Goal: Answer question/provide support: Share knowledge or assist other users

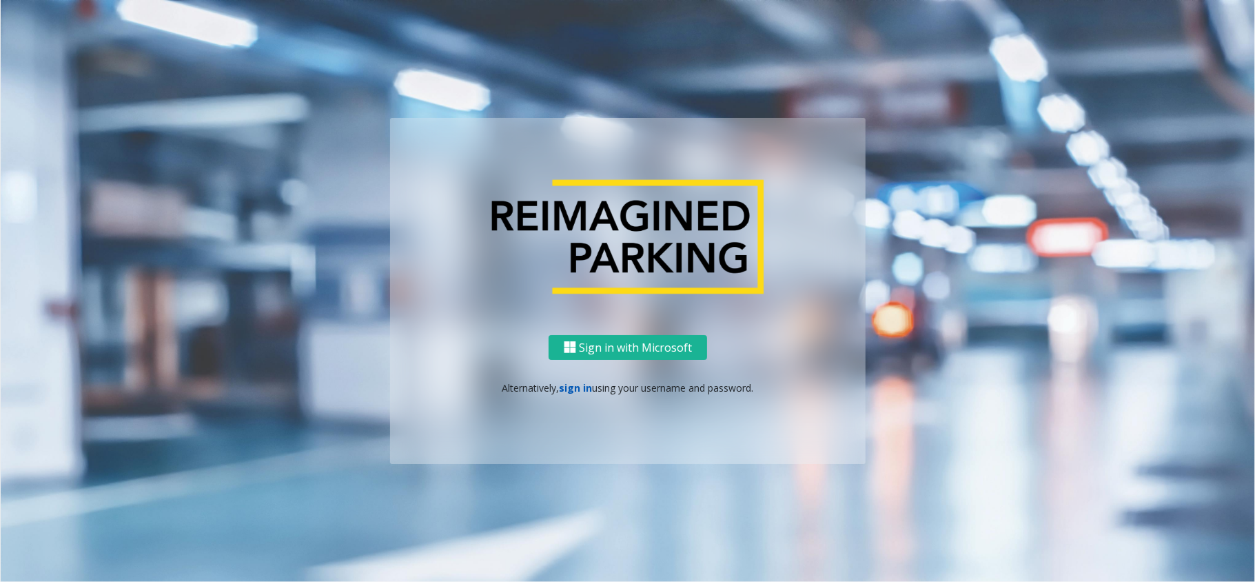
click at [577, 393] on link "sign in" at bounding box center [576, 387] width 33 height 13
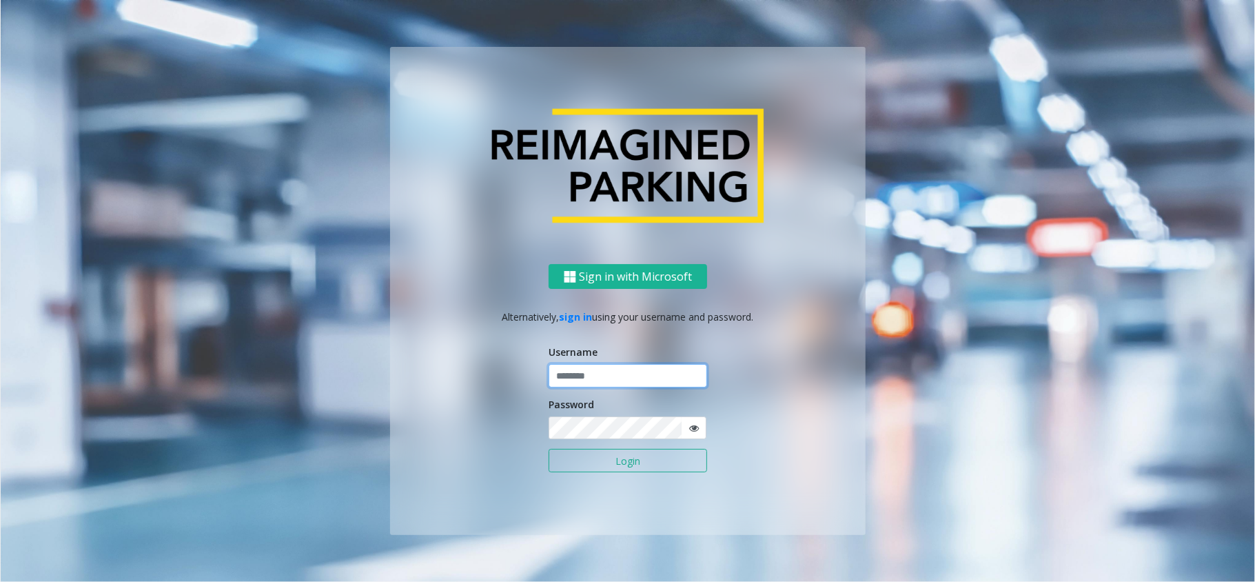
click at [594, 372] on input "text" at bounding box center [628, 375] width 159 height 23
click at [549, 449] on button "Login" at bounding box center [628, 460] width 159 height 23
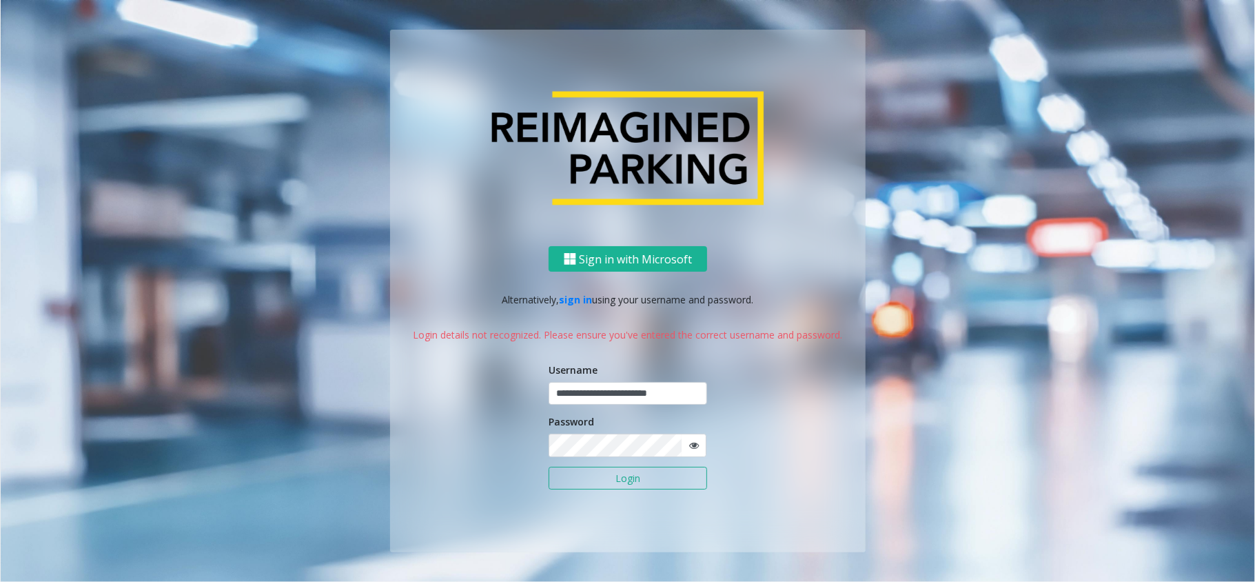
click at [691, 445] on icon at bounding box center [694, 446] width 10 height 10
click at [651, 477] on button "Login" at bounding box center [628, 478] width 159 height 23
drag, startPoint x: 688, startPoint y: 403, endPoint x: 578, endPoint y: 396, distance: 110.5
click at [578, 396] on input "**********" at bounding box center [628, 393] width 159 height 23
click at [563, 392] on input "**********" at bounding box center [628, 393] width 159 height 23
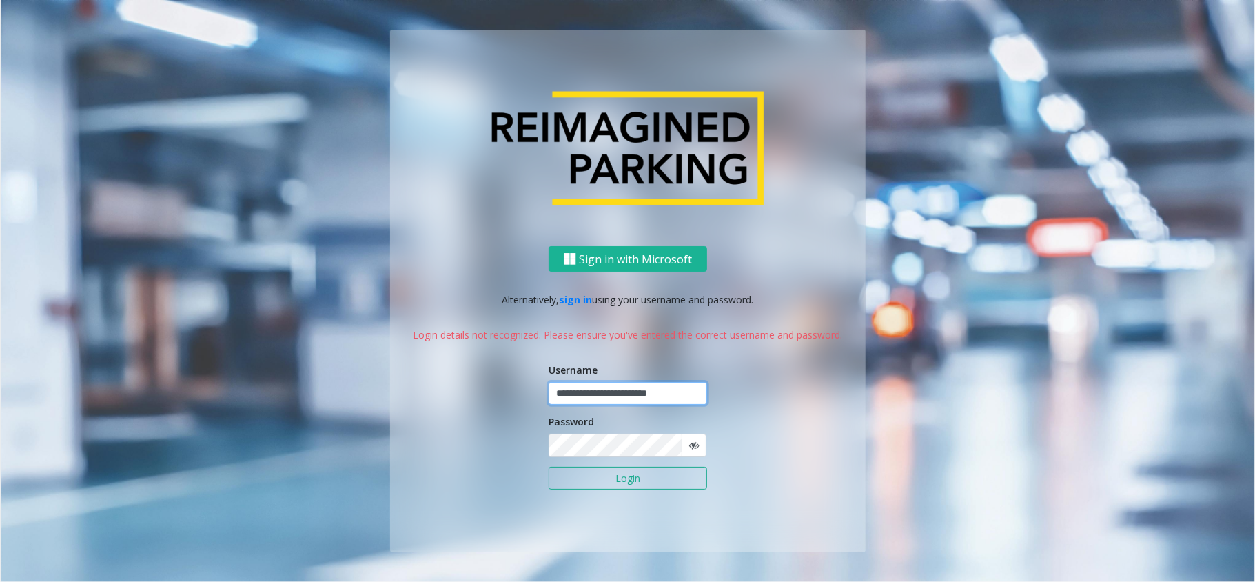
type input "**********"
click at [549, 467] on button "Login" at bounding box center [628, 478] width 159 height 23
drag, startPoint x: 694, startPoint y: 396, endPoint x: 500, endPoint y: 394, distance: 193.7
click at [500, 394] on div "**********" at bounding box center [628, 399] width 476 height 306
type input "*"
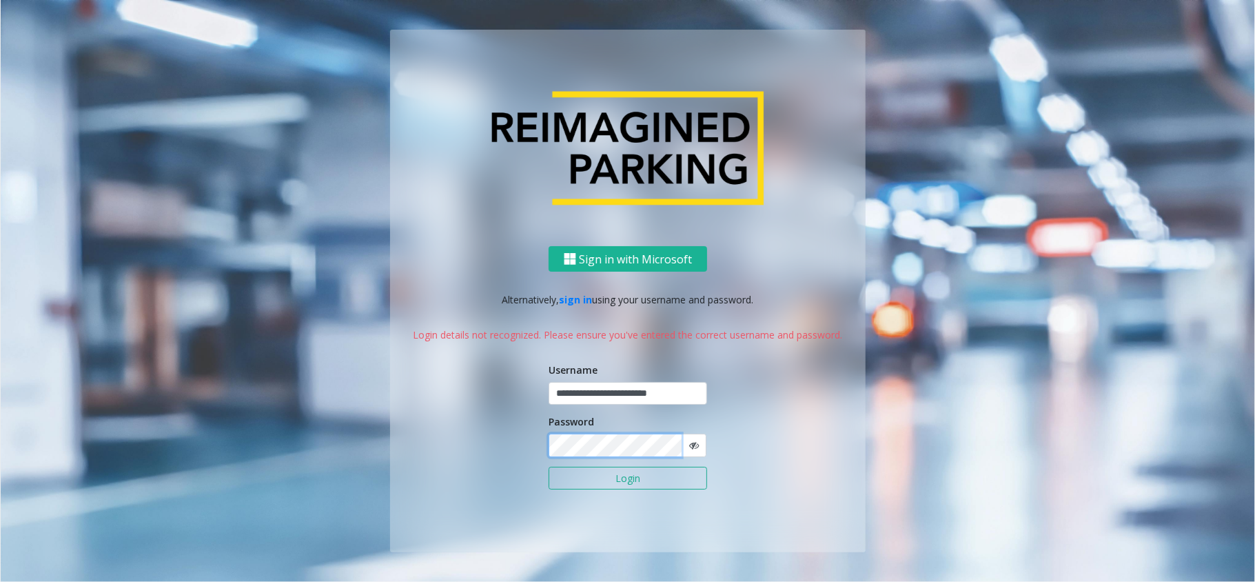
click at [549, 467] on button "Login" at bounding box center [628, 478] width 159 height 23
click at [669, 392] on input "**********" at bounding box center [628, 393] width 159 height 23
type input "**********"
click at [549, 467] on button "Login" at bounding box center [628, 478] width 159 height 23
click at [580, 396] on input "**********" at bounding box center [628, 393] width 159 height 23
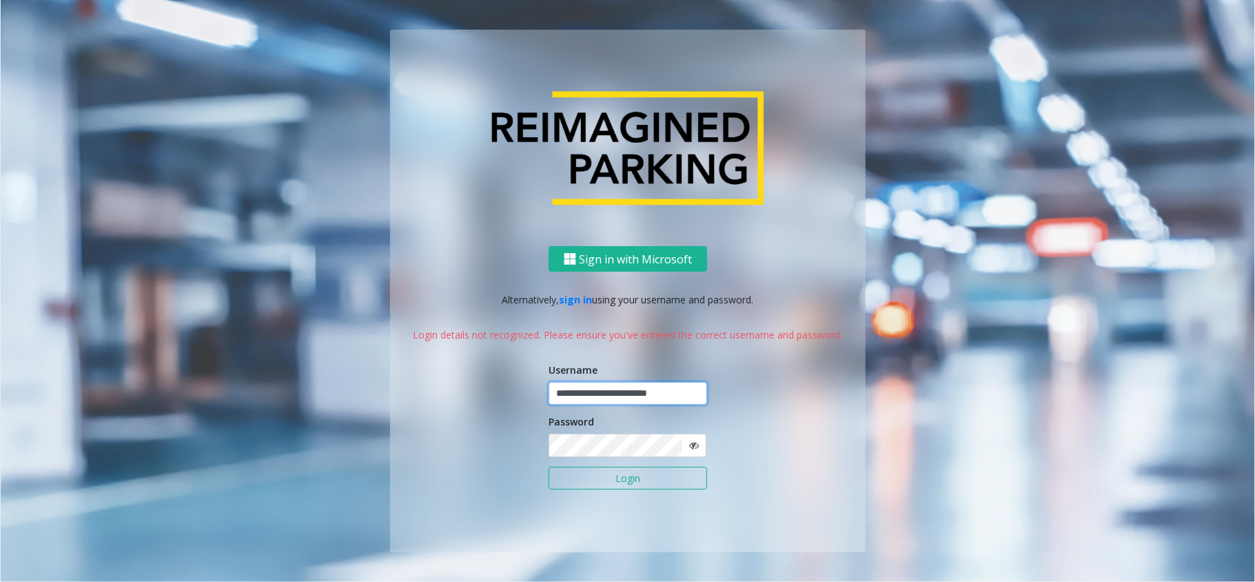
click at [558, 393] on input "**********" at bounding box center [628, 393] width 159 height 23
click at [549, 467] on button "Login" at bounding box center [628, 478] width 159 height 23
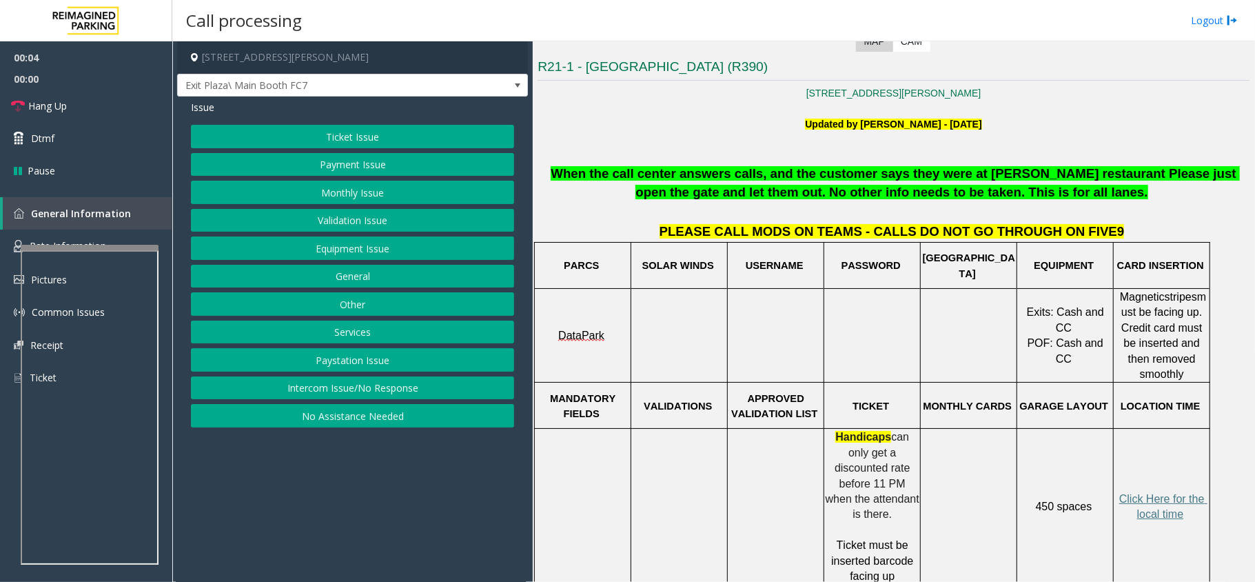
scroll to position [367, 0]
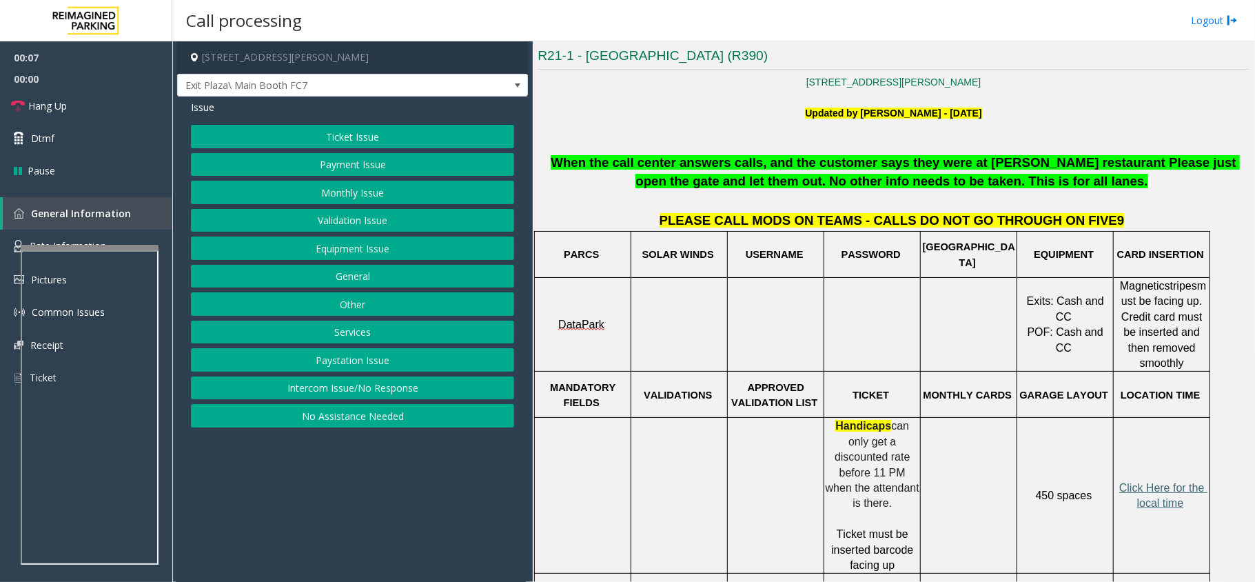
click at [1158, 482] on span "Click Here for the local time" at bounding box center [1164, 495] width 88 height 27
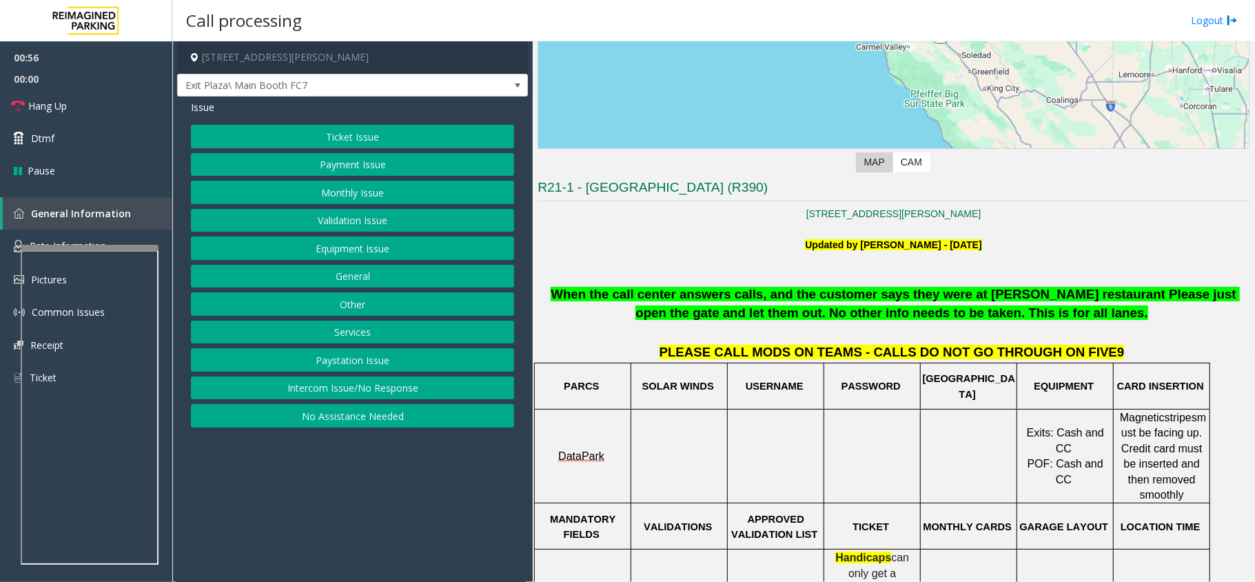
scroll to position [459, 0]
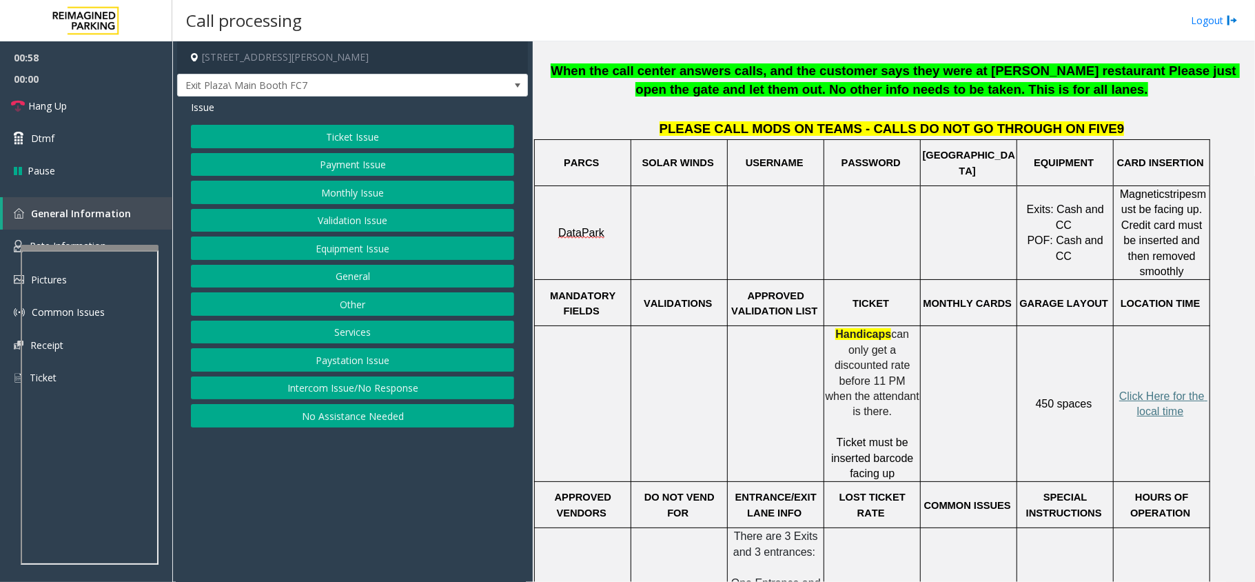
click at [353, 216] on button "Validation Issue" at bounding box center [352, 220] width 323 height 23
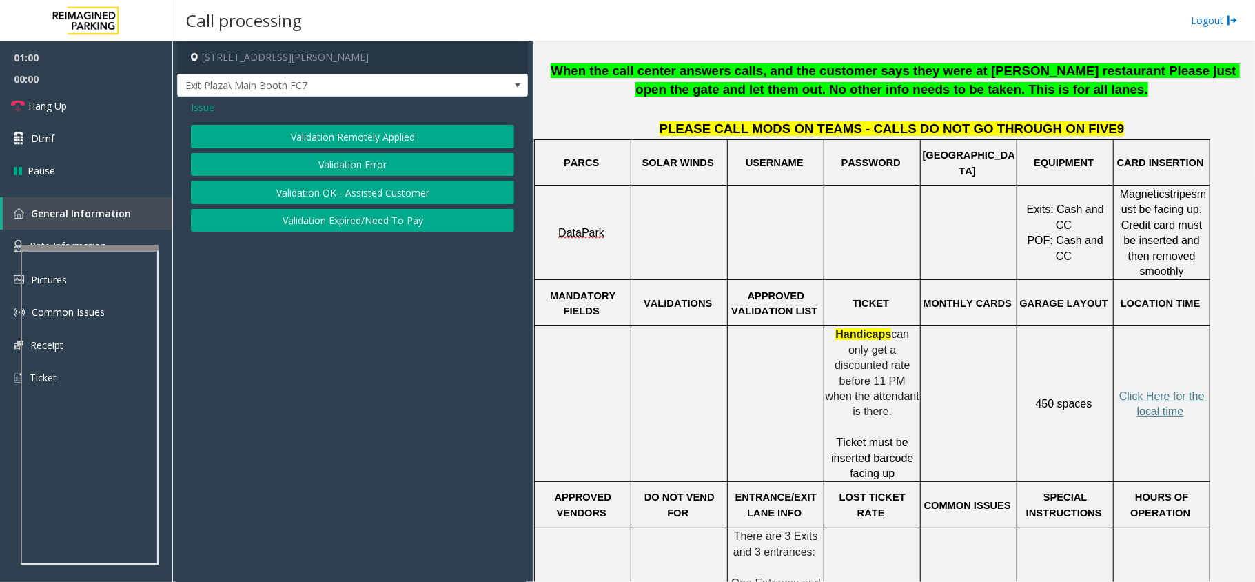
click at [208, 108] on span "Issue" at bounding box center [202, 107] width 23 height 14
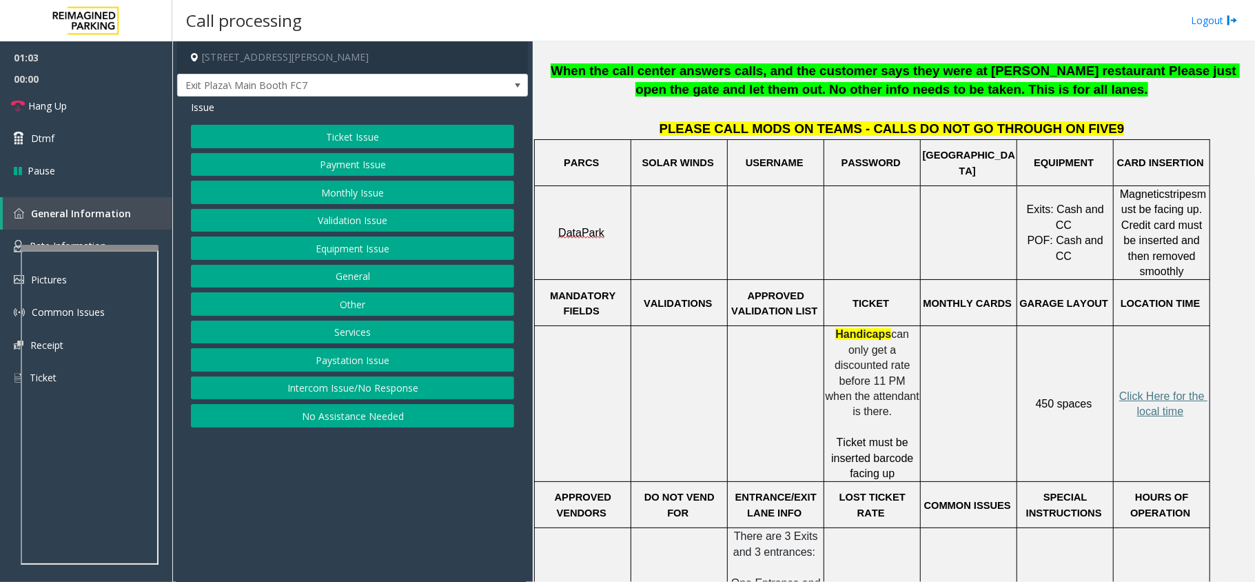
click at [347, 243] on button "Equipment Issue" at bounding box center [352, 247] width 323 height 23
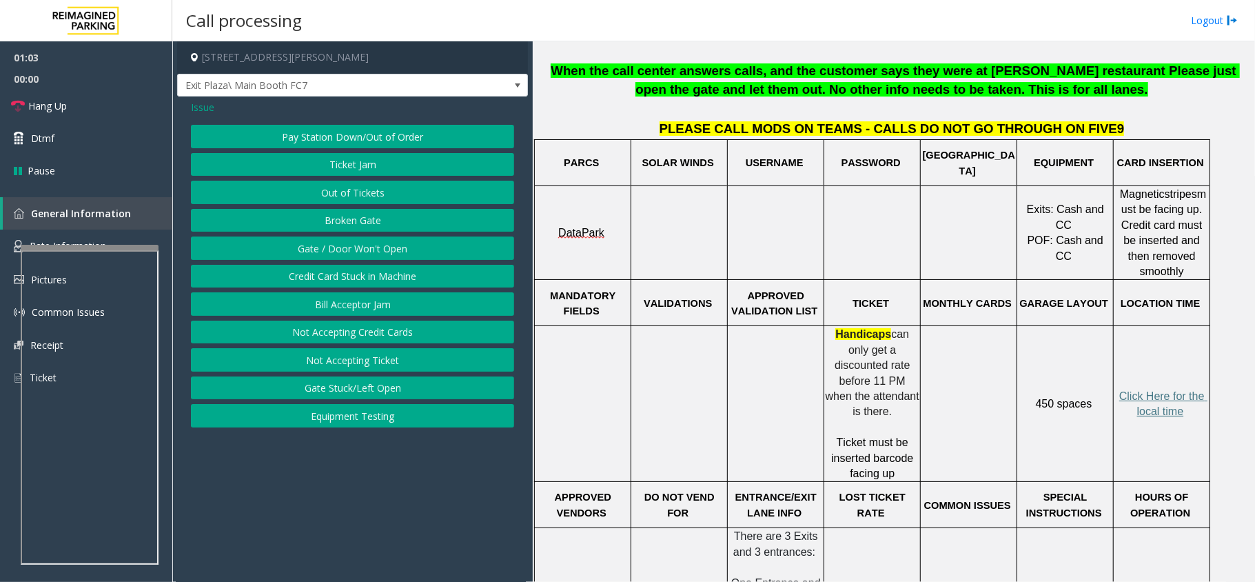
click at [347, 243] on button "Gate / Door Won't Open" at bounding box center [352, 247] width 323 height 23
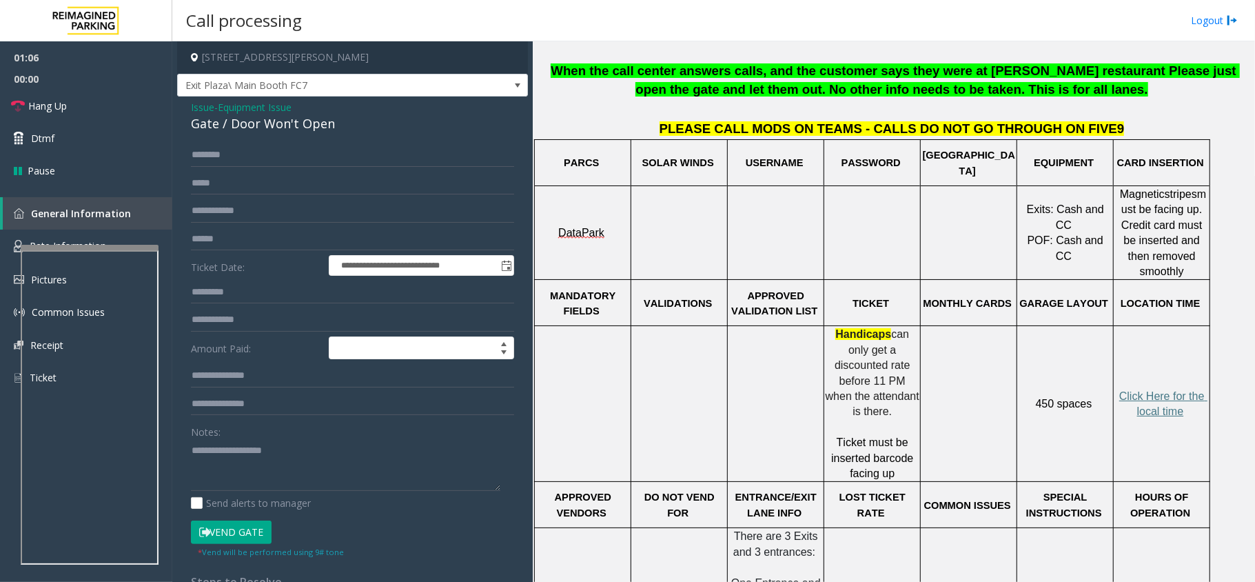
click at [268, 130] on div "Gate / Door Won't Open" at bounding box center [352, 123] width 323 height 19
copy div "Gate / Door Won't Open"
click at [247, 478] on textarea at bounding box center [346, 465] width 310 height 52
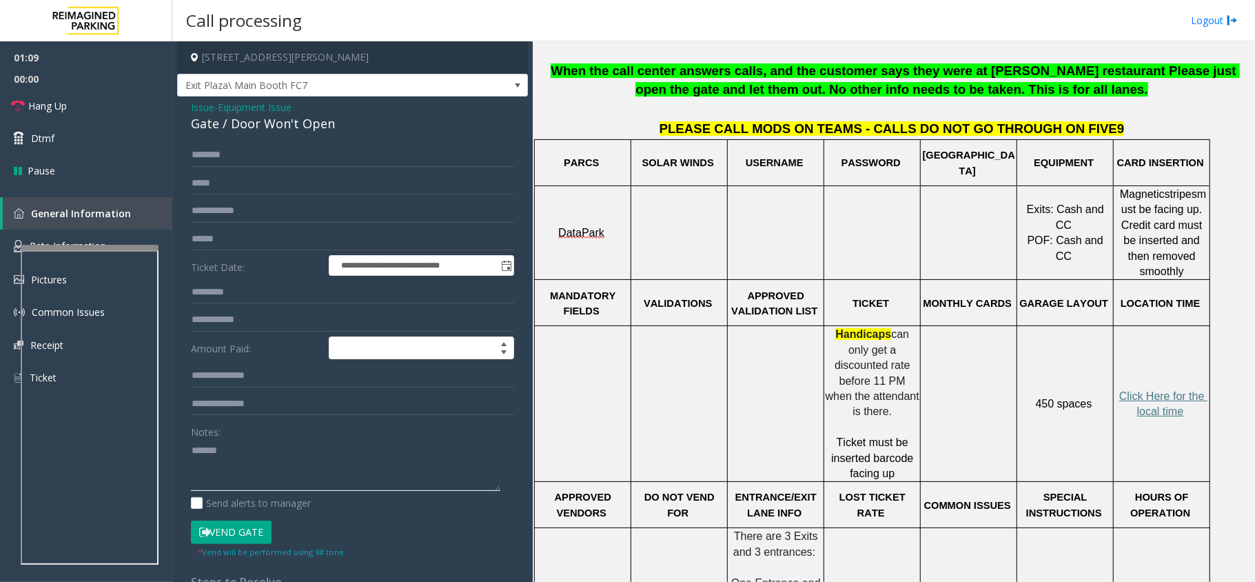
paste textarea "**********"
click at [72, 102] on link "Hang Up" at bounding box center [86, 106] width 172 height 32
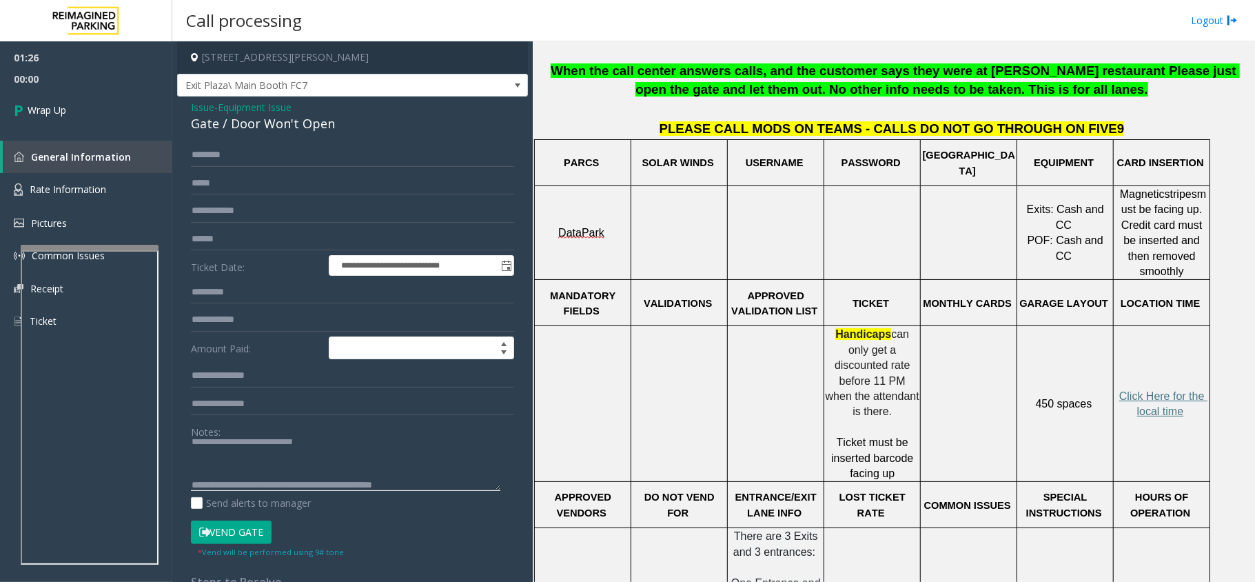
click at [445, 488] on textarea at bounding box center [346, 465] width 310 height 52
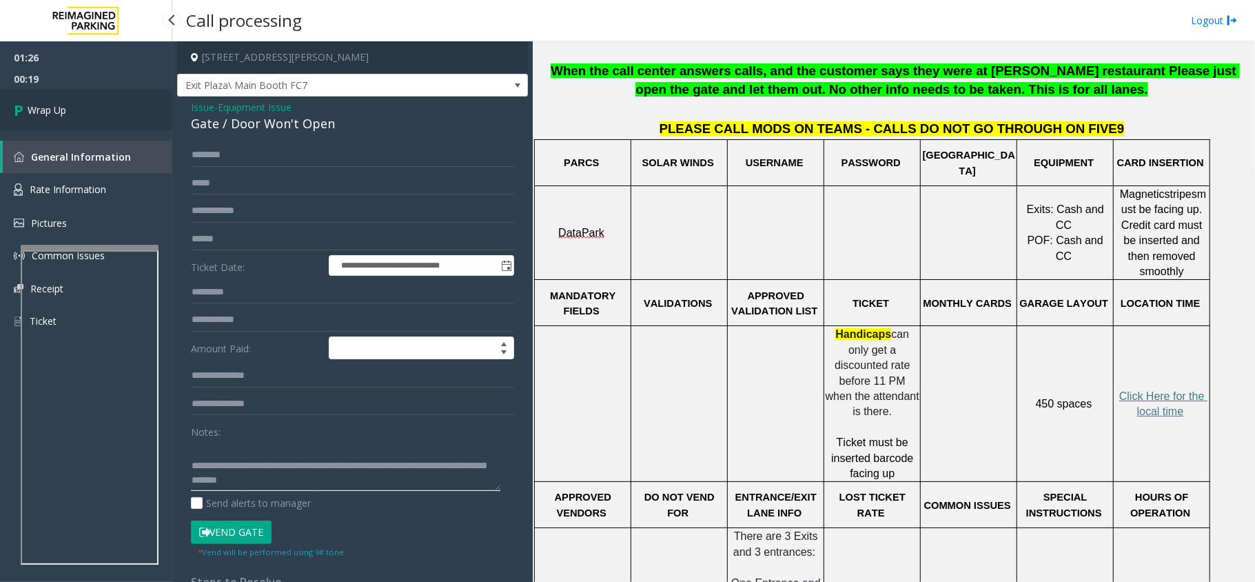
type textarea "**********"
click at [57, 103] on span "Wrap Up" at bounding box center [47, 110] width 39 height 14
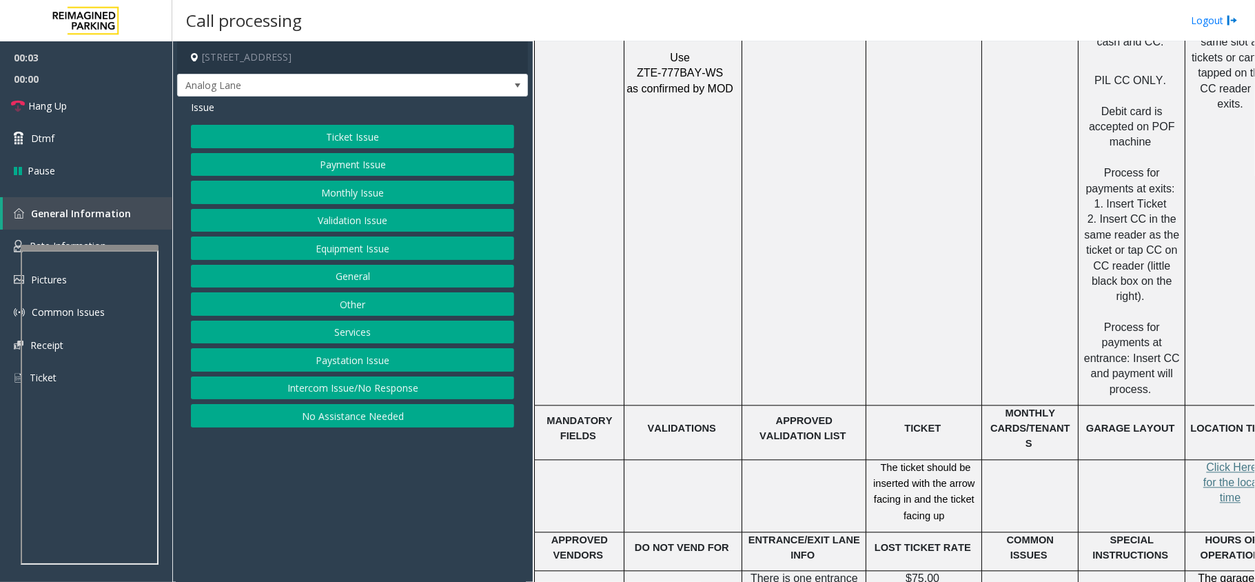
scroll to position [1655, 0]
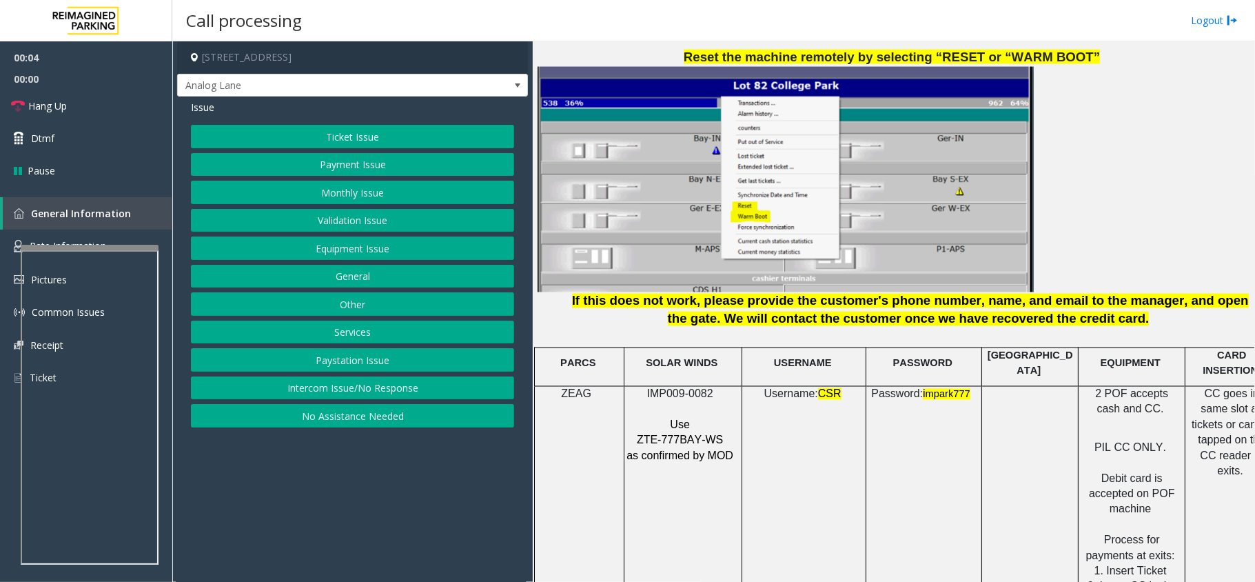
click at [456, 387] on button "Intercom Issue/No Response" at bounding box center [352, 387] width 323 height 23
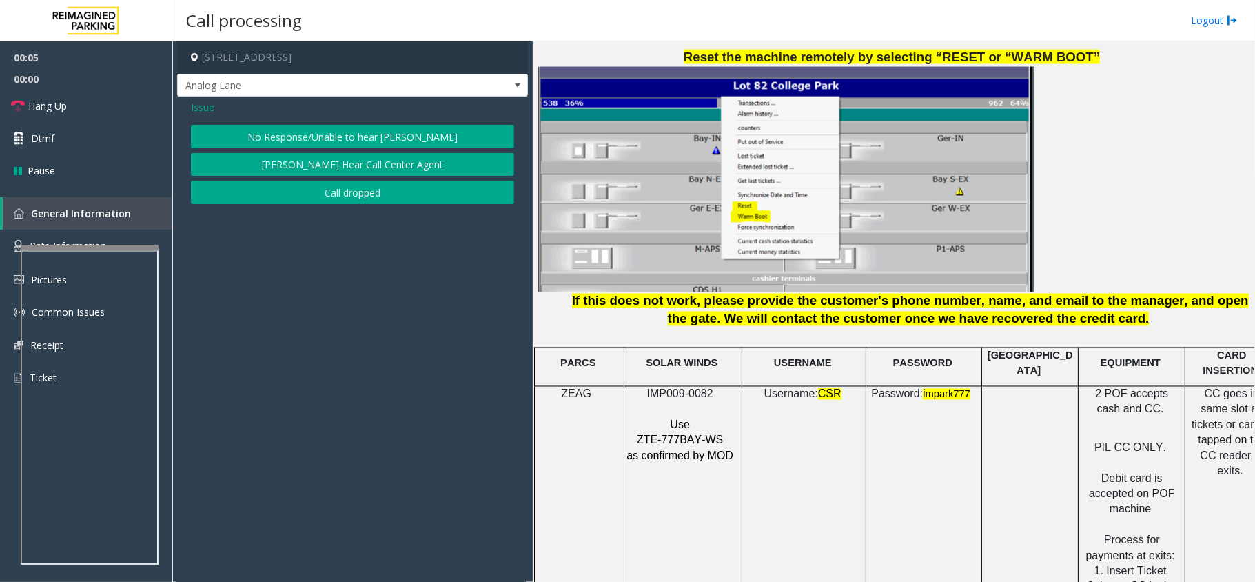
click at [359, 125] on button "No Response/Unable to hear [PERSON_NAME]" at bounding box center [352, 136] width 323 height 23
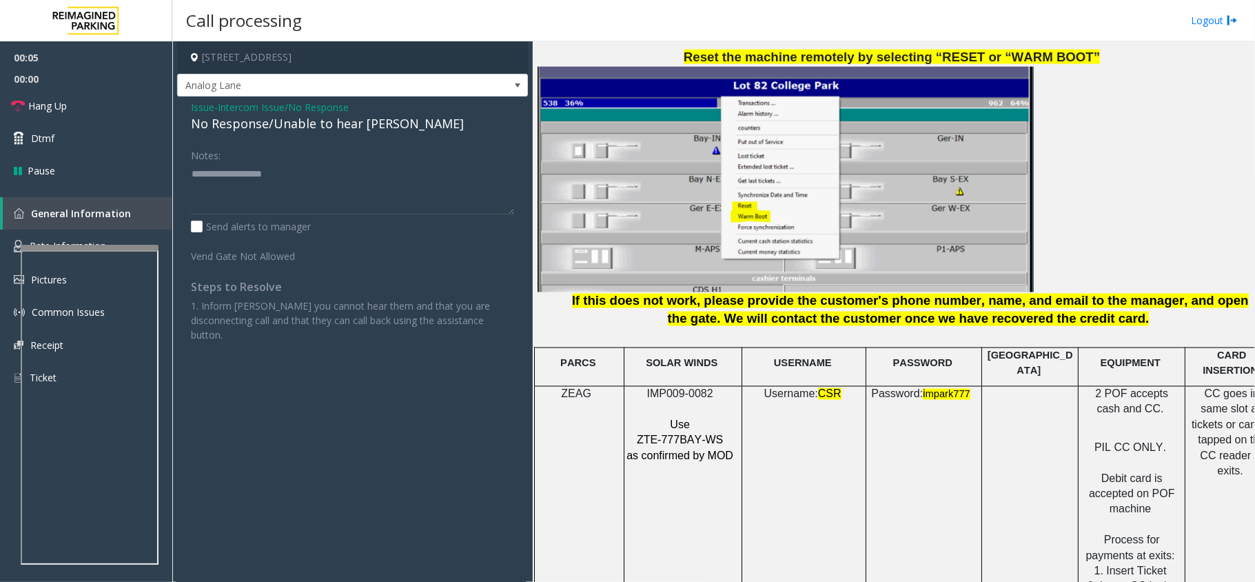
click at [359, 125] on div "No Response/Unable to hear [PERSON_NAME]" at bounding box center [352, 123] width 323 height 19
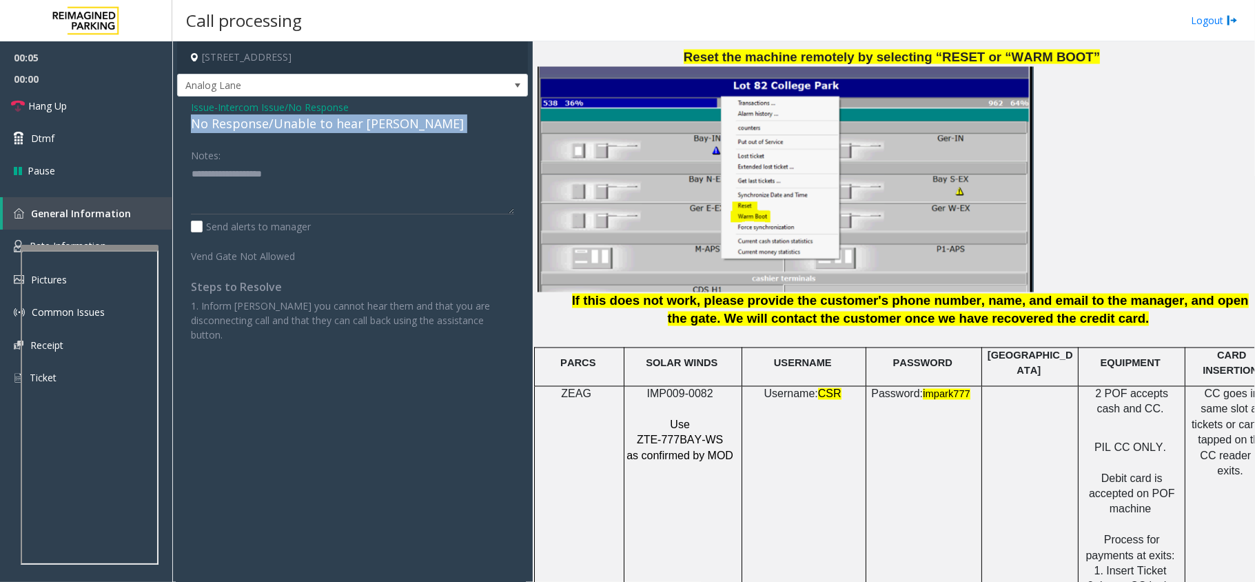
click at [359, 125] on div "No Response/Unable to hear [PERSON_NAME]" at bounding box center [352, 123] width 323 height 19
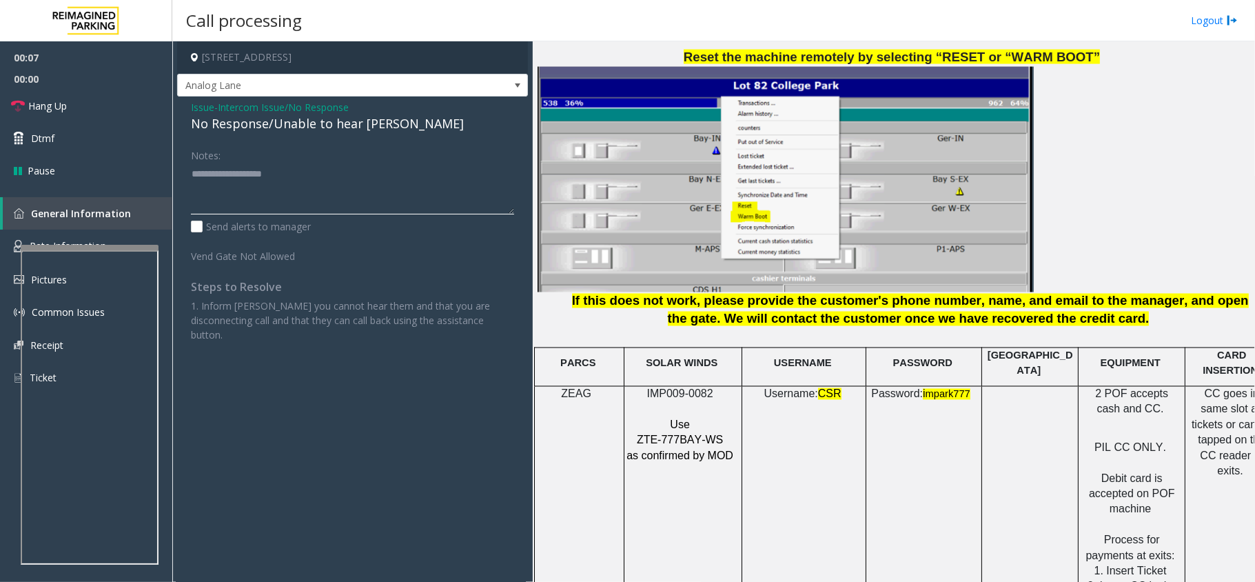
paste textarea "**********"
type textarea "**********"
click at [267, 174] on textarea at bounding box center [352, 189] width 323 height 52
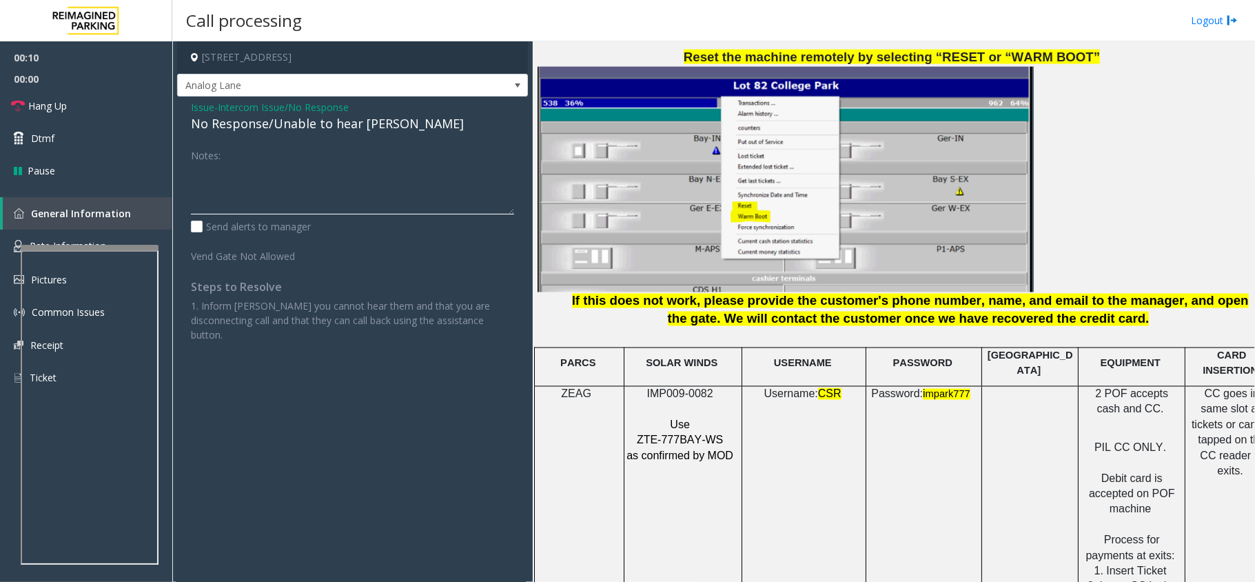
scroll to position [1746, 0]
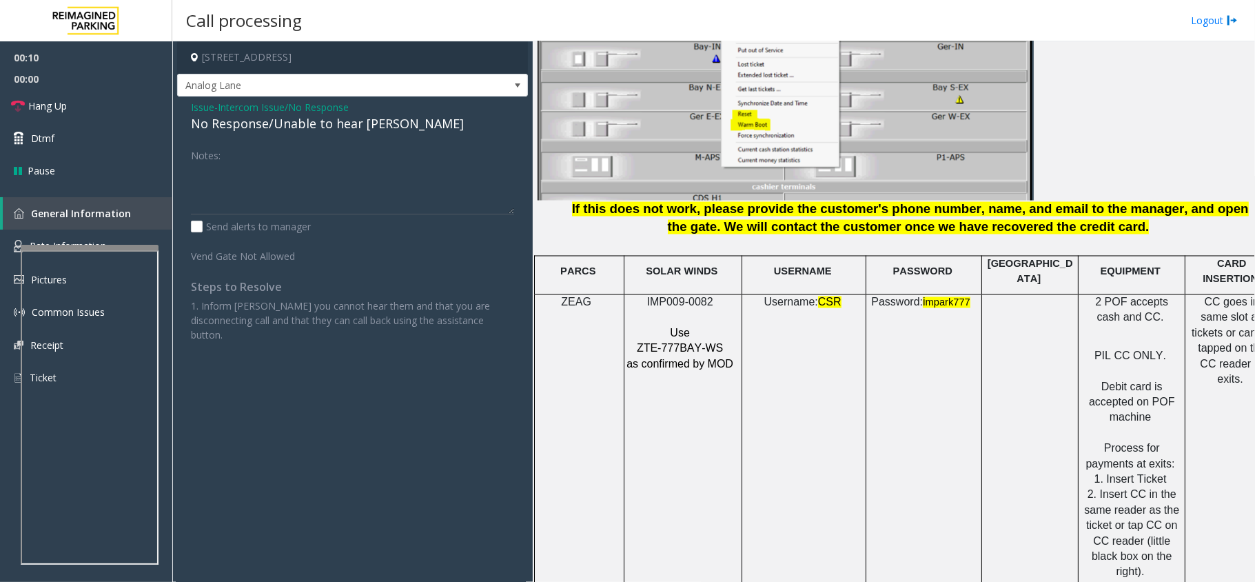
click at [659, 343] on span "ZTE-777BAY-WS" at bounding box center [680, 349] width 86 height 12
copy p "ZTE-777BAY-WS"
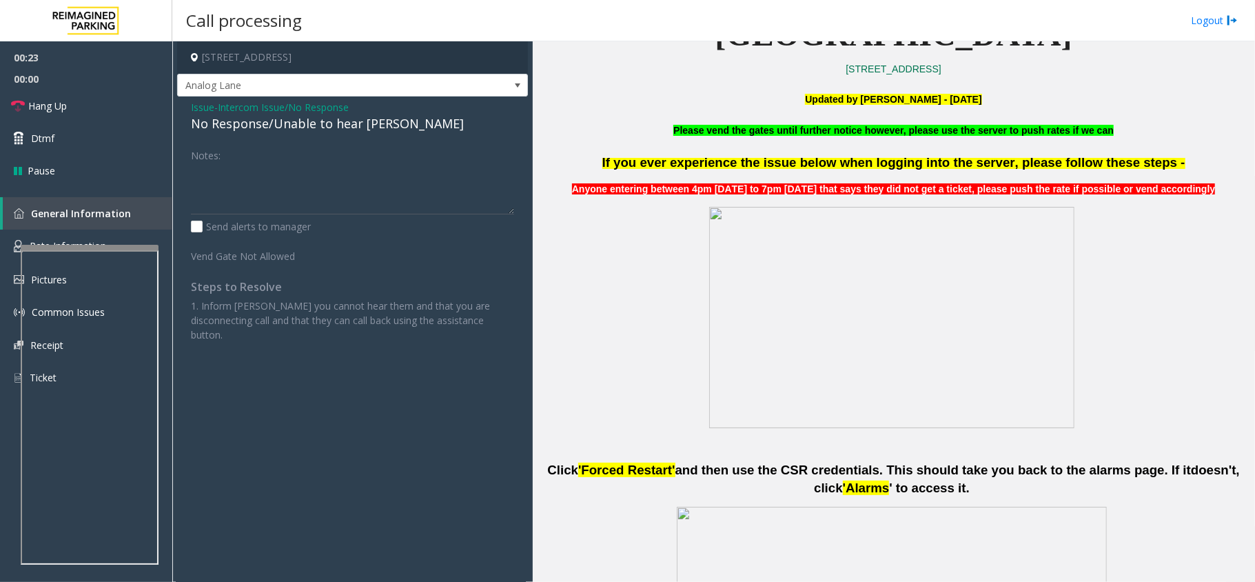
scroll to position [643, 0]
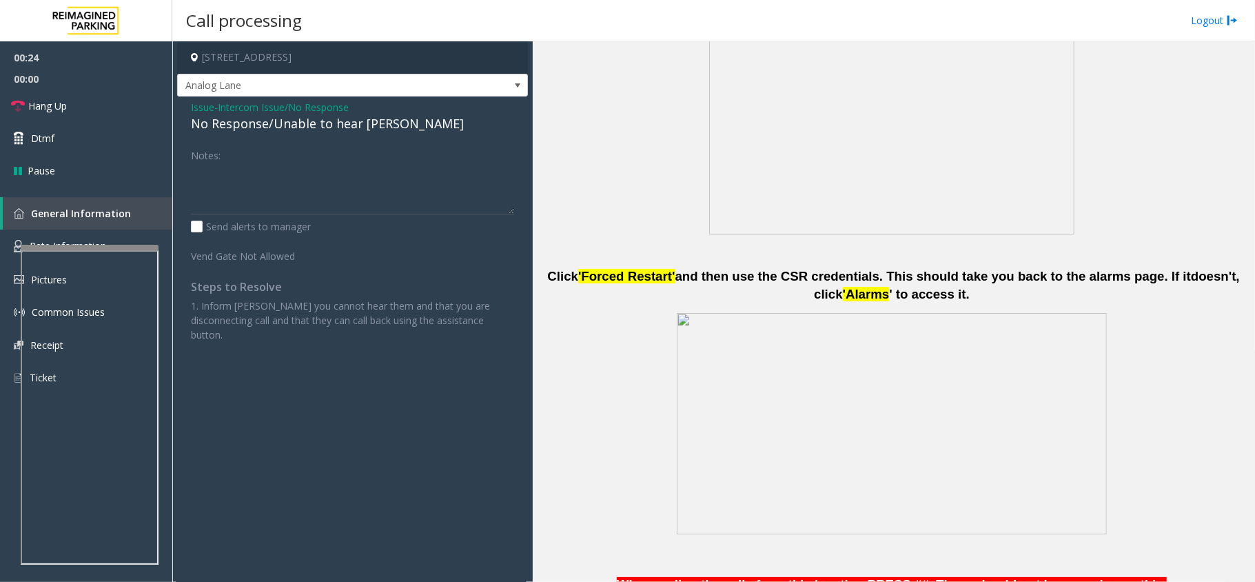
click at [202, 111] on span "Issue" at bounding box center [202, 107] width 23 height 14
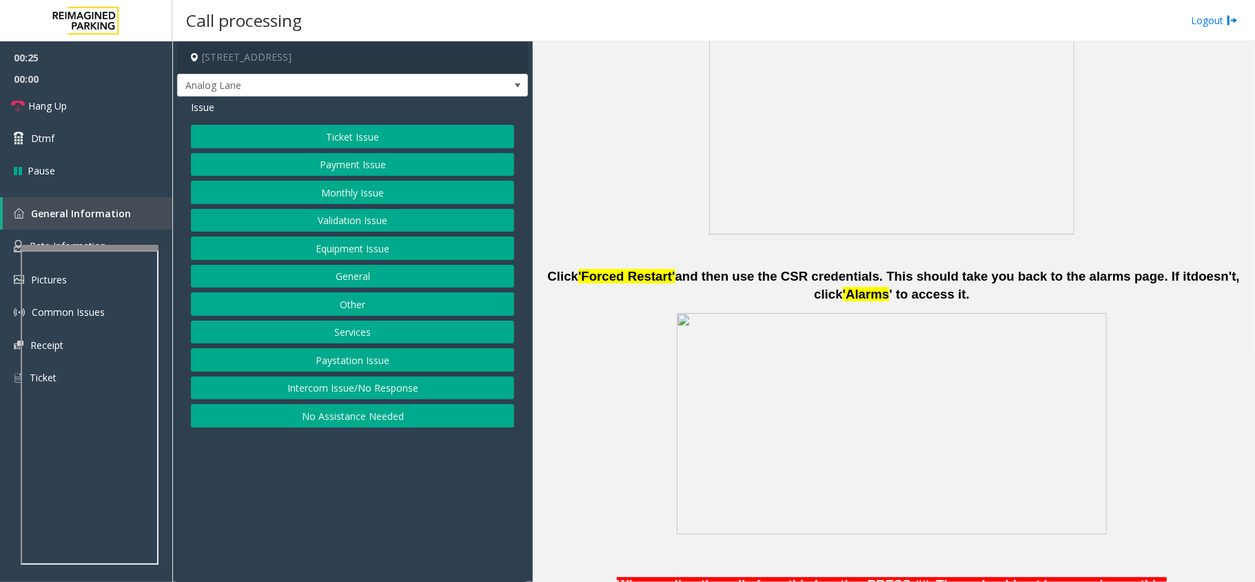
click at [301, 132] on button "Ticket Issue" at bounding box center [352, 136] width 323 height 23
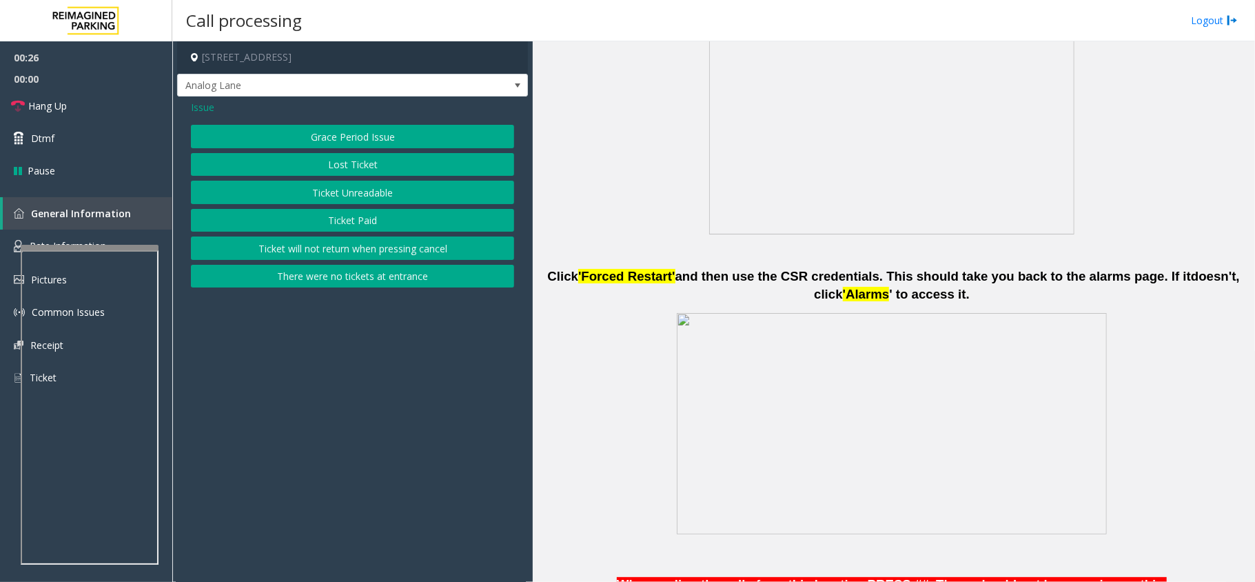
click at [398, 283] on button "There were no tickets at entrance" at bounding box center [352, 276] width 323 height 23
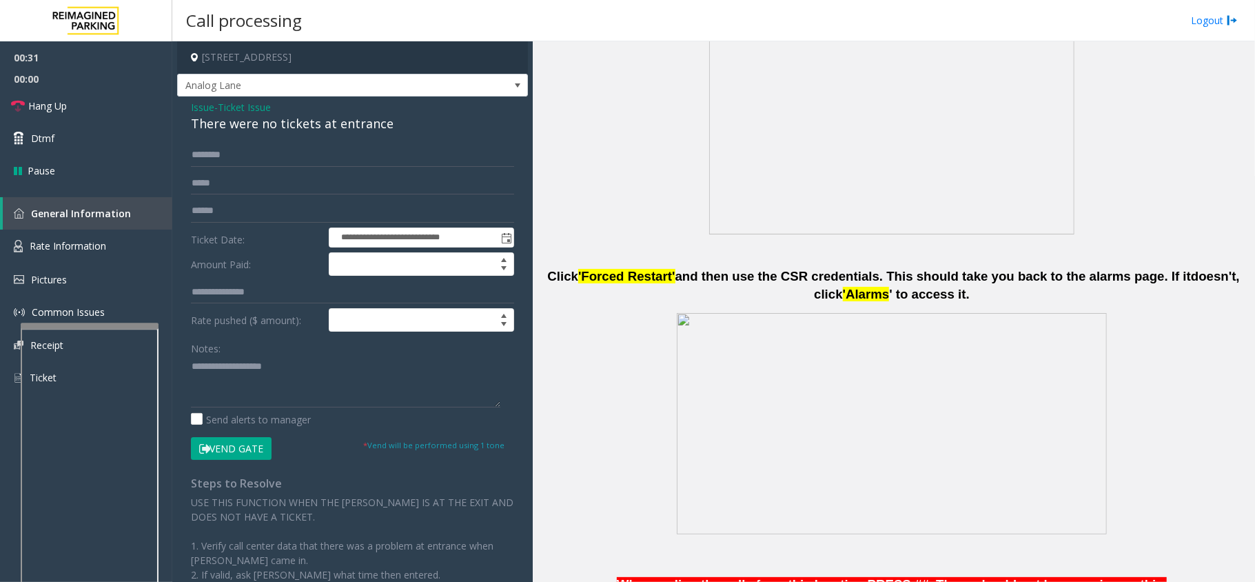
click at [83, 326] on div at bounding box center [90, 326] width 138 height 6
click at [94, 248] on span "Rate Information" at bounding box center [68, 245] width 77 height 13
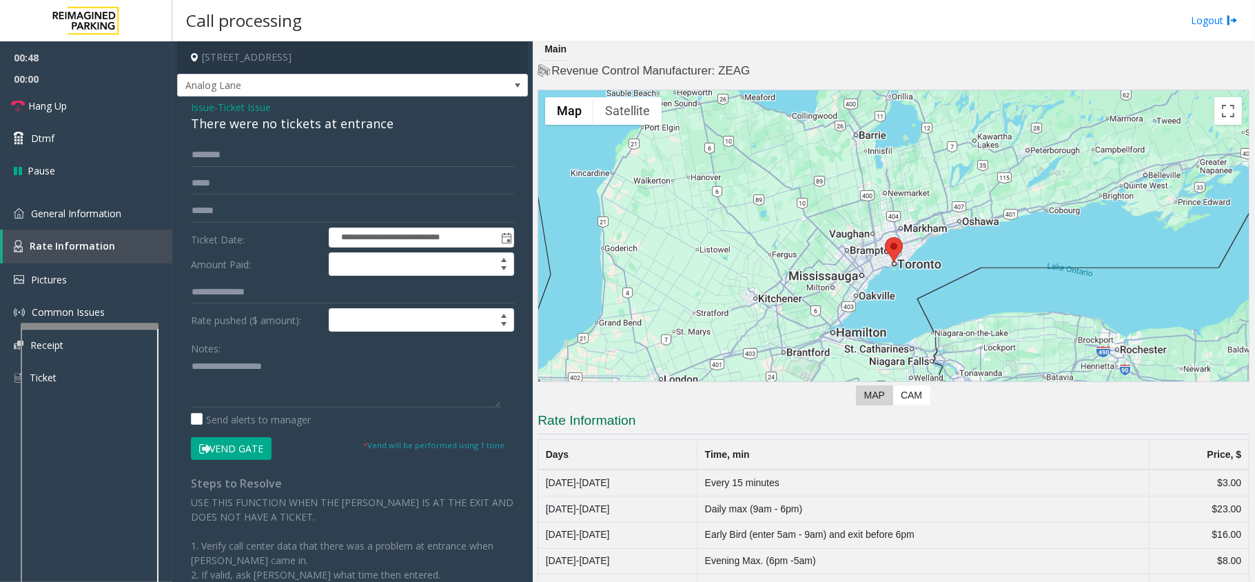
scroll to position [114, 0]
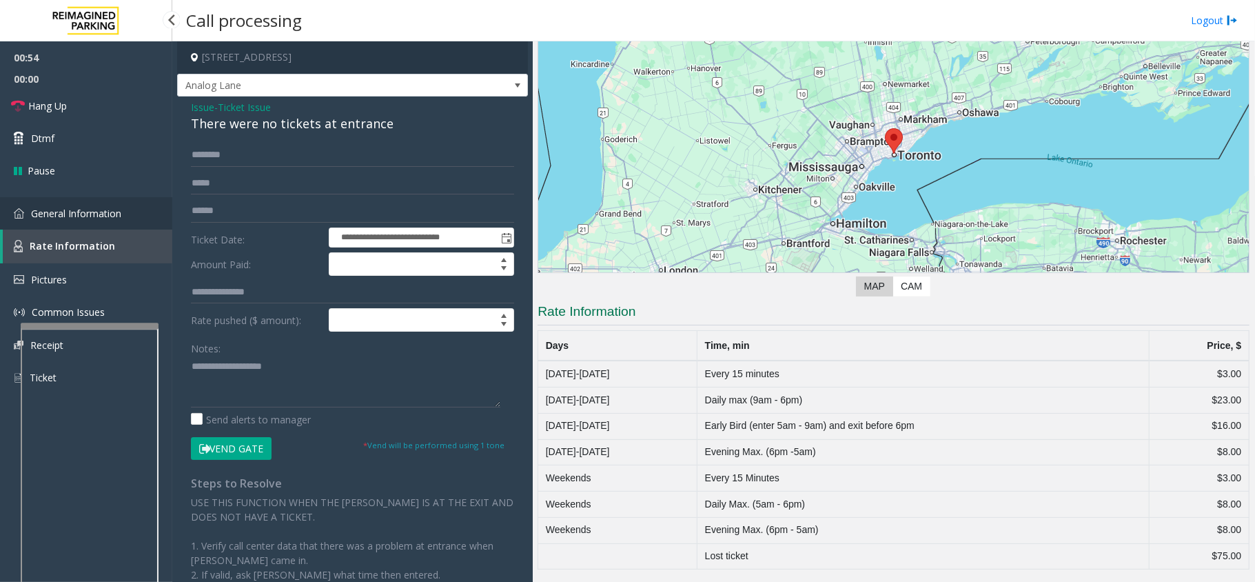
click at [94, 218] on span "General Information" at bounding box center [76, 213] width 90 height 13
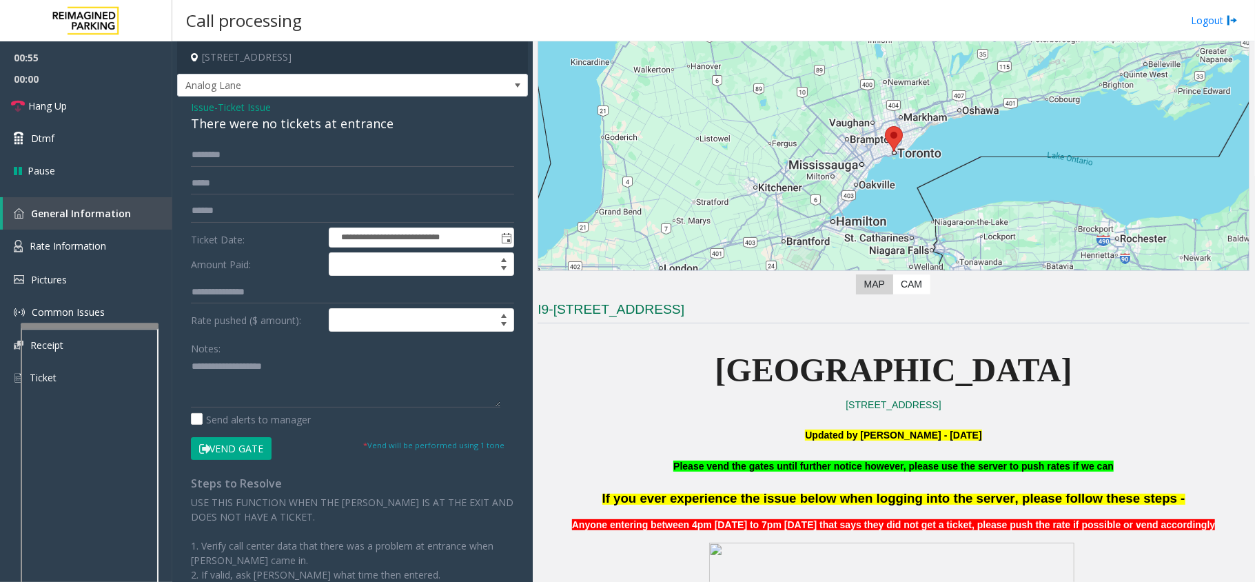
click at [305, 121] on div "There were no tickets at entrance" at bounding box center [352, 123] width 323 height 19
copy div "There were no tickets at entrance"
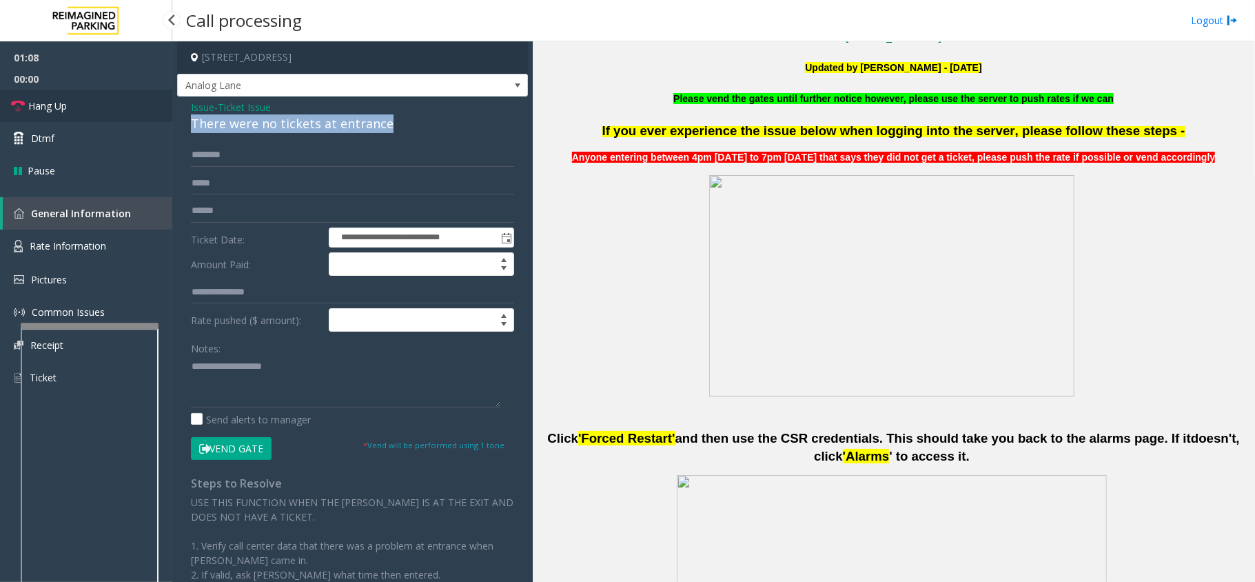
click at [58, 106] on span "Hang Up" at bounding box center [47, 106] width 39 height 14
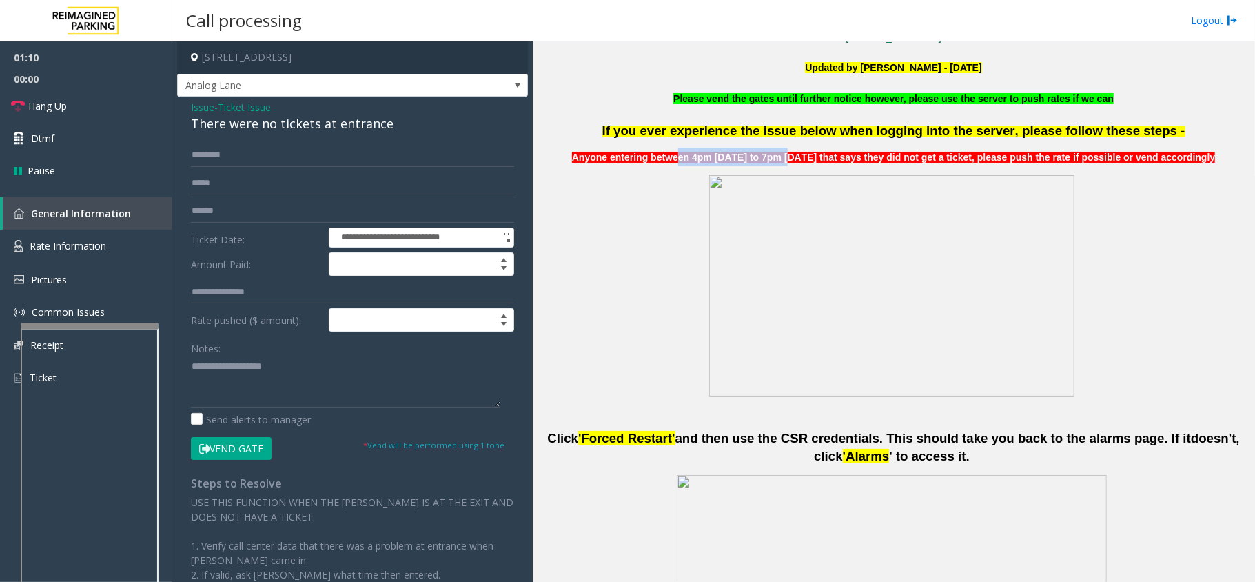
drag, startPoint x: 674, startPoint y: 155, endPoint x: 790, endPoint y: 153, distance: 116.5
click at [790, 153] on span "Anyone entering between 4pm [DATE] to 7pm [DATE] that says they did not get a t…" at bounding box center [894, 157] width 644 height 11
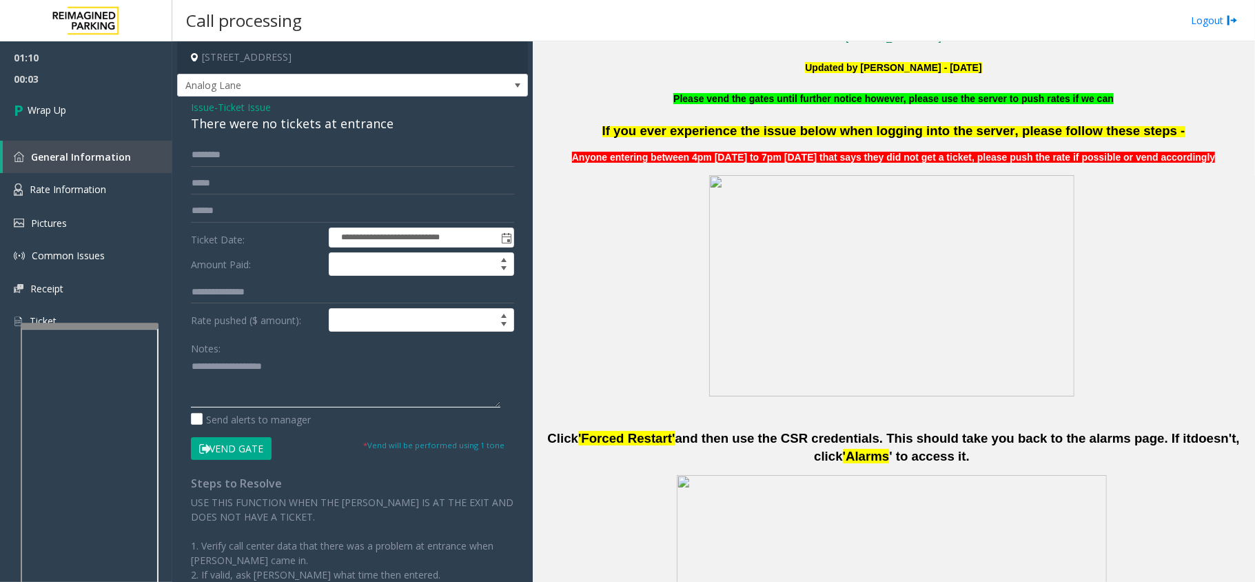
click at [221, 376] on textarea at bounding box center [346, 382] width 310 height 52
click at [241, 128] on div "There were no tickets at entrance" at bounding box center [352, 123] width 323 height 19
copy div "were"
click at [241, 128] on div "There were no tickets at entrance" at bounding box center [352, 123] width 323 height 19
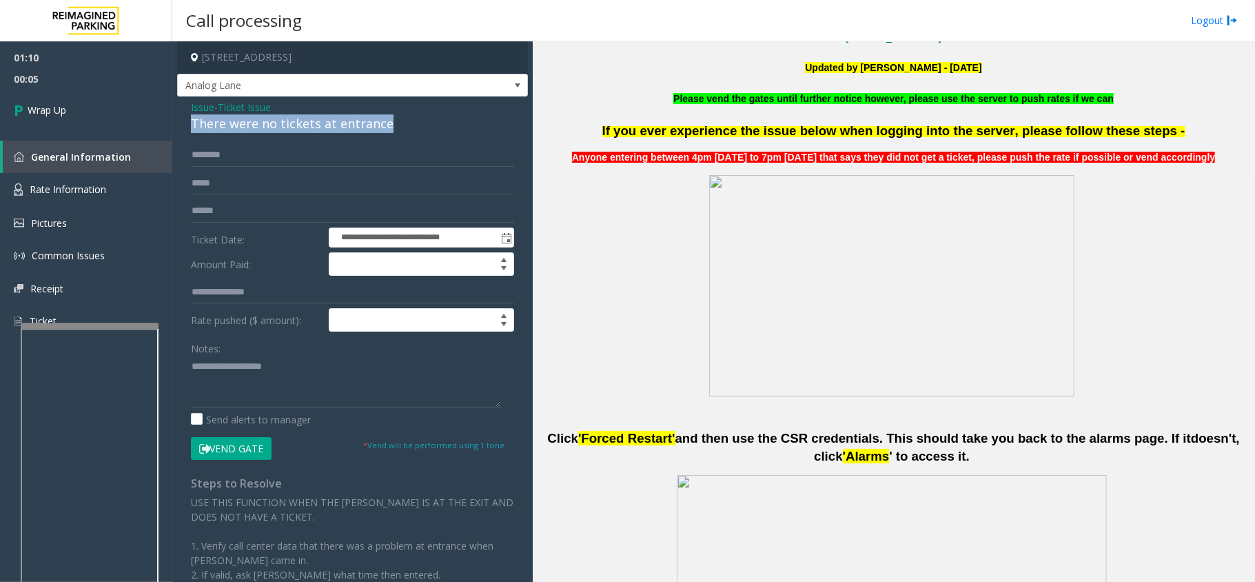
copy div "There were no tickets at entrance"
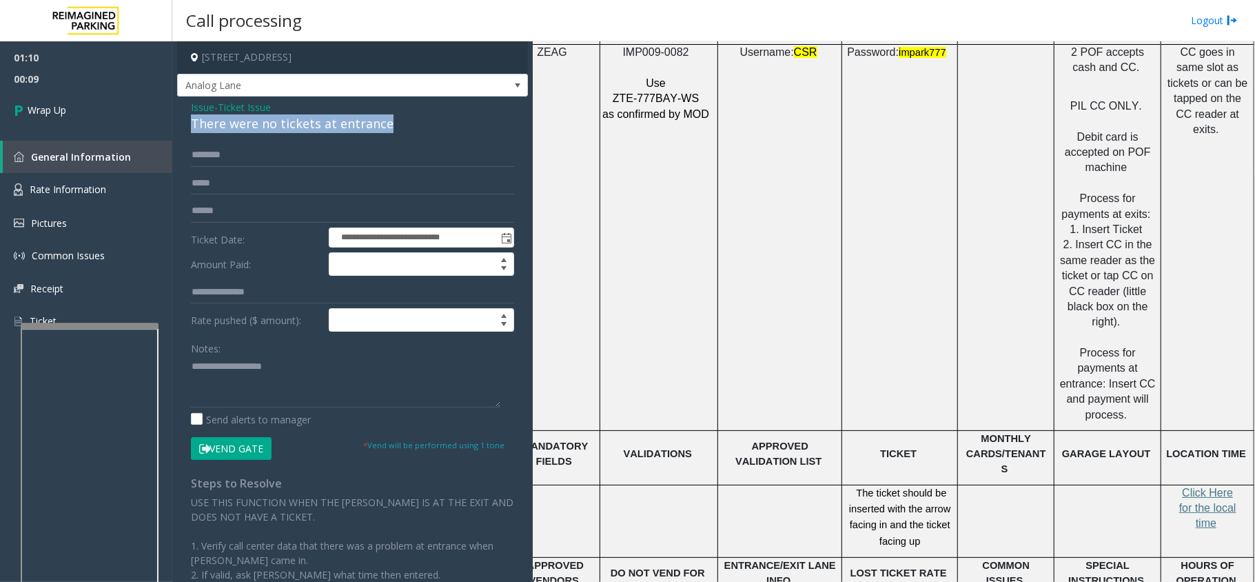
scroll to position [2136, 39]
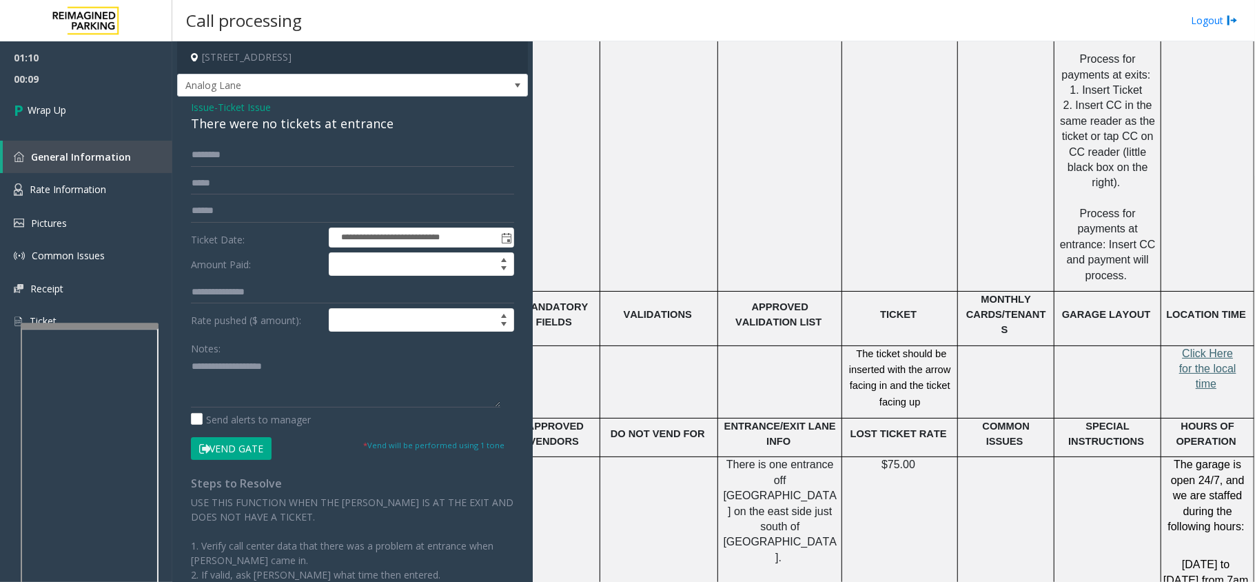
click at [1198, 347] on span "Click Here for the local time" at bounding box center [1208, 368] width 57 height 43
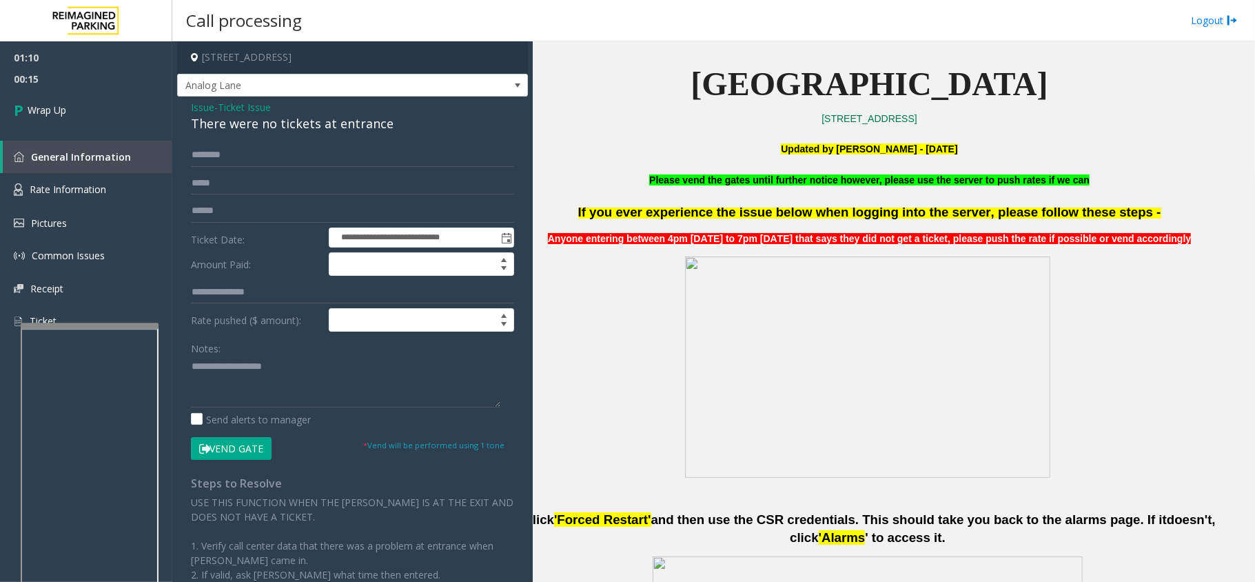
scroll to position [390, 39]
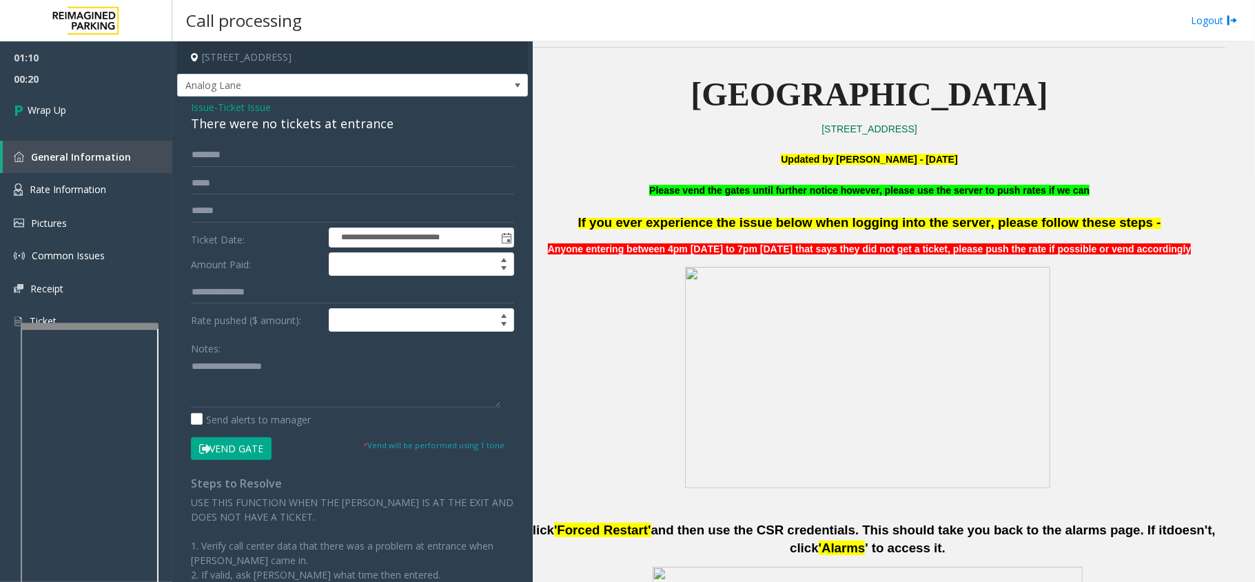
click at [291, 113] on div "Issue - Ticket Issue There were no tickets at entrance" at bounding box center [352, 116] width 323 height 33
click at [296, 122] on div "There were no tickets at entrance" at bounding box center [352, 123] width 323 height 19
copy div "There were no tickets at entrance"
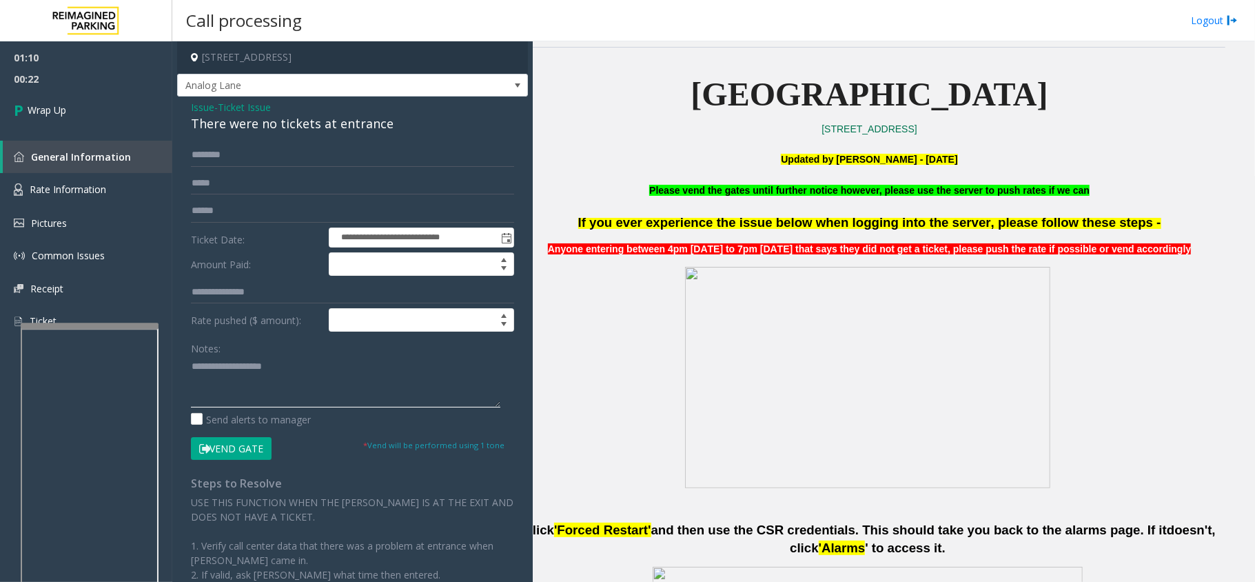
click at [274, 376] on textarea at bounding box center [346, 382] width 310 height 52
paste textarea "**********"
drag, startPoint x: 641, startPoint y: 254, endPoint x: 699, endPoint y: 254, distance: 57.9
click at [699, 254] on span "Anyone entering between 4pm [DATE] to 7pm [DATE] that says they did not get a t…" at bounding box center [870, 248] width 644 height 11
click at [711, 276] on span at bounding box center [867, 376] width 365 height 221
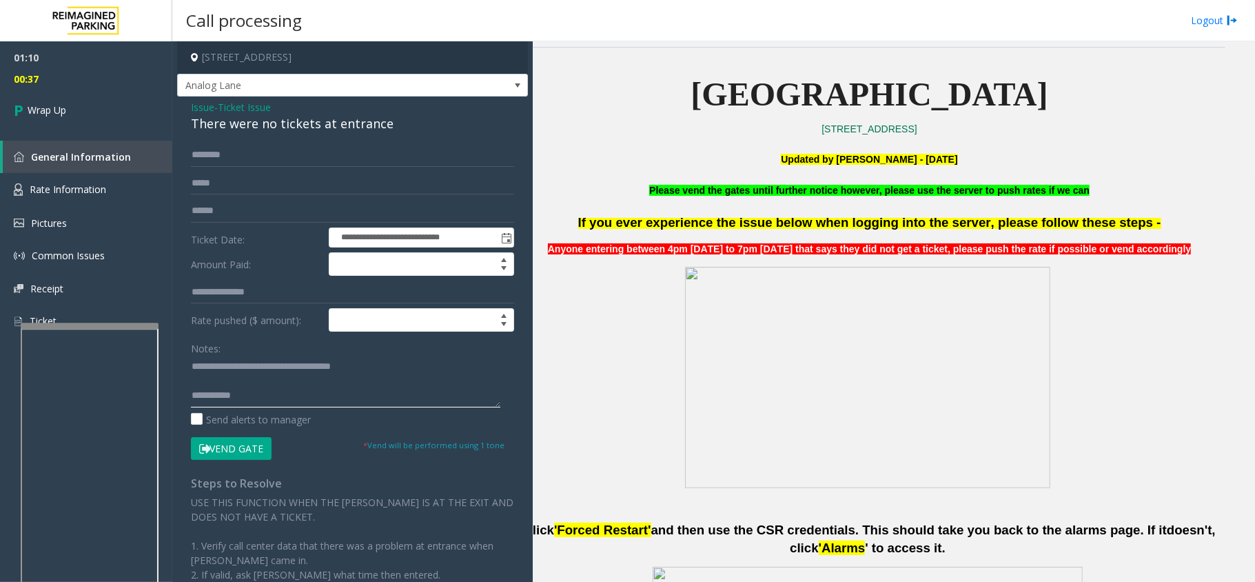
click at [305, 401] on textarea at bounding box center [346, 382] width 310 height 52
type textarea "**********"
click at [68, 114] on link "Wrap Up" at bounding box center [86, 110] width 172 height 41
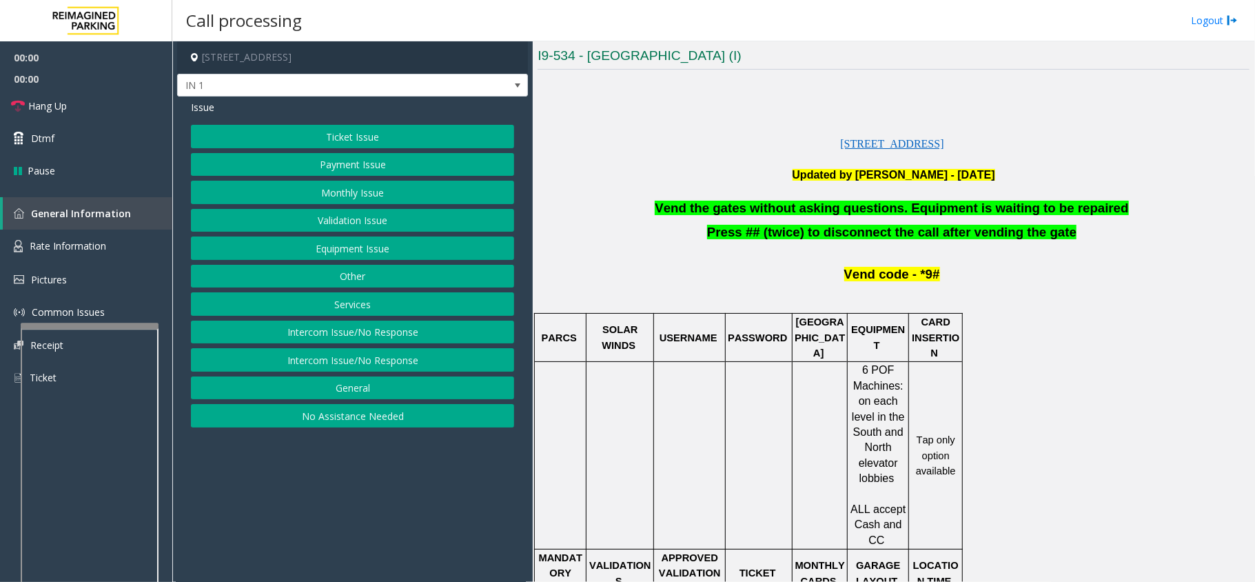
scroll to position [276, 0]
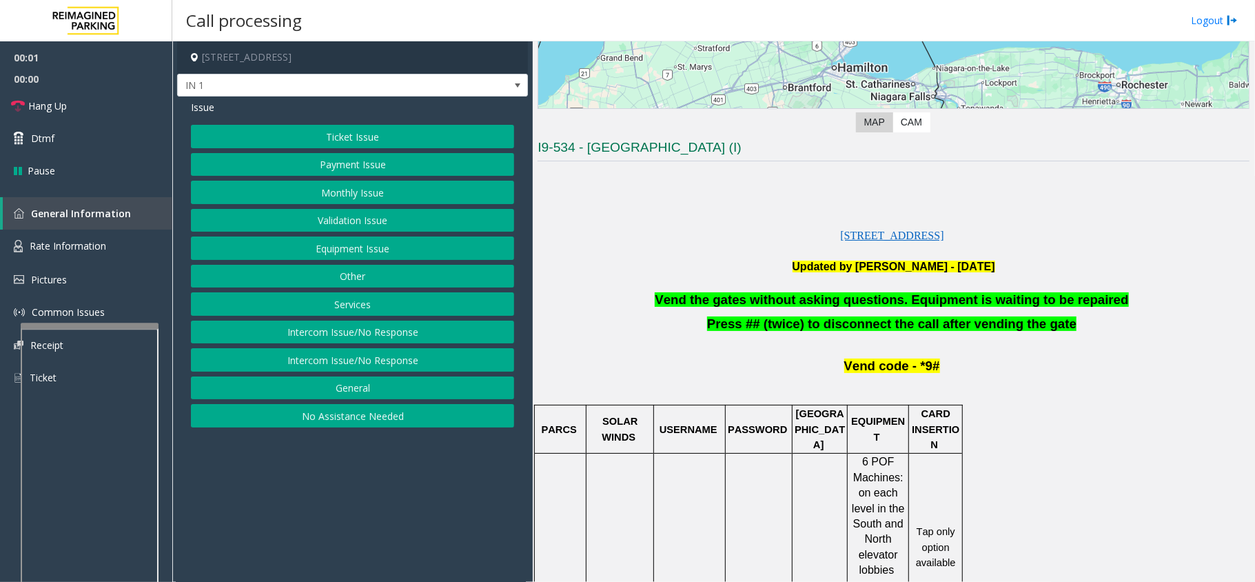
click at [394, 254] on button "Equipment Issue" at bounding box center [352, 247] width 323 height 23
click at [394, 254] on button "Gate / Door Won't Open" at bounding box center [352, 247] width 323 height 23
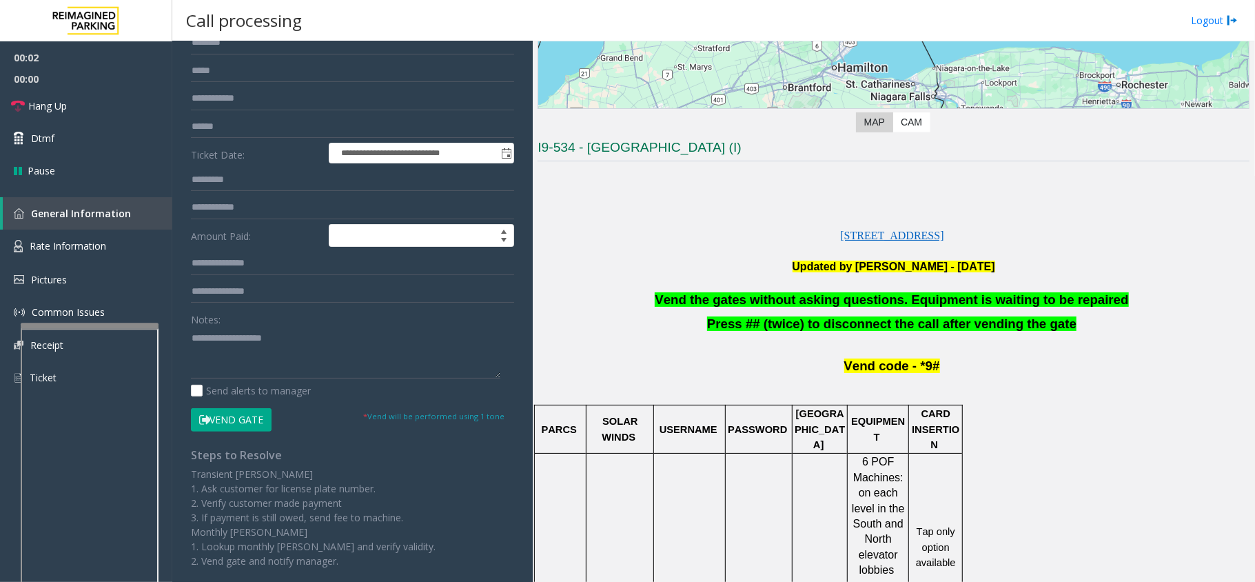
scroll to position [142, 0]
click at [221, 421] on button "Vend Gate" at bounding box center [231, 419] width 81 height 23
click at [40, 137] on span "Dtmf" at bounding box center [42, 138] width 23 height 14
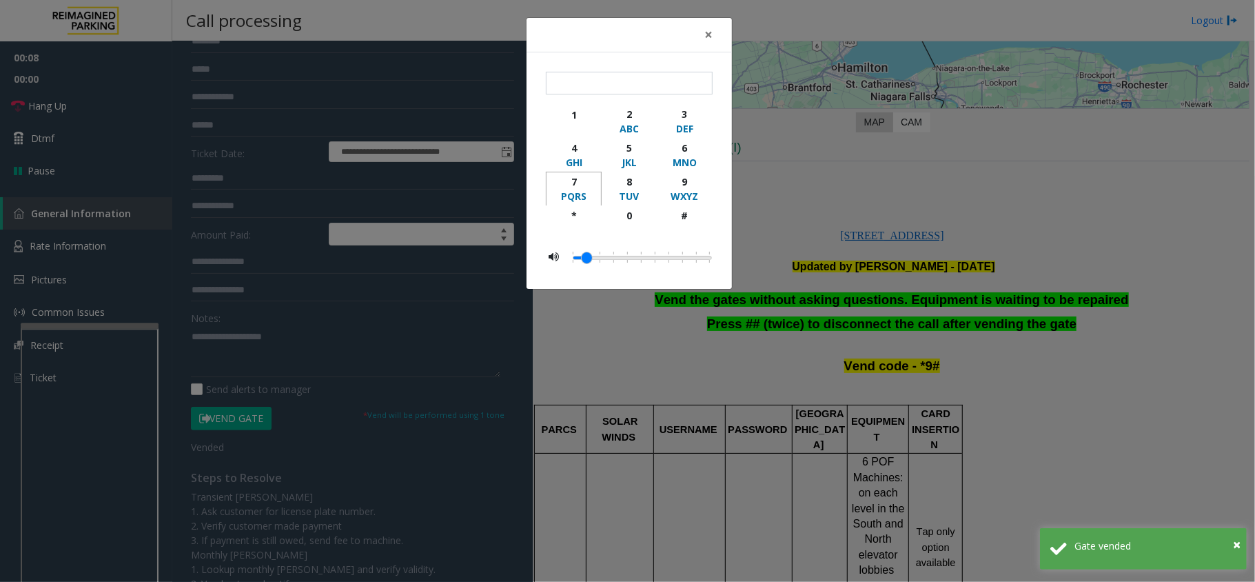
click at [572, 205] on button "7 PQRS" at bounding box center [574, 189] width 56 height 34
click at [666, 199] on div "WXYZ" at bounding box center [685, 196] width 38 height 14
click at [687, 224] on div "button" at bounding box center [685, 229] width 38 height 12
click at [572, 221] on div "*" at bounding box center [574, 215] width 38 height 14
click at [673, 194] on div "WXYZ" at bounding box center [685, 196] width 38 height 14
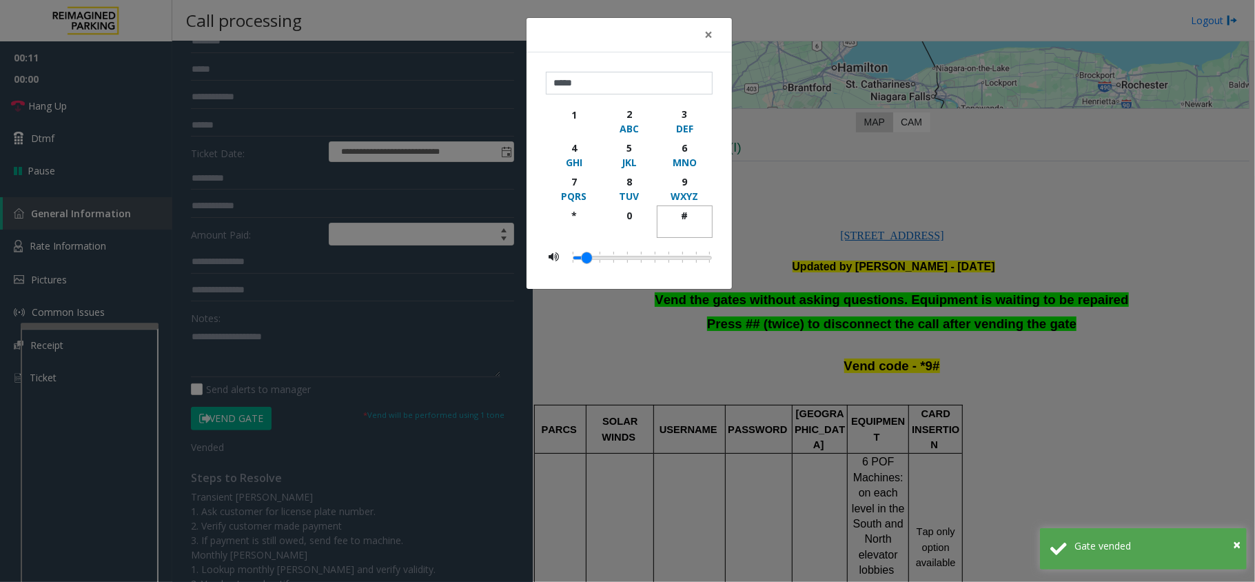
click at [689, 230] on div "button" at bounding box center [685, 229] width 38 height 12
click at [716, 28] on button "×" at bounding box center [709, 35] width 28 height 34
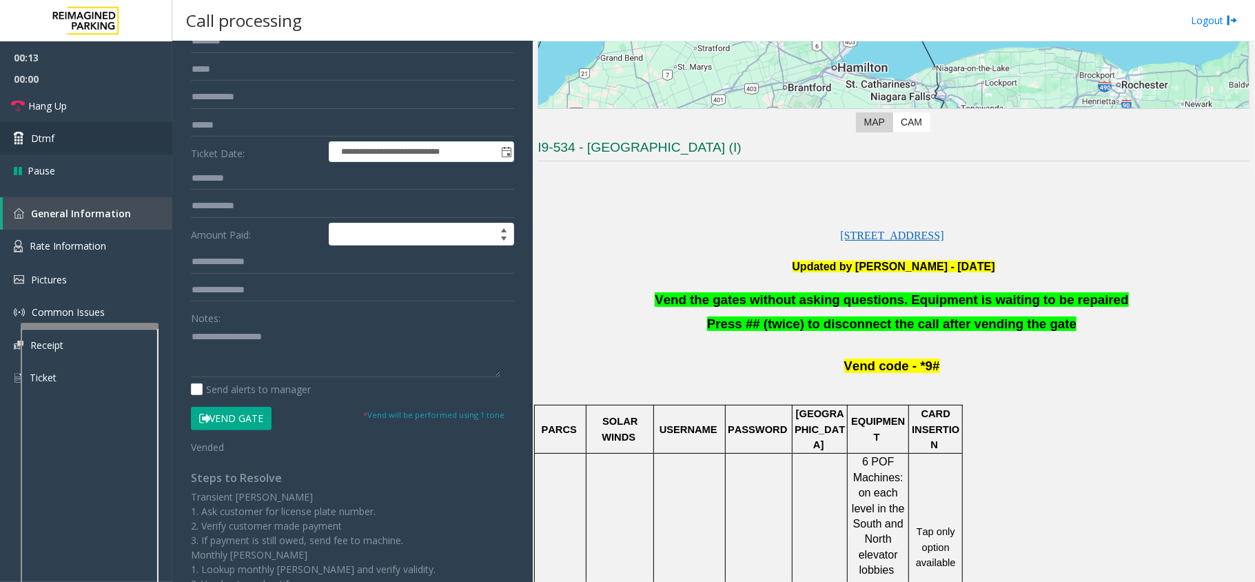
click at [48, 135] on span "Dtmf" at bounding box center [42, 138] width 23 height 14
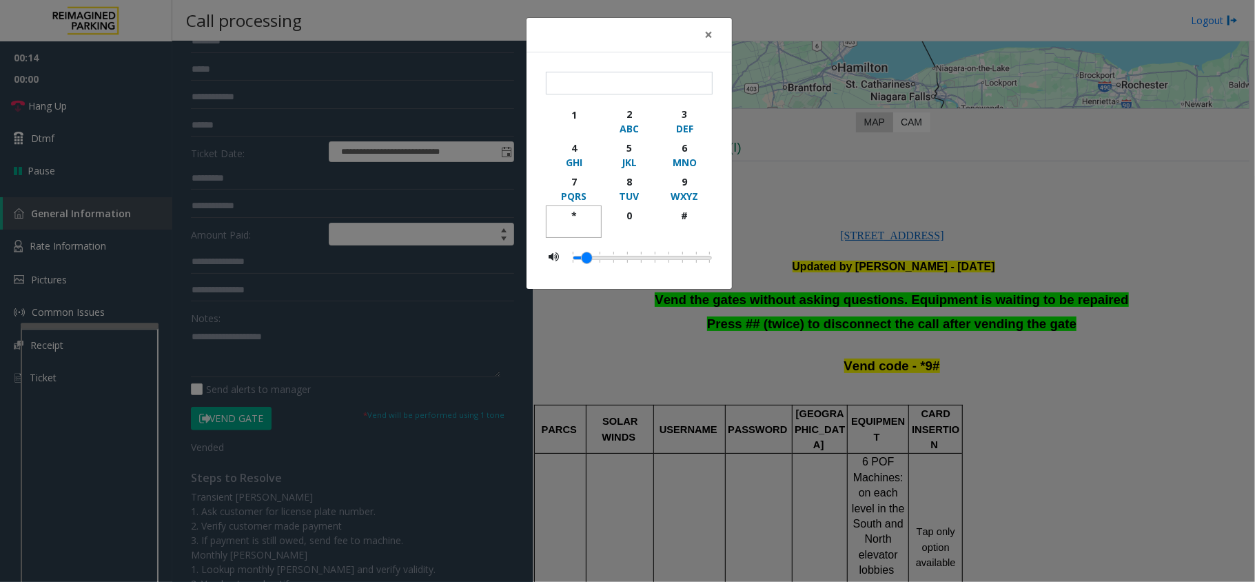
click at [569, 210] on div "*" at bounding box center [574, 215] width 38 height 14
click at [673, 197] on div "WXYZ" at bounding box center [685, 196] width 38 height 14
click at [687, 213] on div "#" at bounding box center [685, 215] width 38 height 14
type input "***"
click at [709, 33] on span "×" at bounding box center [709, 34] width 8 height 19
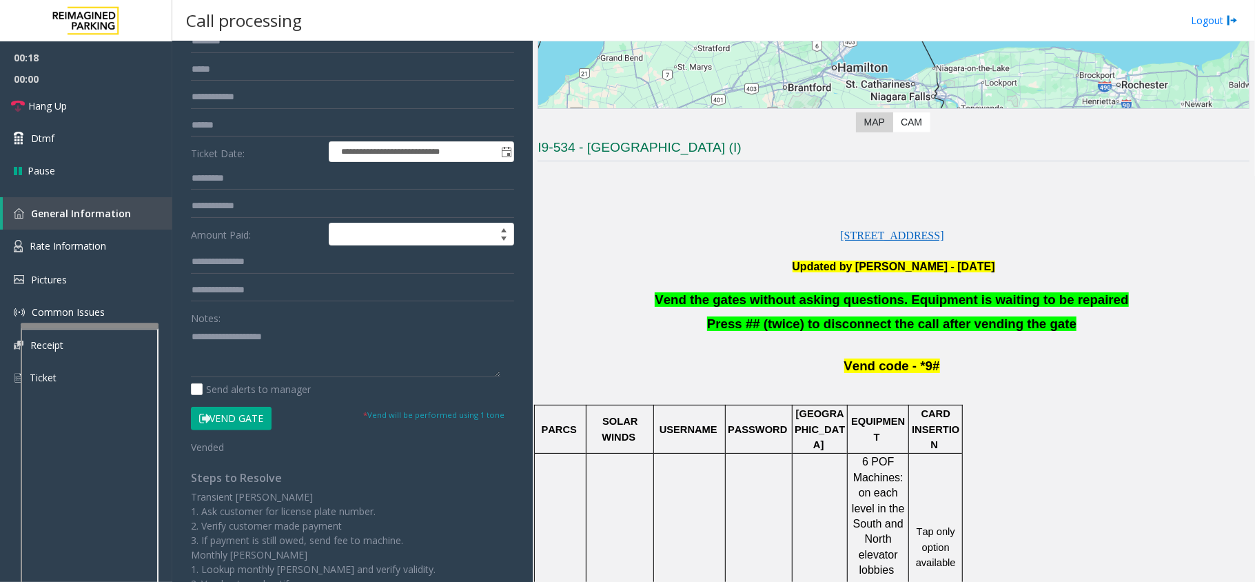
click at [239, 414] on button "Vend Gate" at bounding box center [231, 418] width 81 height 23
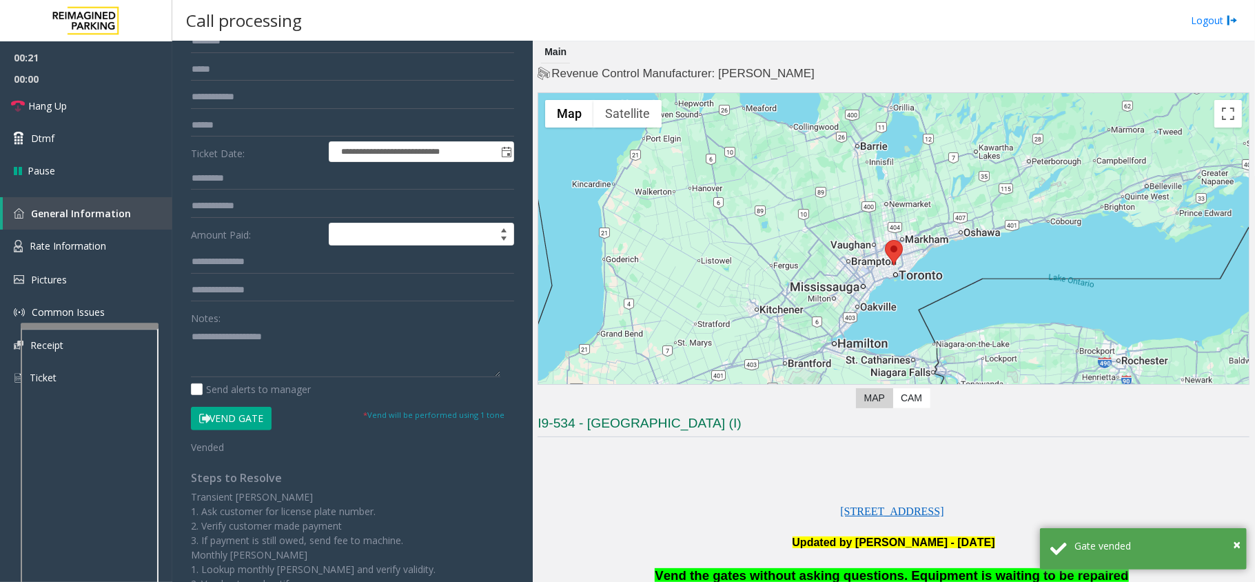
scroll to position [0, 0]
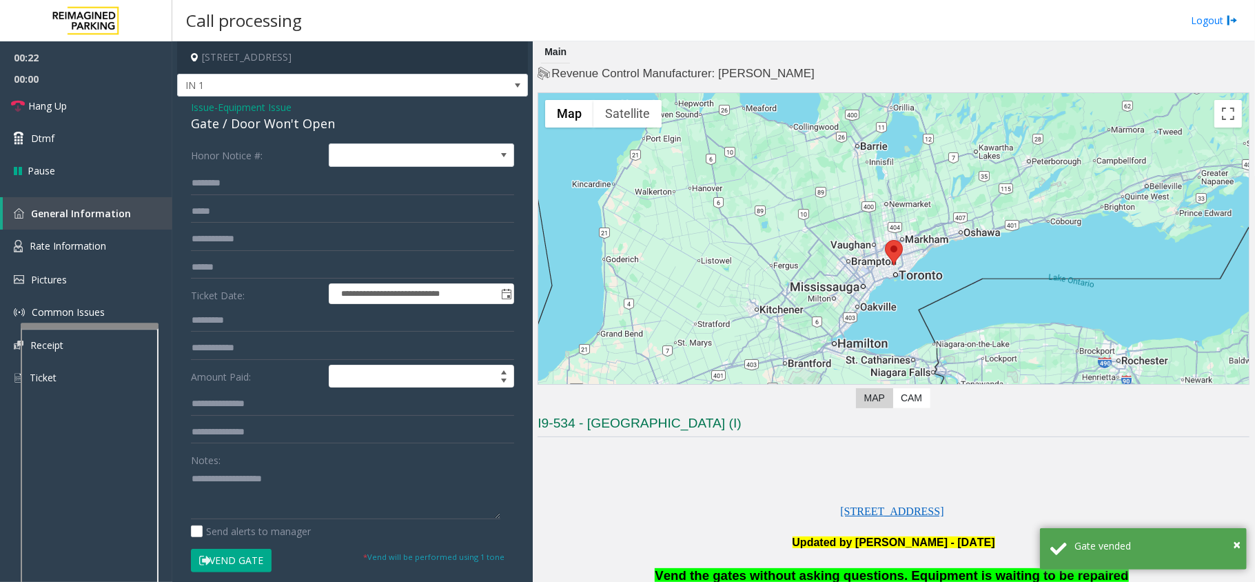
click at [259, 125] on div "Gate / Door Won't Open" at bounding box center [352, 123] width 323 height 19
copy div "Gate / Door Won't Open"
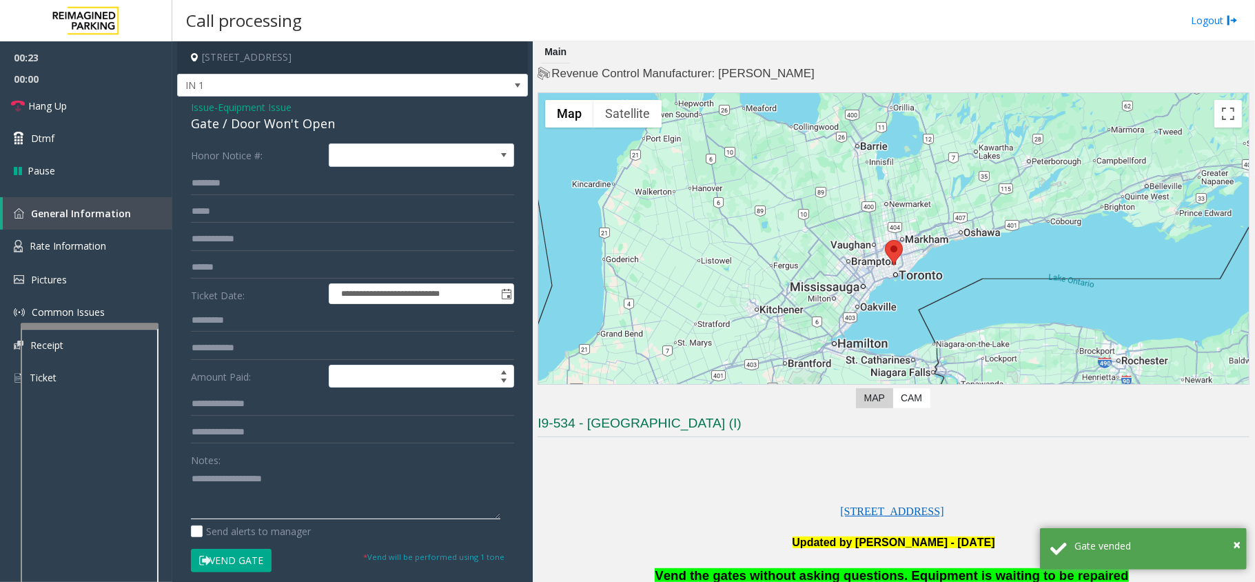
click at [265, 497] on textarea at bounding box center [346, 493] width 310 height 52
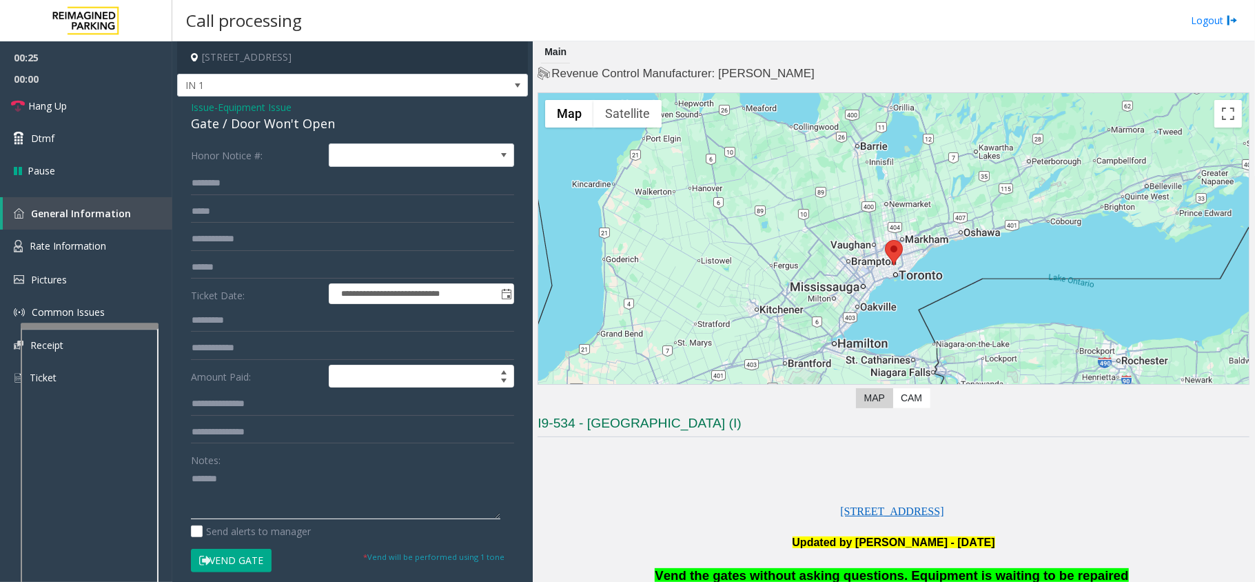
paste textarea "**********"
click at [46, 109] on span "Hang Up" at bounding box center [47, 106] width 39 height 14
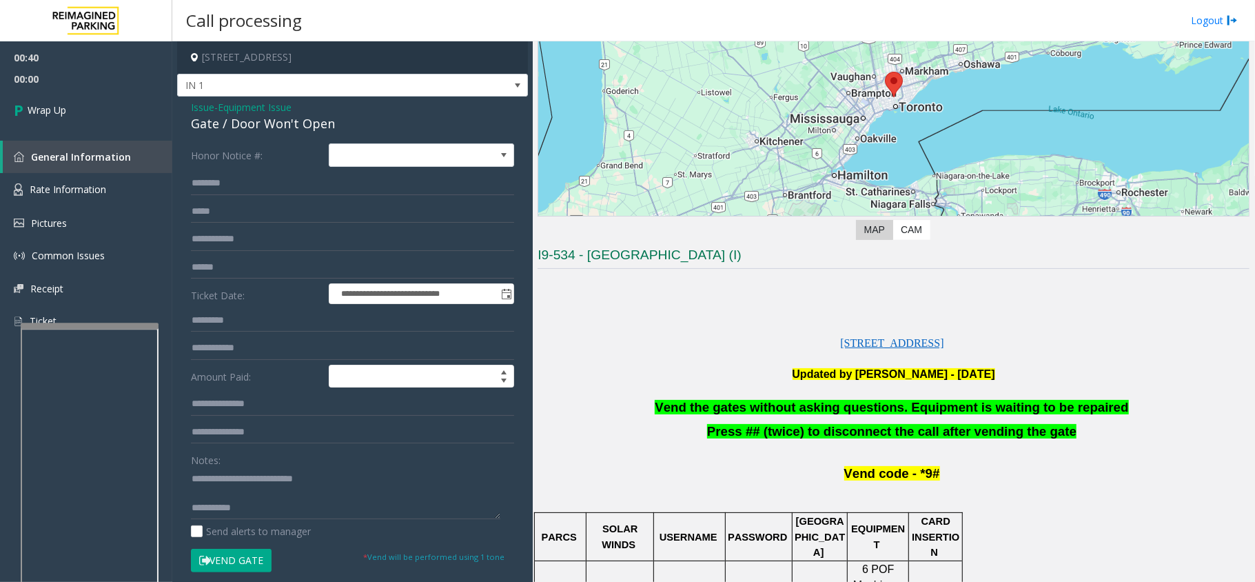
scroll to position [183, 0]
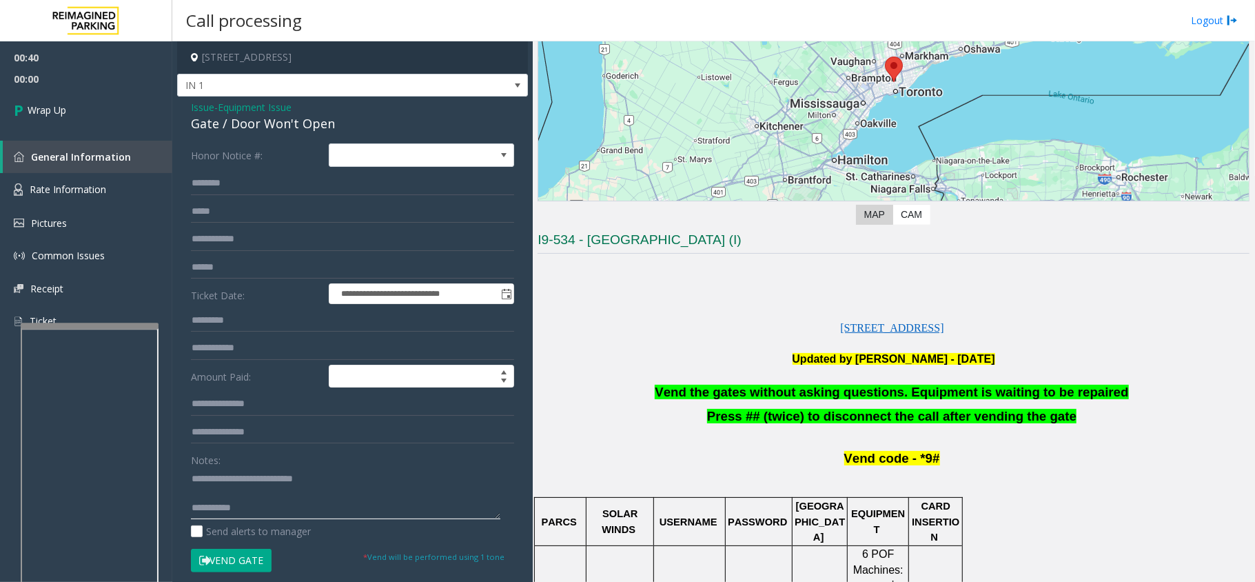
click at [246, 511] on textarea at bounding box center [346, 493] width 310 height 52
type textarea "**********"
click at [73, 108] on link "Wrap Up" at bounding box center [86, 110] width 172 height 41
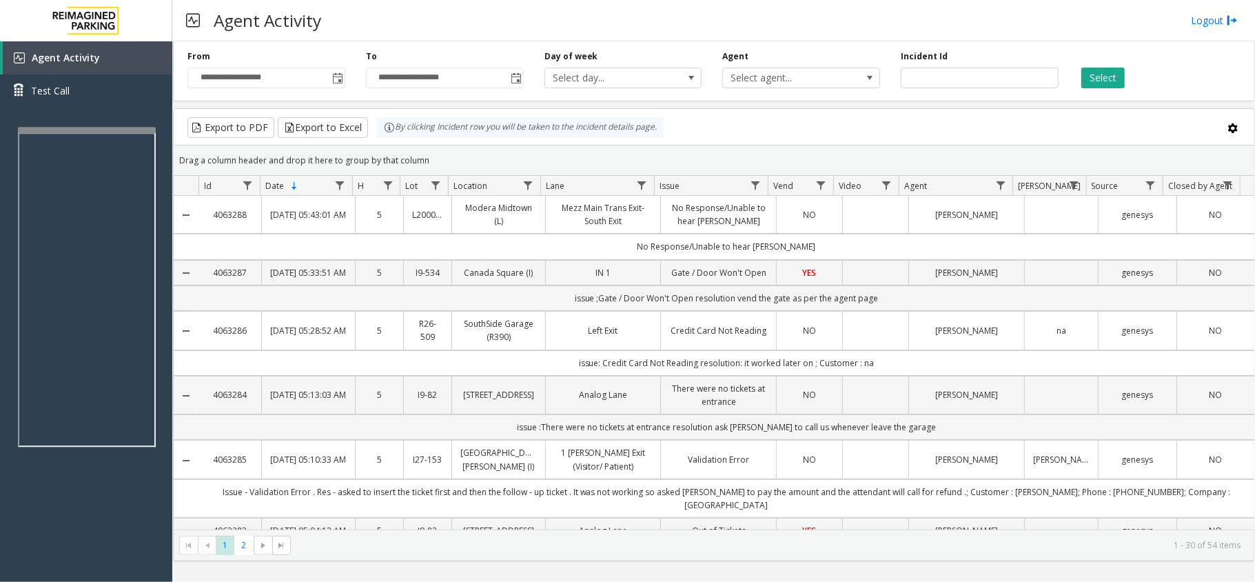
click at [108, 130] on div at bounding box center [87, 130] width 138 height 6
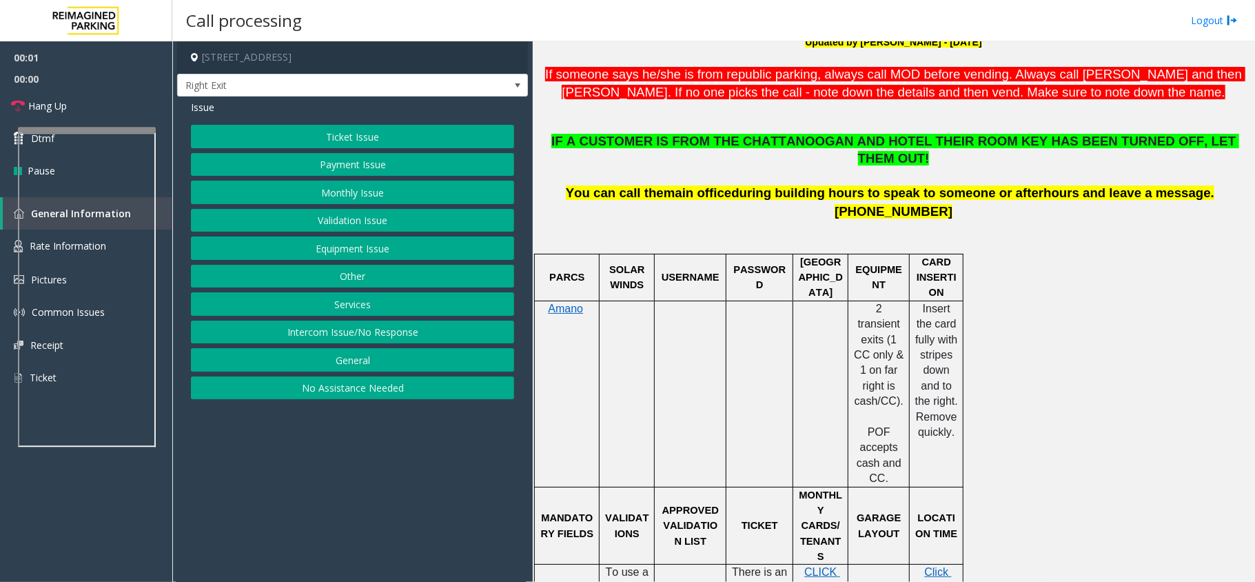
scroll to position [459, 0]
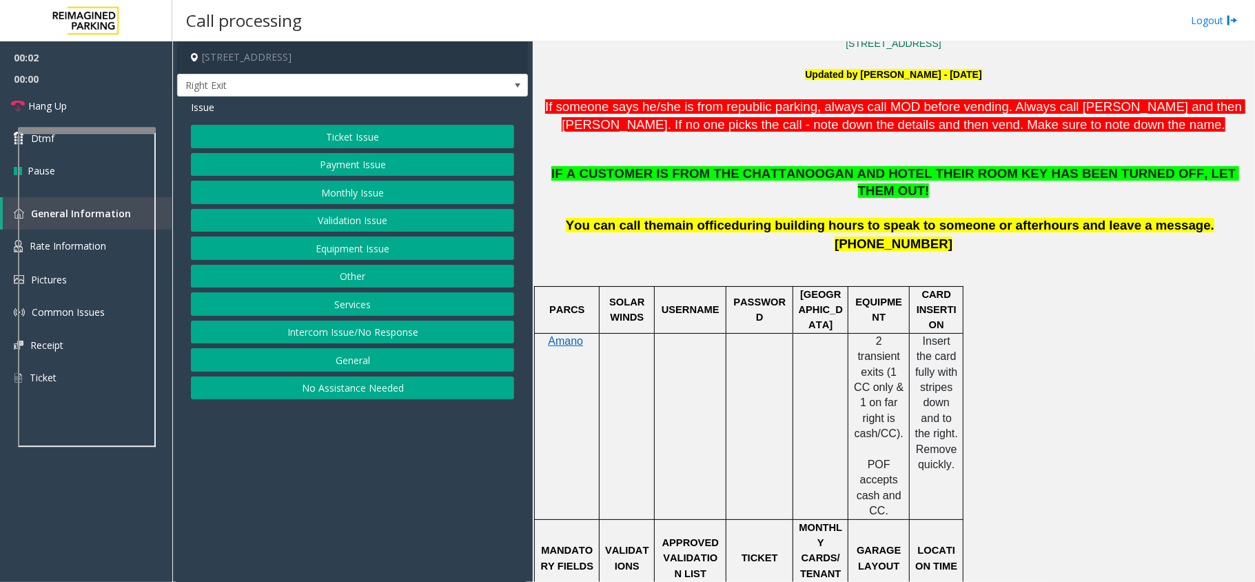
click at [359, 312] on button "Services" at bounding box center [352, 303] width 323 height 23
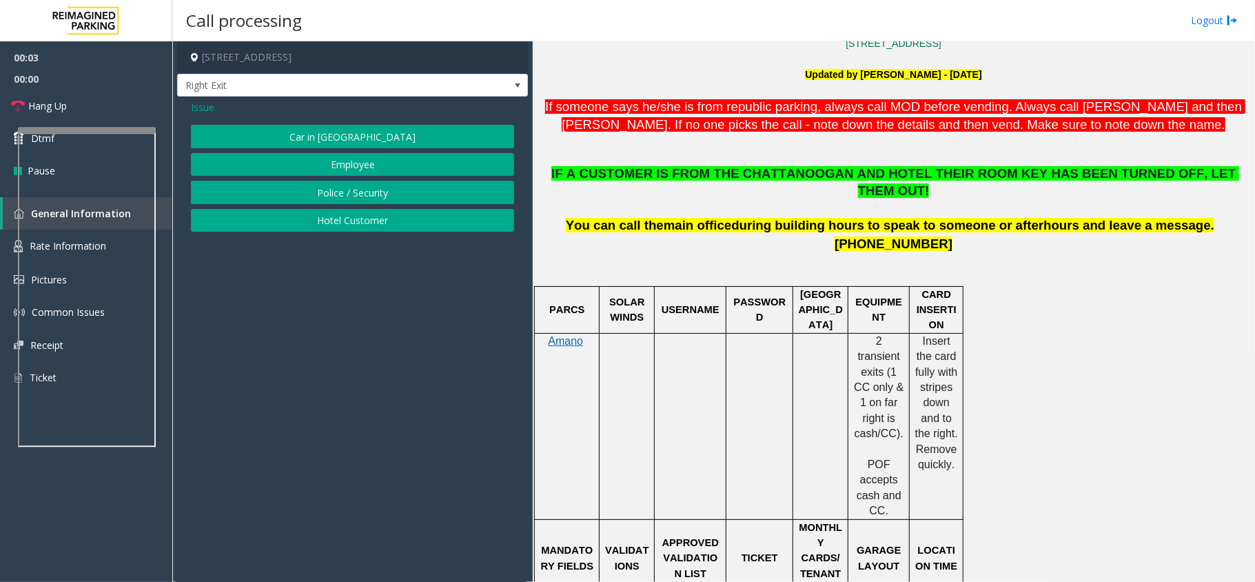
click at [716, 254] on p at bounding box center [894, 269] width 712 height 31
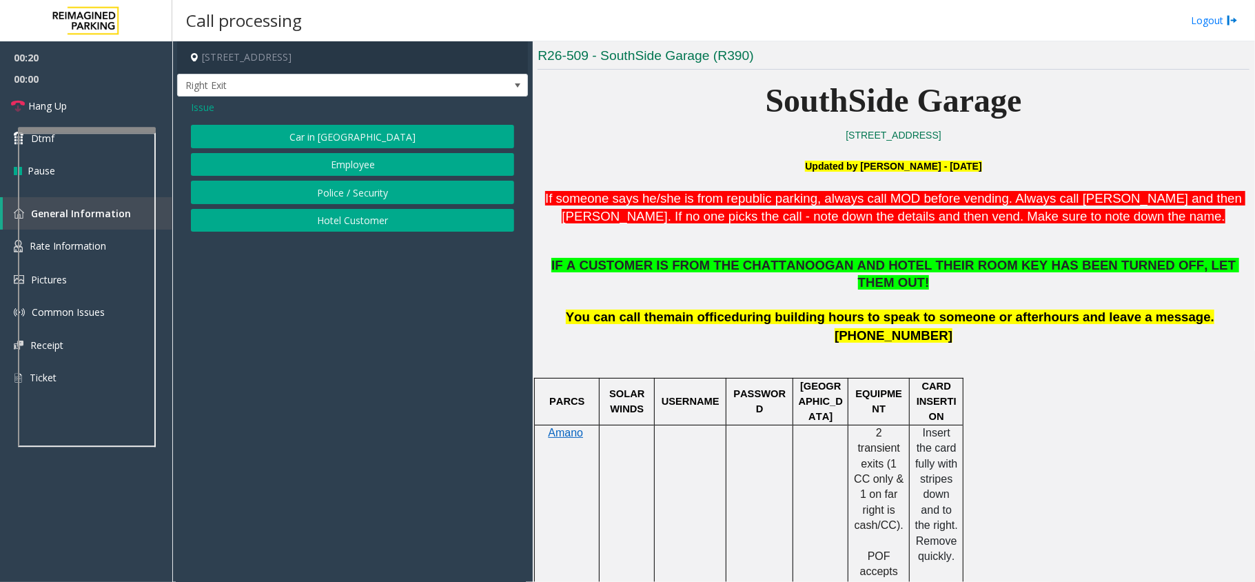
click at [365, 191] on button "Police / Security" at bounding box center [352, 192] width 323 height 23
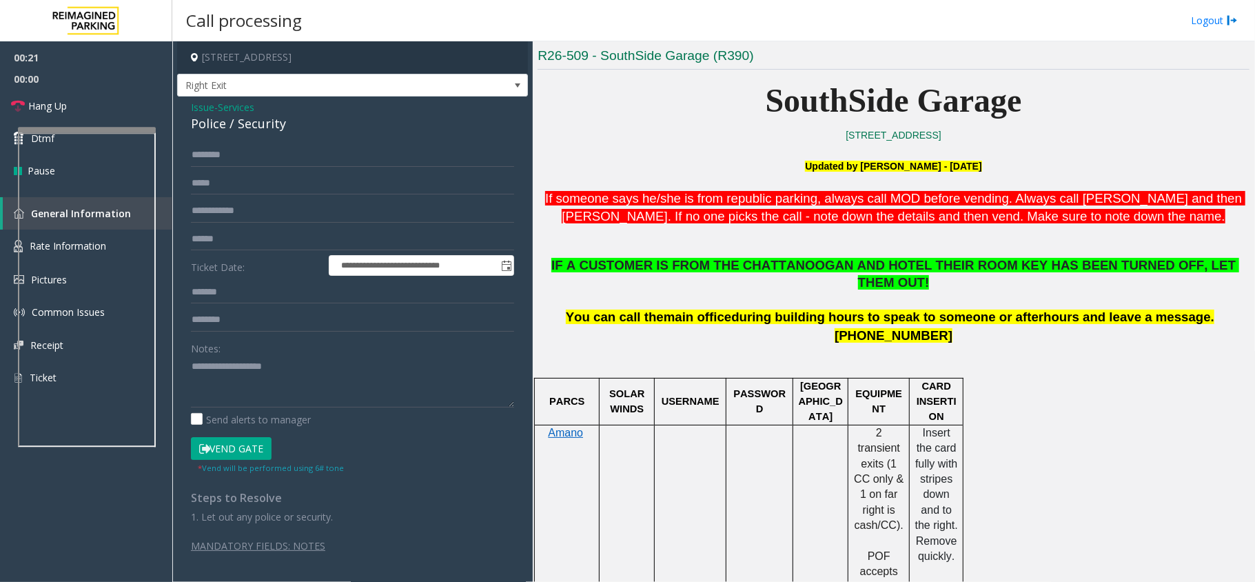
click at [259, 130] on div "Police / Security" at bounding box center [352, 123] width 323 height 19
copy div "Security"
click at [266, 372] on textarea at bounding box center [352, 382] width 323 height 52
paste textarea "********"
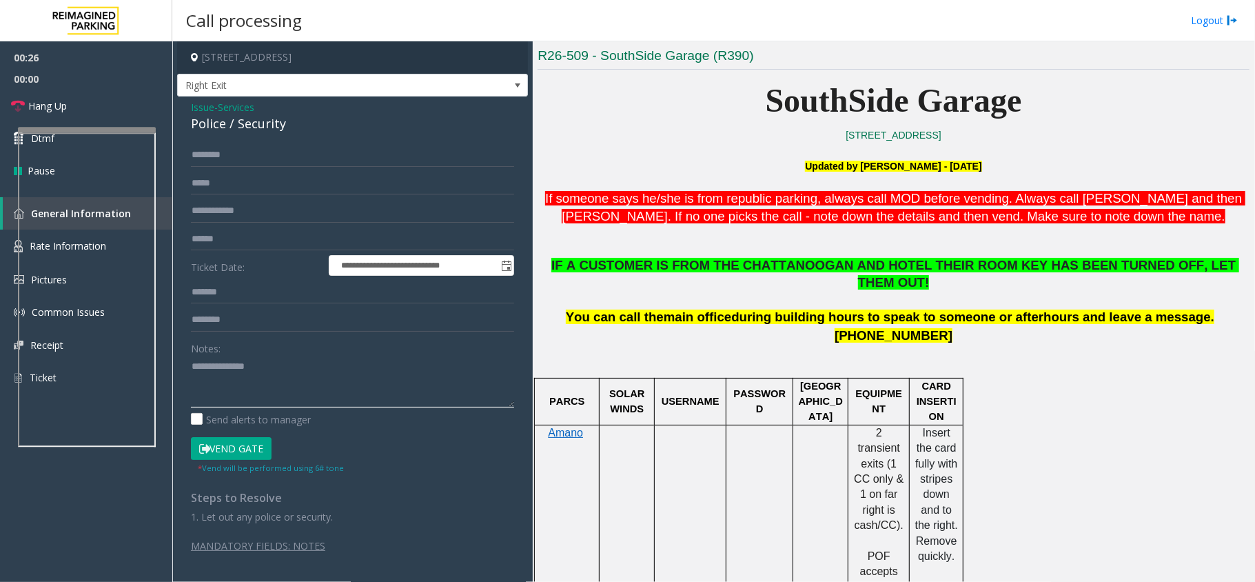
type textarea "**********"
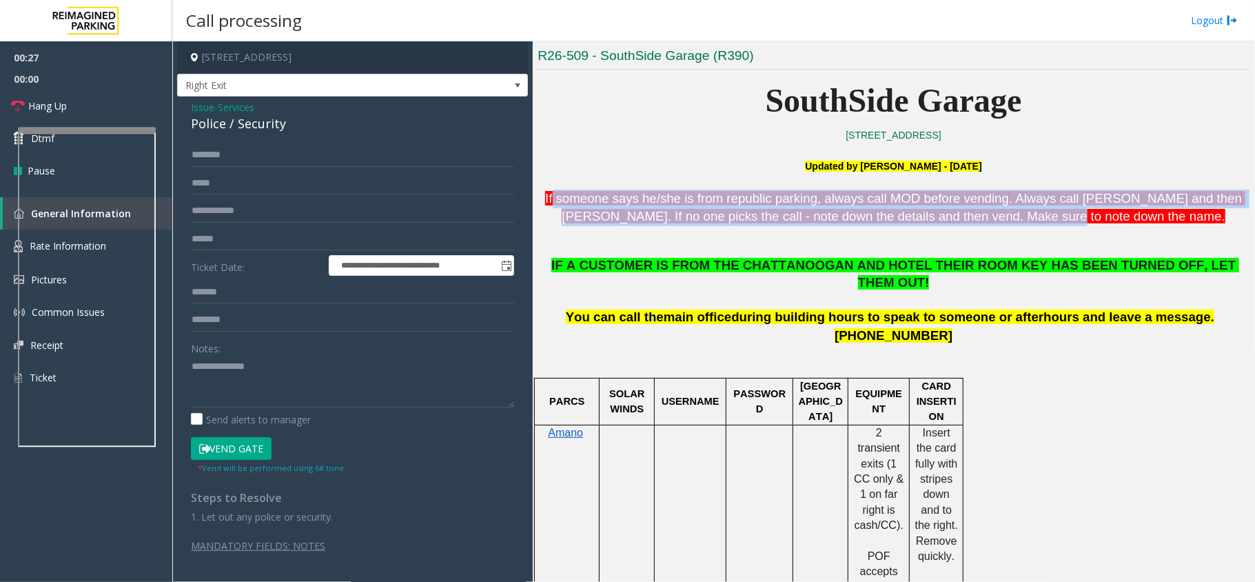
drag, startPoint x: 545, startPoint y: 201, endPoint x: 1049, endPoint y: 224, distance: 504.5
click at [1049, 224] on span "If someone says he/she is from republic parking, always call MOD before vending…" at bounding box center [895, 207] width 700 height 33
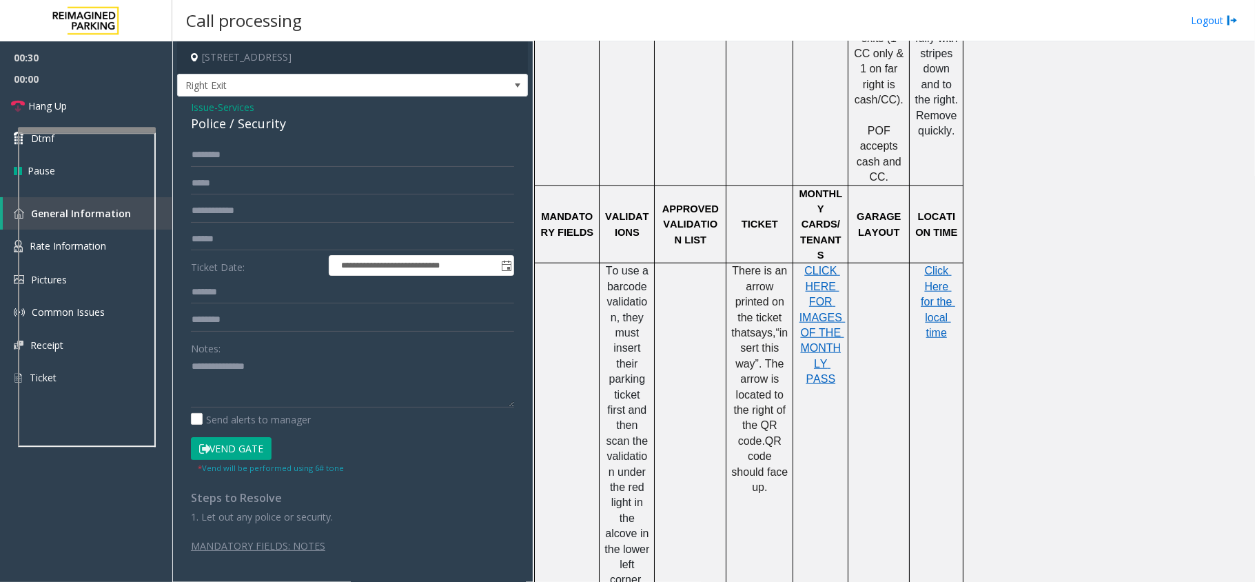
scroll to position [761, 0]
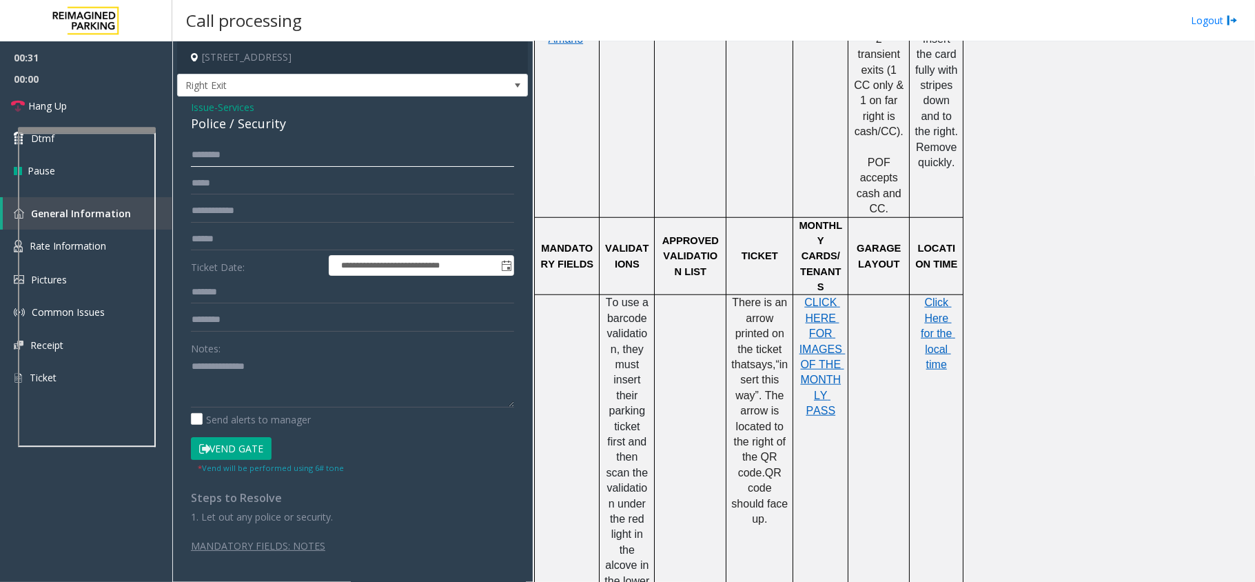
click at [248, 157] on input "text" at bounding box center [352, 154] width 323 height 23
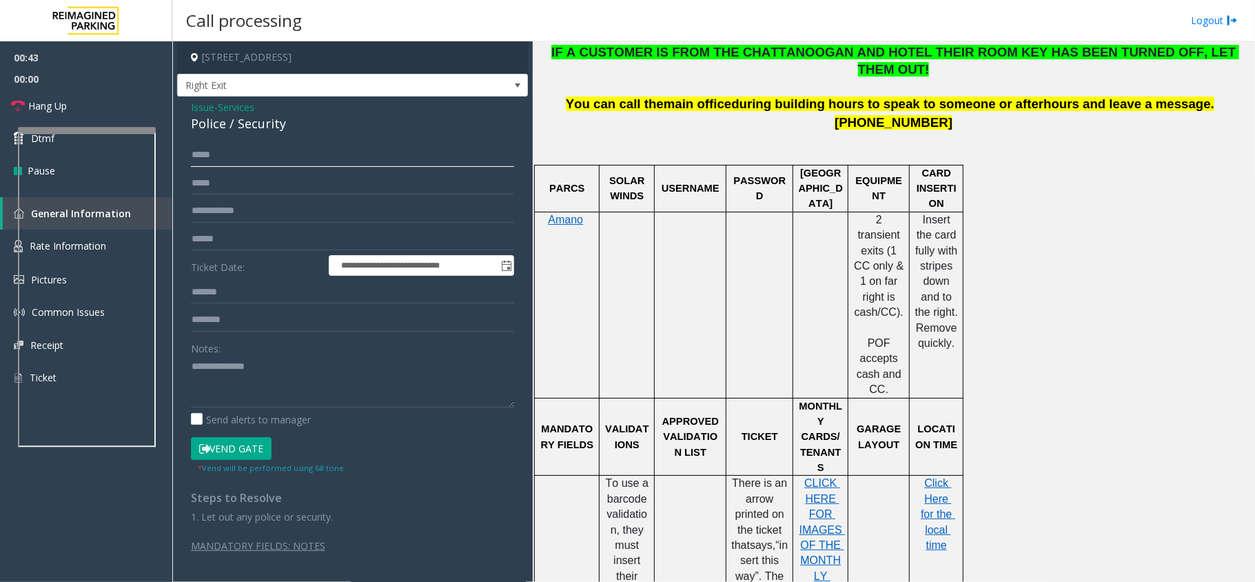
scroll to position [301, 0]
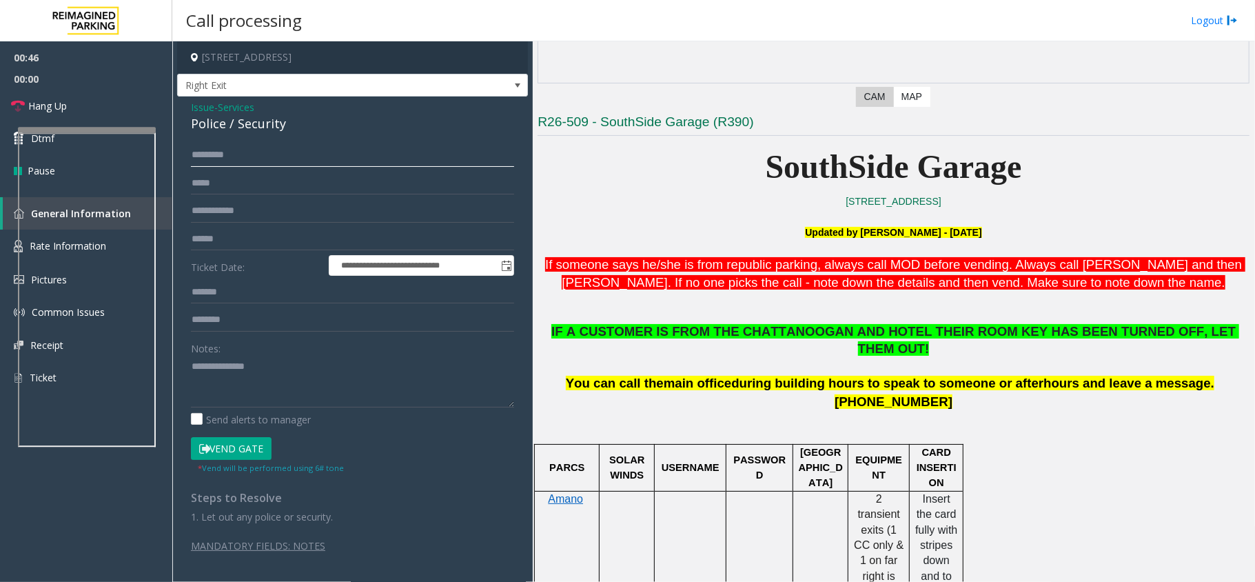
type input "*********"
click at [272, 362] on textarea at bounding box center [352, 382] width 323 height 52
click at [194, 152] on input "*********" at bounding box center [352, 154] width 323 height 23
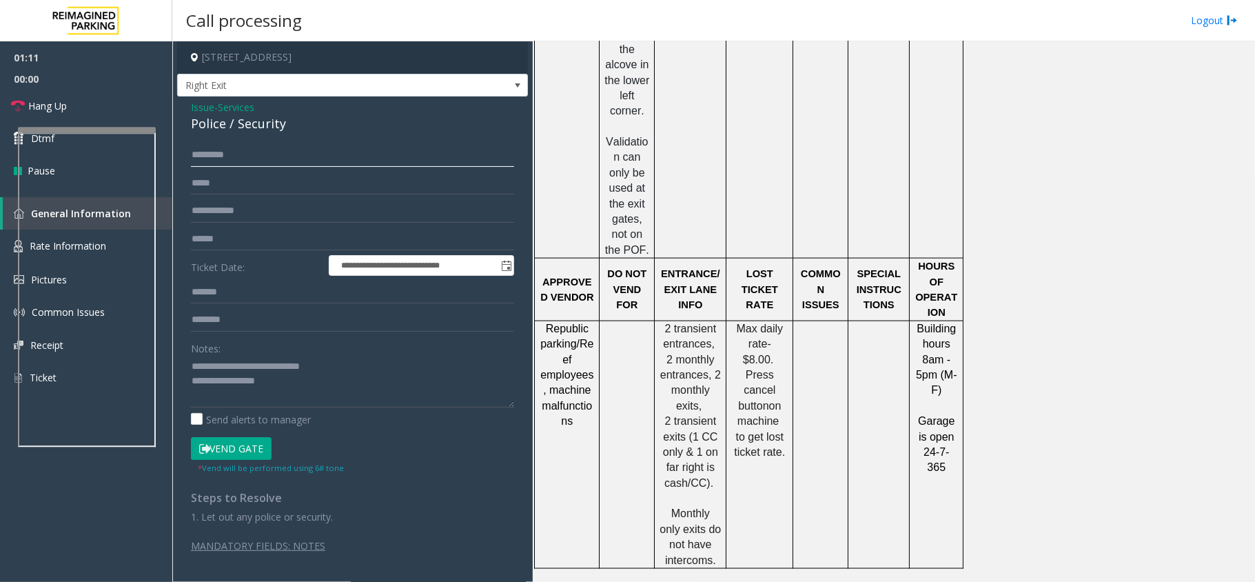
scroll to position [1496, 0]
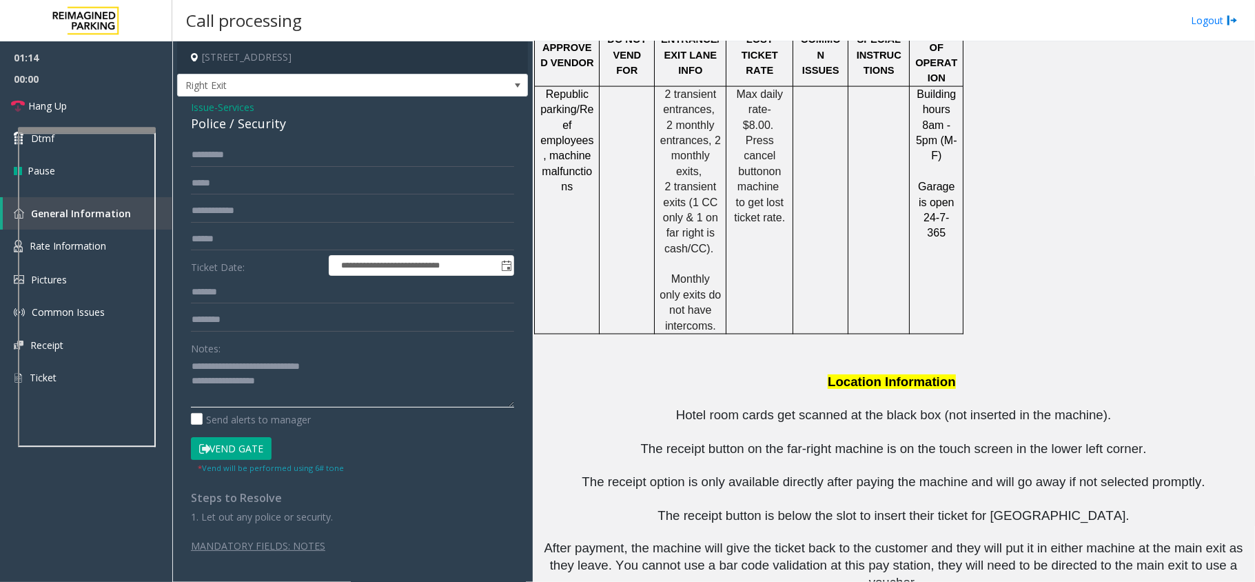
click at [232, 387] on textarea at bounding box center [352, 382] width 323 height 52
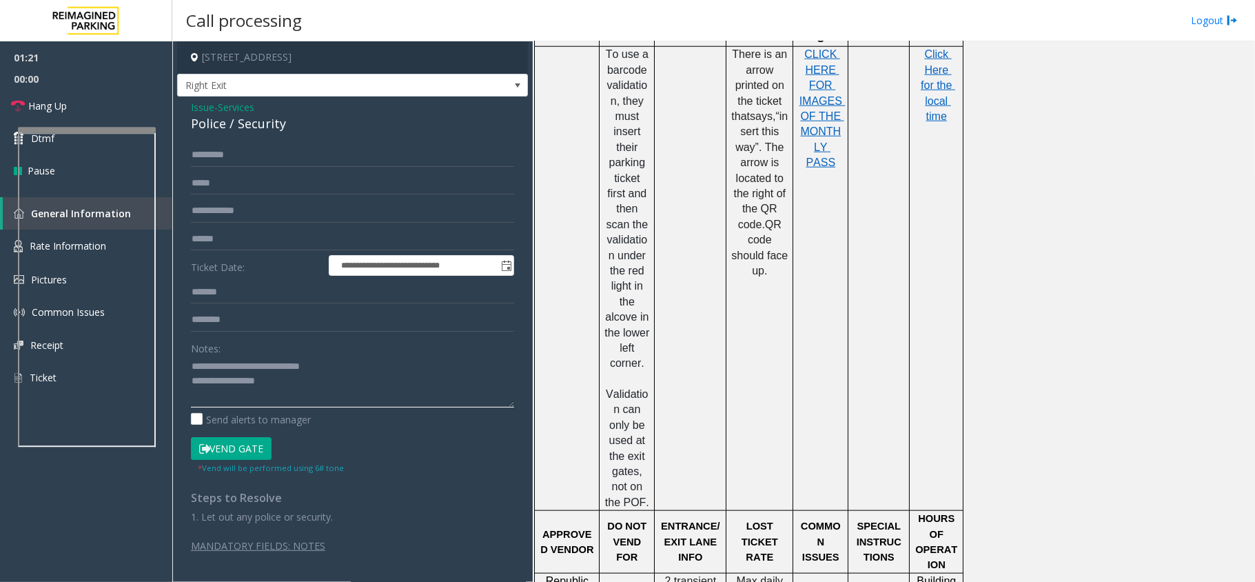
scroll to position [1680, 0]
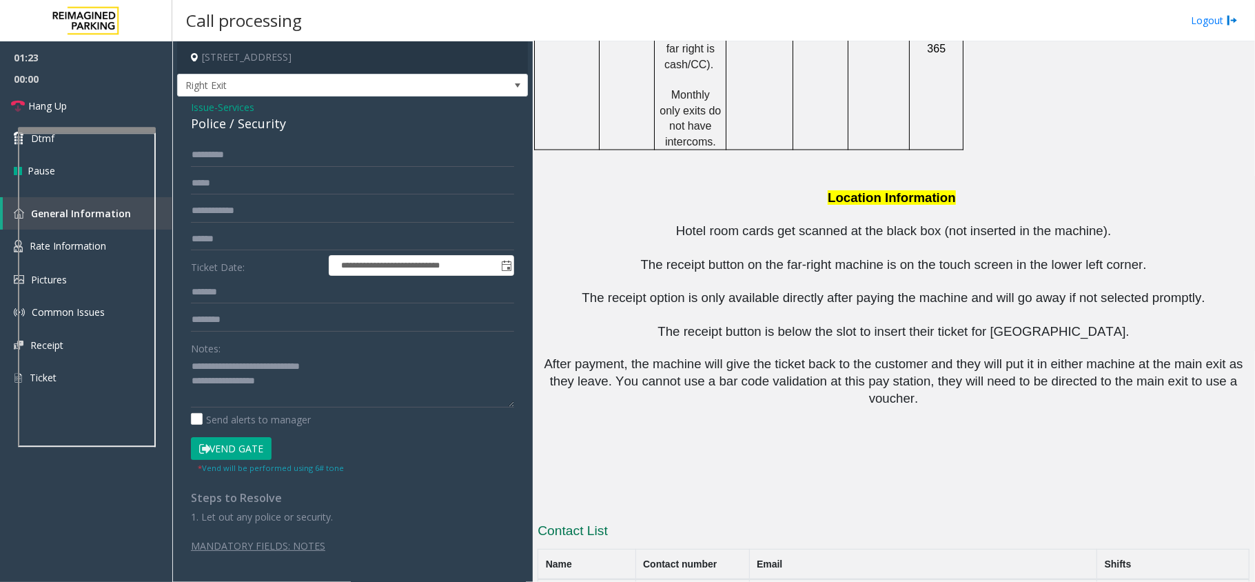
click at [248, 447] on button "Vend Gate" at bounding box center [231, 448] width 81 height 23
click at [345, 390] on textarea at bounding box center [352, 382] width 323 height 52
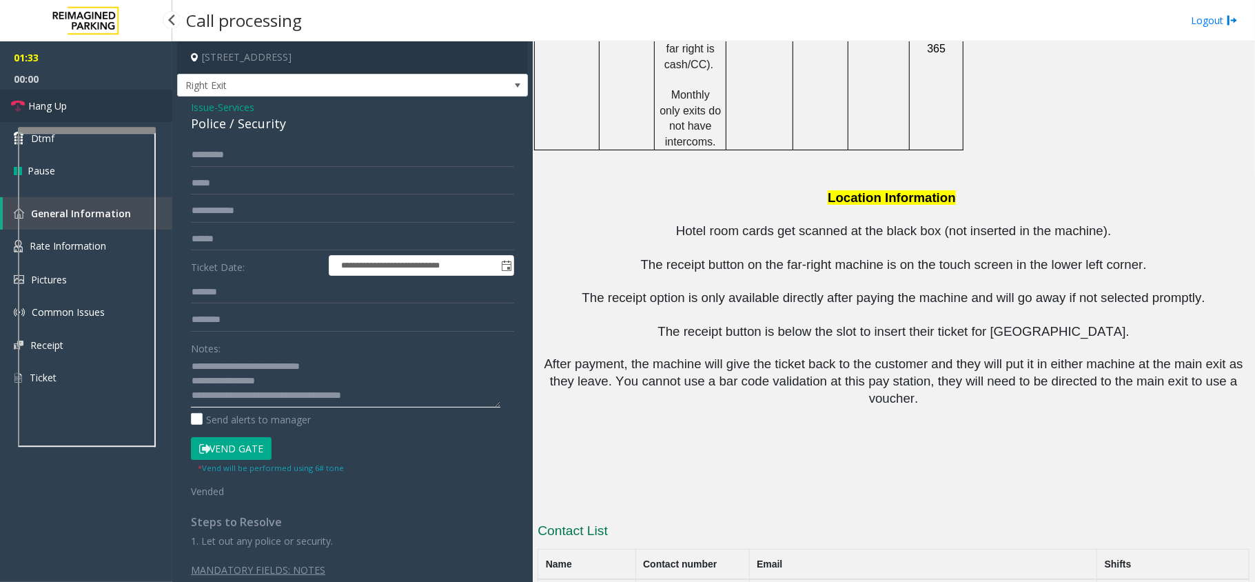
type textarea "**********"
click at [72, 92] on link "Hang Up" at bounding box center [86, 106] width 172 height 32
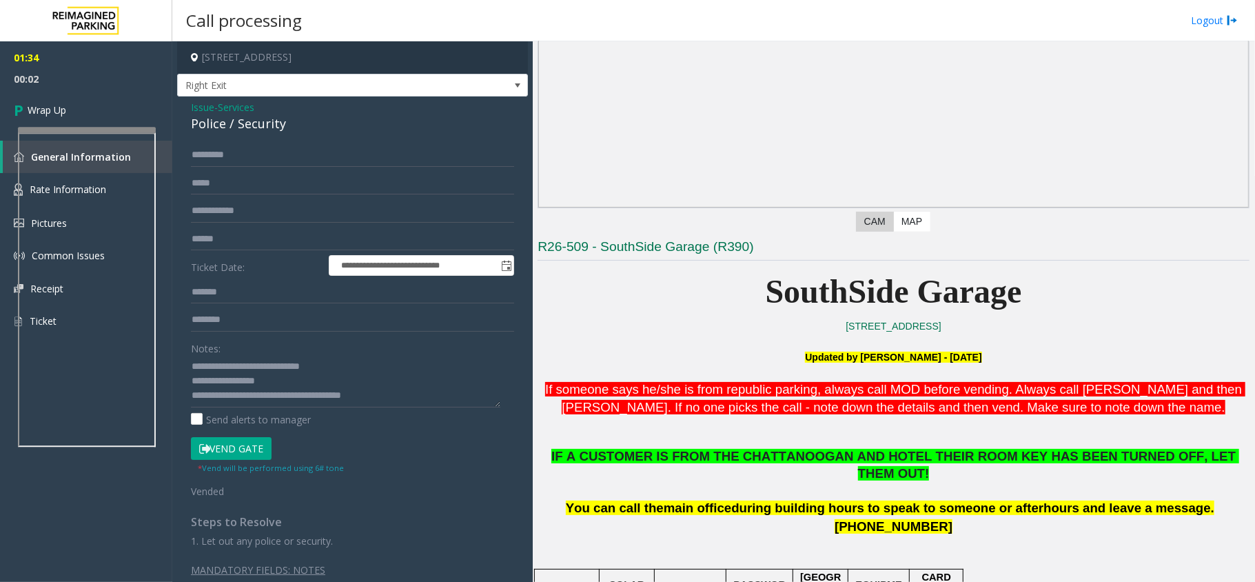
scroll to position [276, 0]
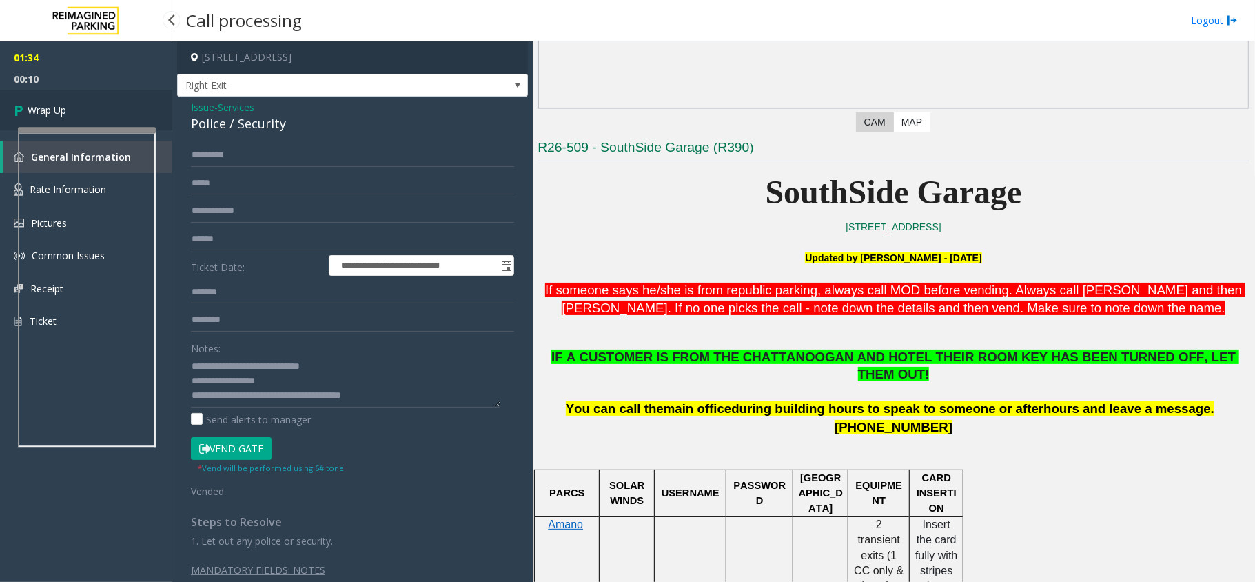
click at [70, 108] on link "Wrap Up" at bounding box center [86, 110] width 172 height 41
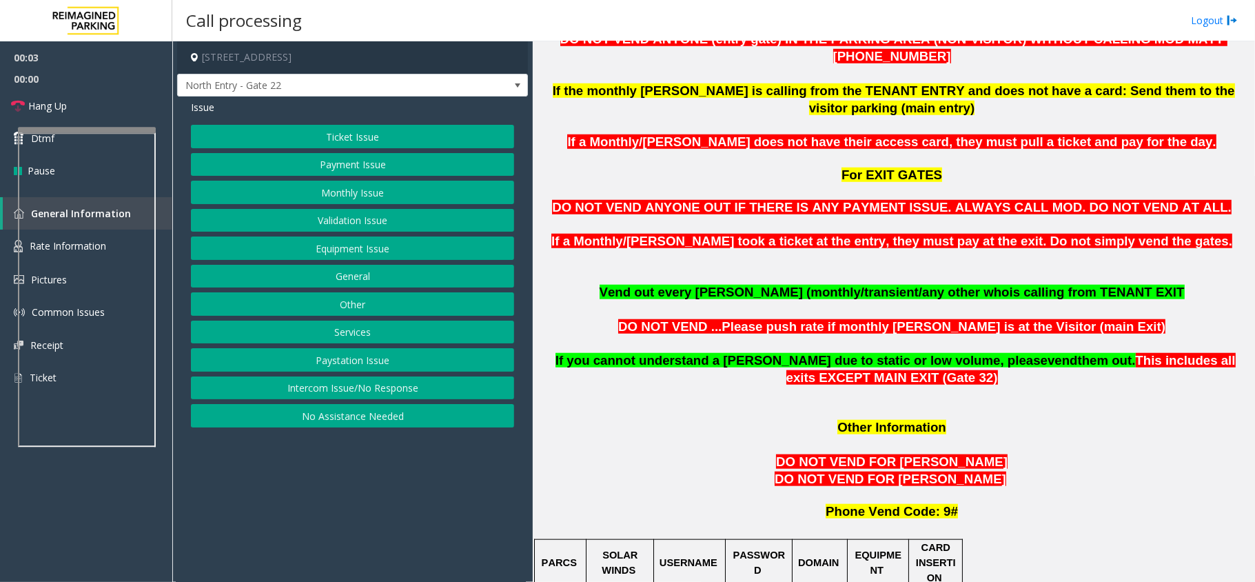
scroll to position [919, 0]
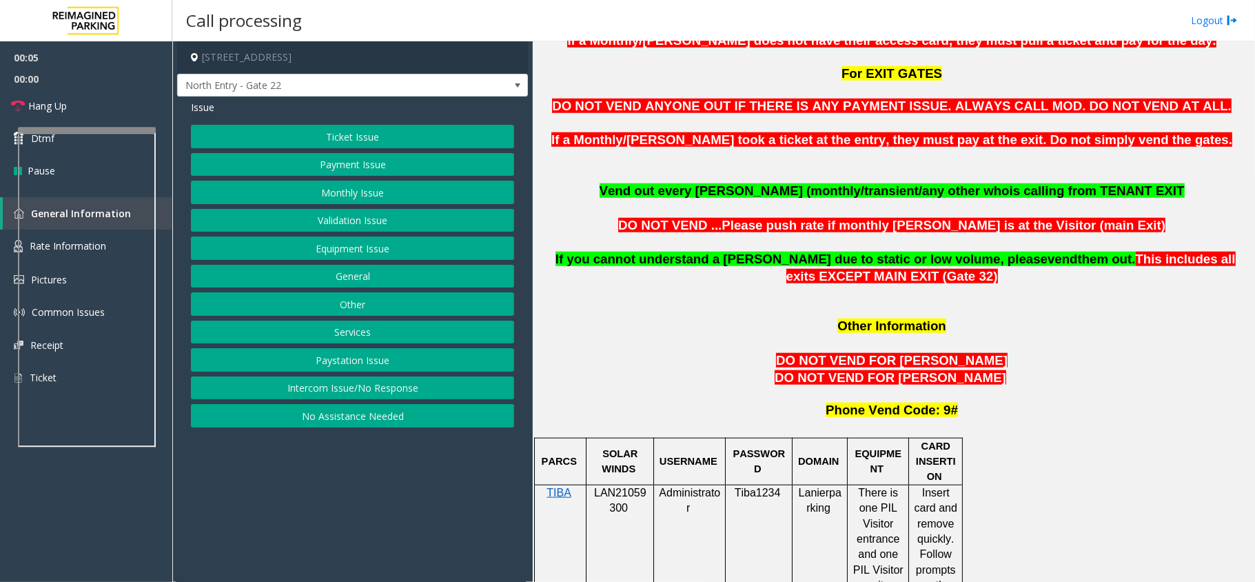
click at [621, 487] on span "LAN21059300" at bounding box center [620, 500] width 52 height 27
copy p "LAN21059300"
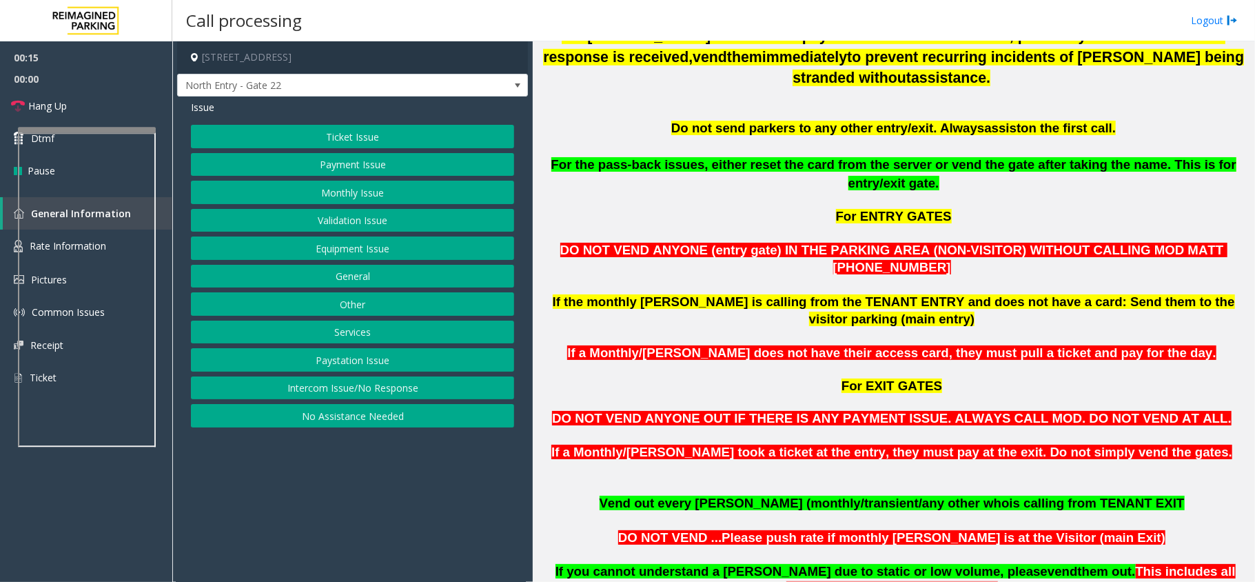
scroll to position [552, 0]
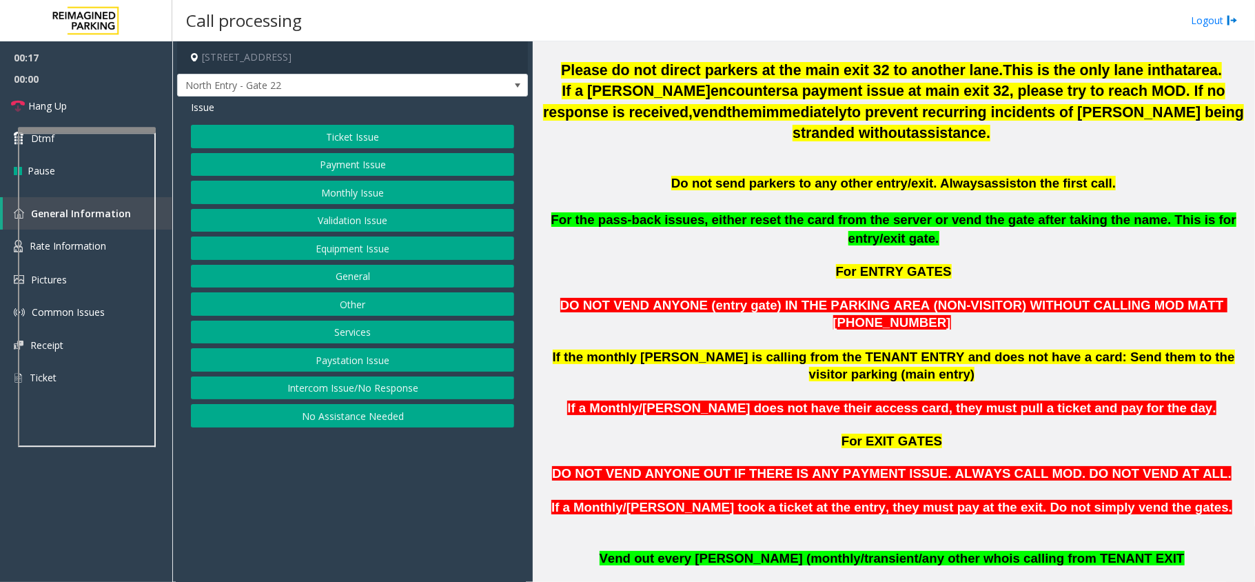
drag, startPoint x: 345, startPoint y: 384, endPoint x: 347, endPoint y: 343, distance: 41.4
click at [349, 386] on button "Intercom Issue/No Response" at bounding box center [352, 387] width 323 height 23
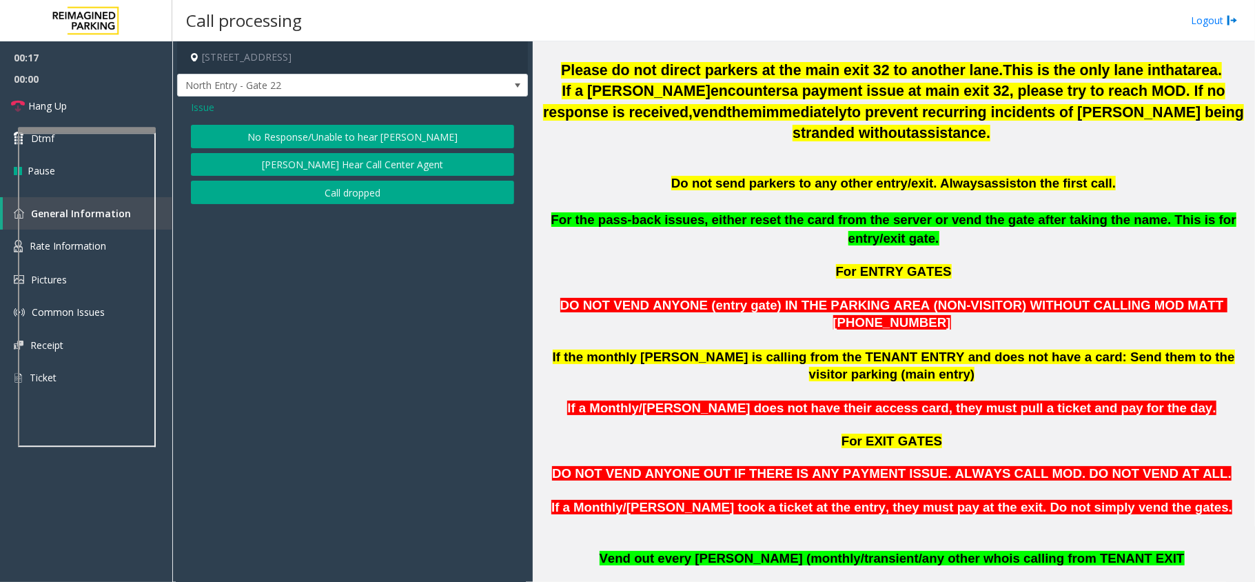
click at [365, 150] on div "No Response/Unable to hear [PERSON_NAME] Cannot Hear Call Center Agent Call dro…" at bounding box center [352, 164] width 323 height 79
click at [323, 133] on button "No Response/Unable to hear [PERSON_NAME]" at bounding box center [352, 136] width 323 height 23
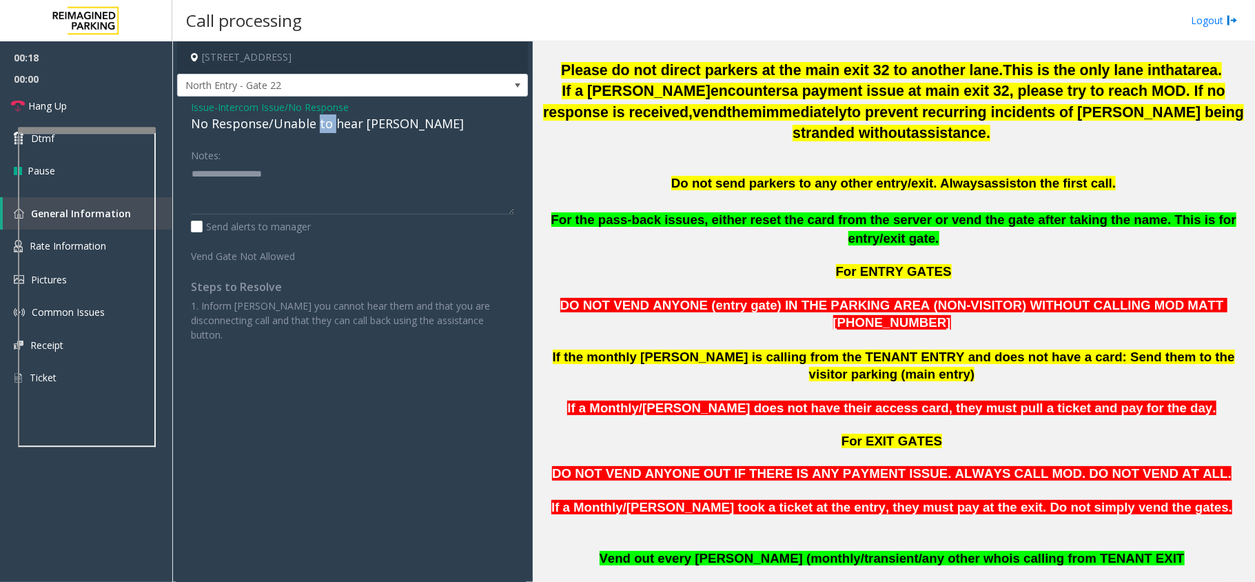
click at [323, 133] on div "No Response/Unable to hear [PERSON_NAME]" at bounding box center [352, 123] width 323 height 19
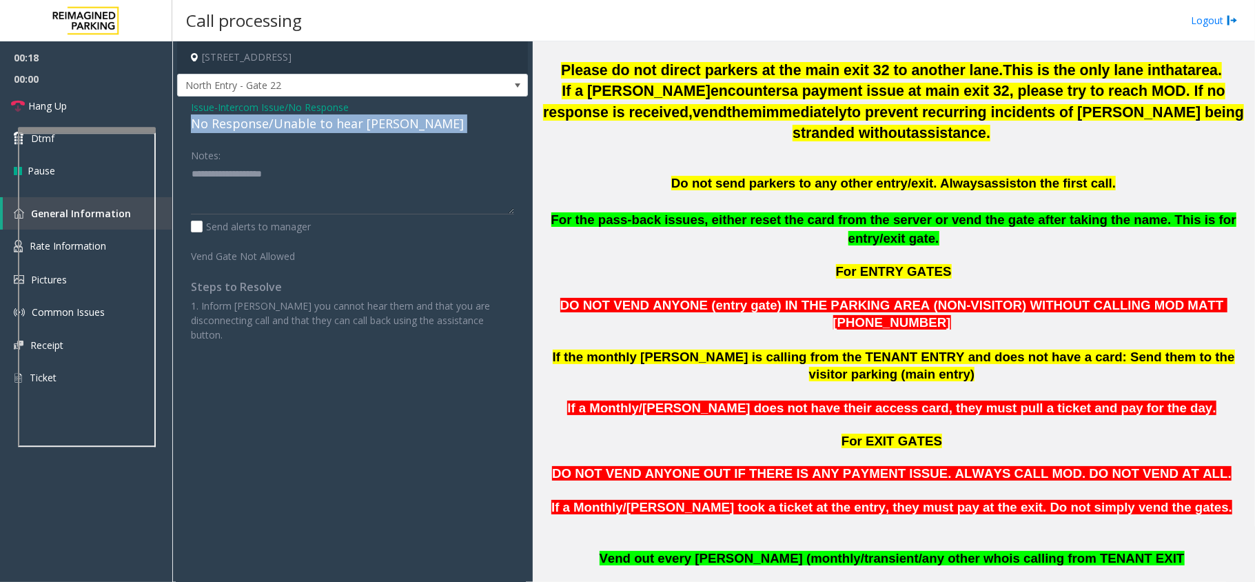
click at [323, 133] on div "No Response/Unable to hear [PERSON_NAME]" at bounding box center [352, 123] width 323 height 19
copy div "No Response/Unable to hear [PERSON_NAME]"
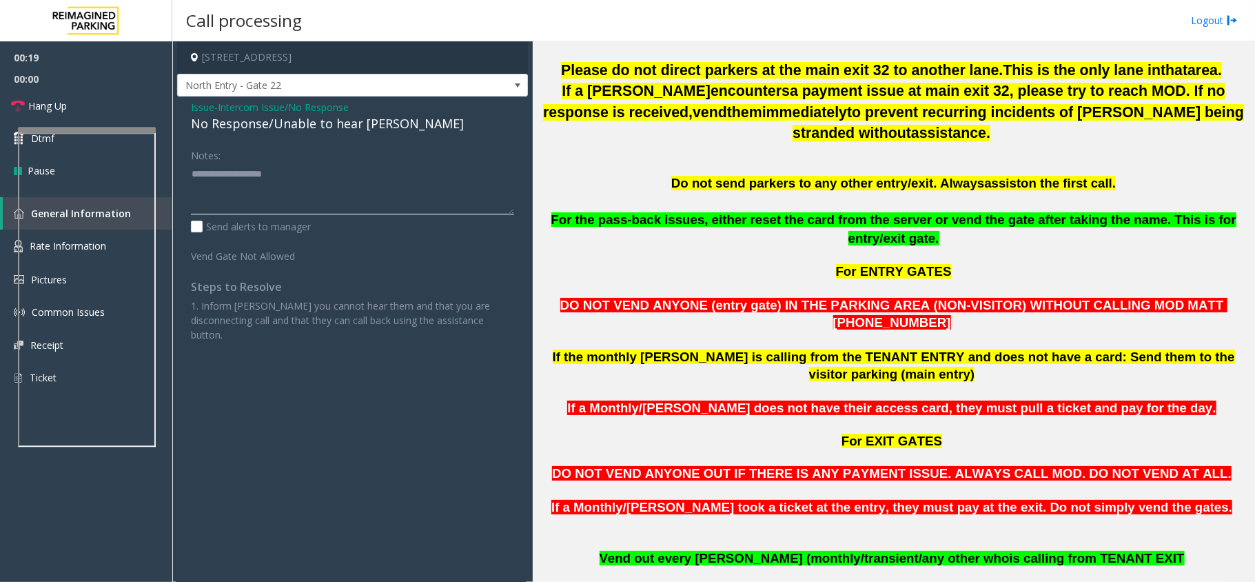
paste textarea "**********"
click at [323, 165] on textarea at bounding box center [352, 189] width 323 height 52
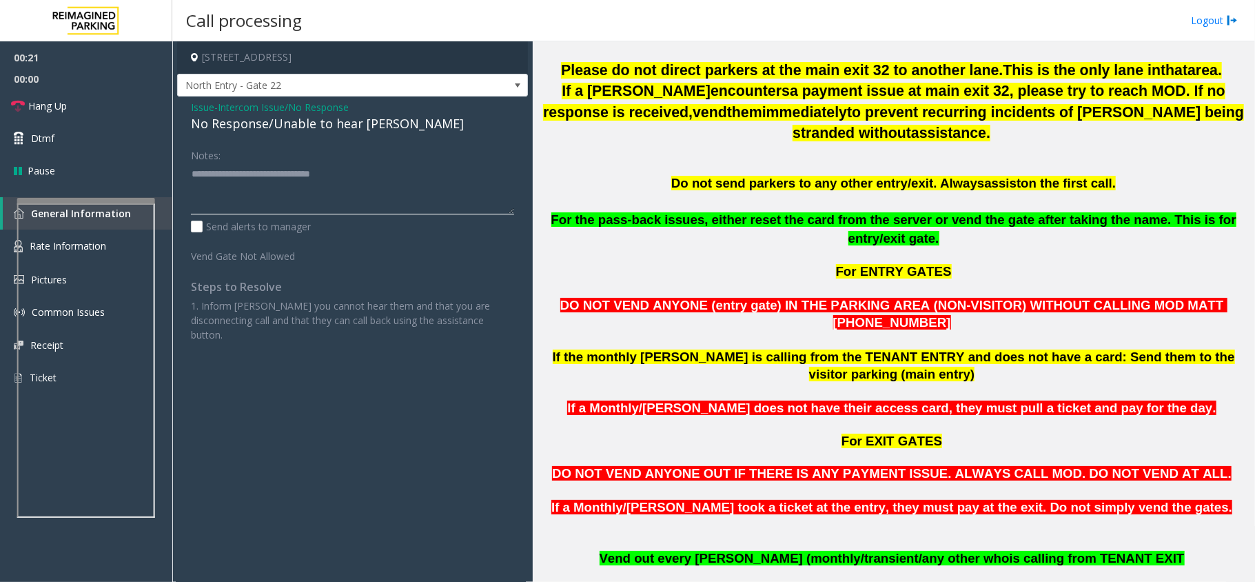
click at [124, 203] on div at bounding box center [86, 201] width 138 height 6
type textarea "**********"
click at [79, 109] on link "Hang Up" at bounding box center [86, 106] width 172 height 32
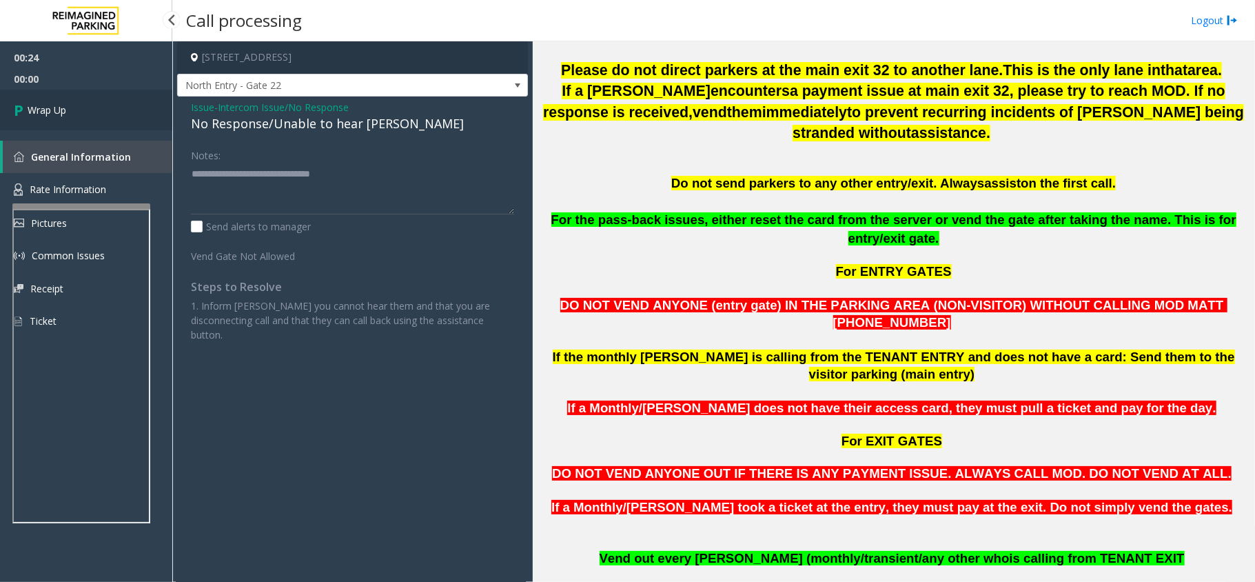
click at [79, 109] on link "Wrap Up" at bounding box center [86, 110] width 172 height 41
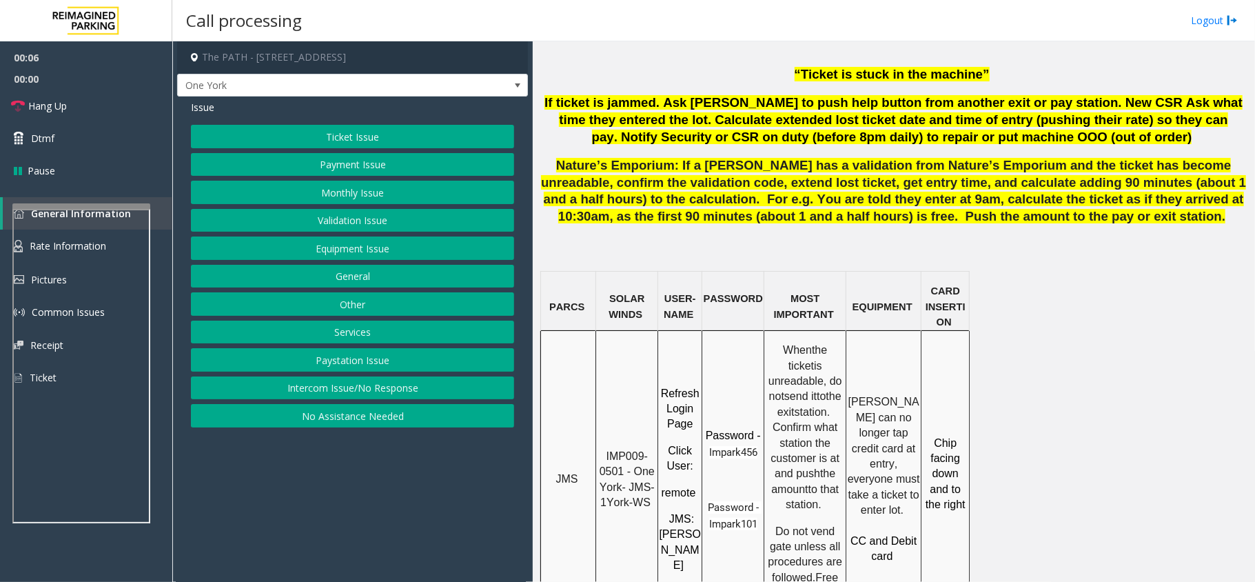
scroll to position [919, 0]
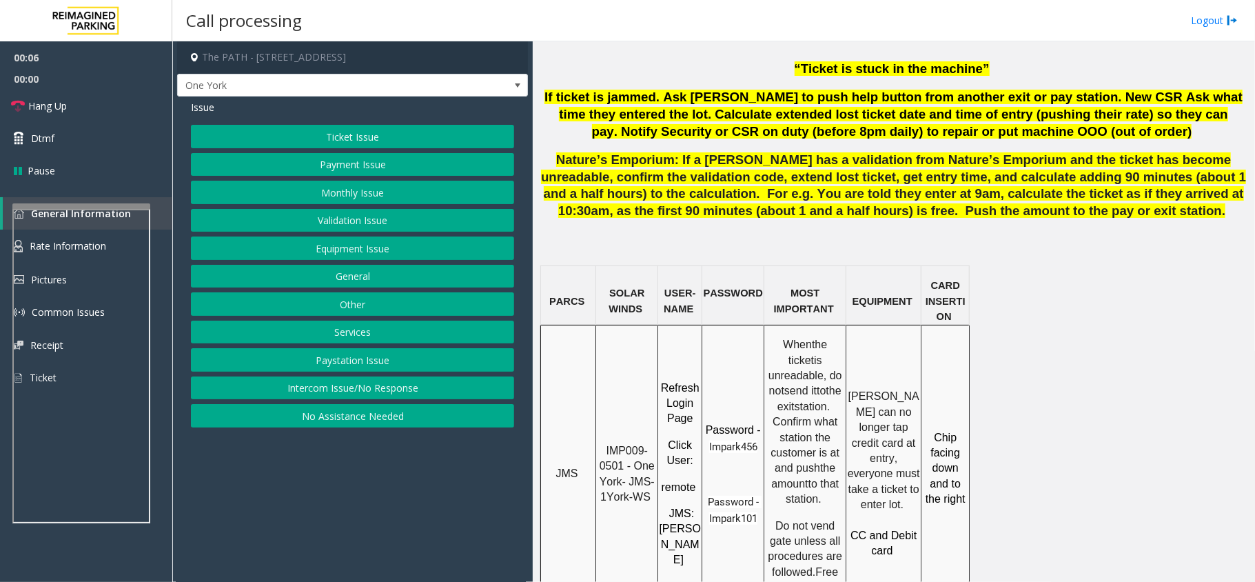
click at [629, 445] on span "IMP009-0501 - One York- JMS-1York-WS" at bounding box center [629, 474] width 59 height 58
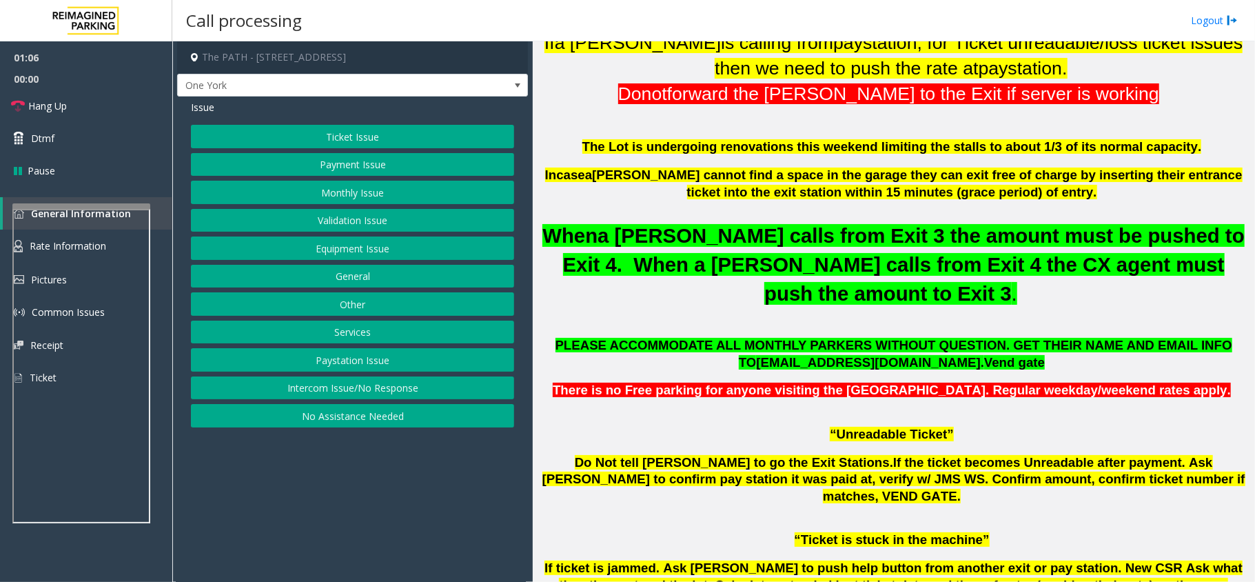
scroll to position [276, 0]
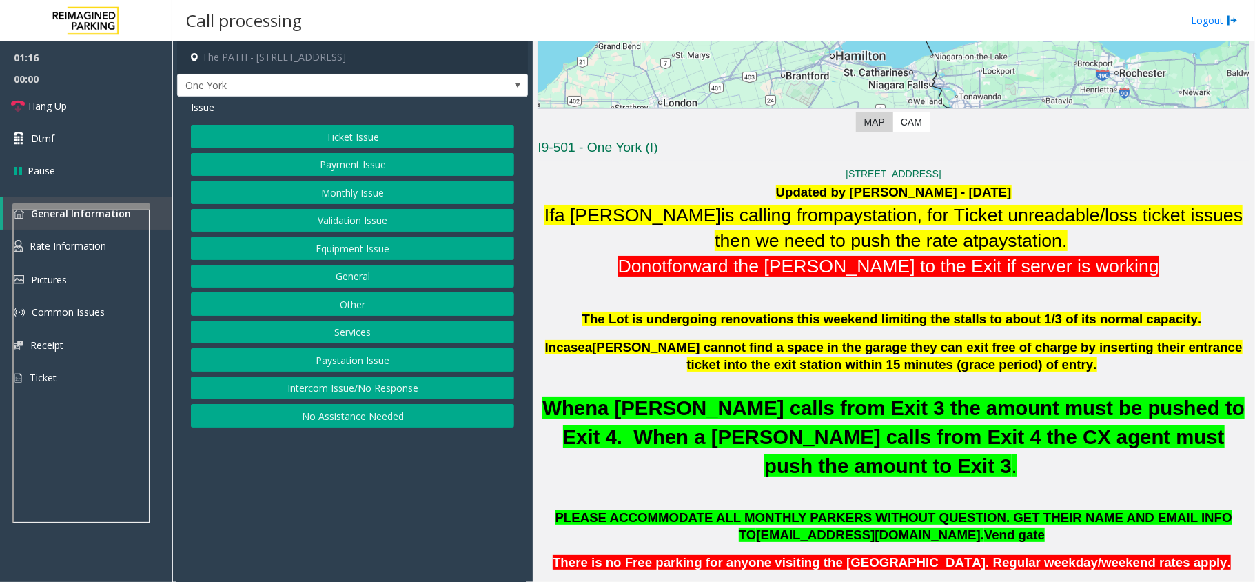
click at [331, 248] on button "Equipment Issue" at bounding box center [352, 247] width 323 height 23
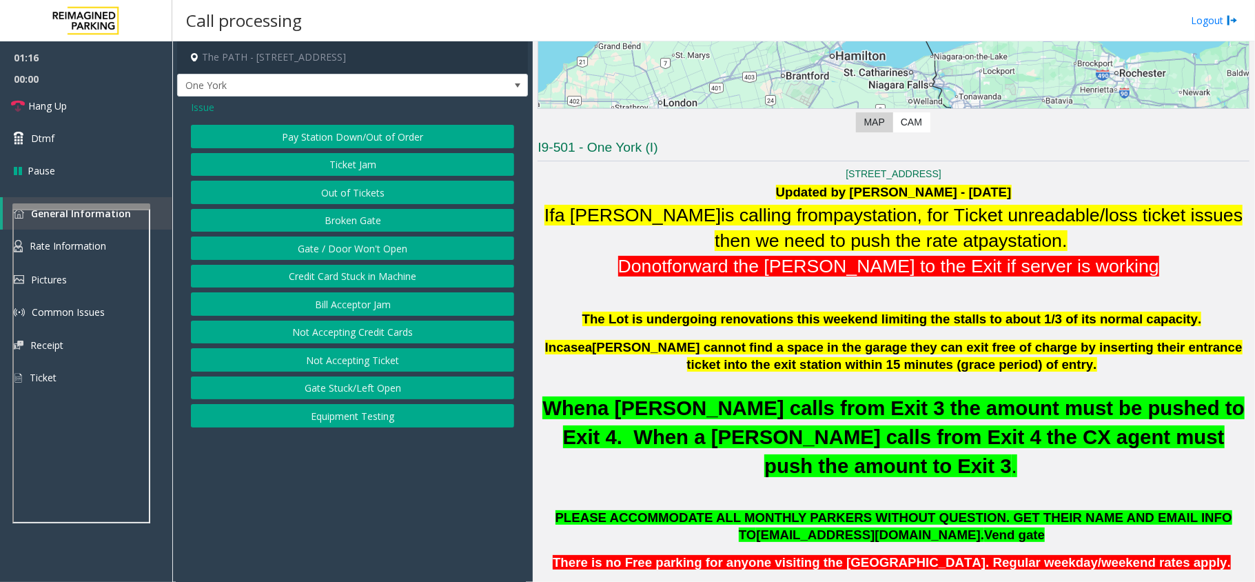
click at [331, 248] on button "Gate / Door Won't Open" at bounding box center [352, 247] width 323 height 23
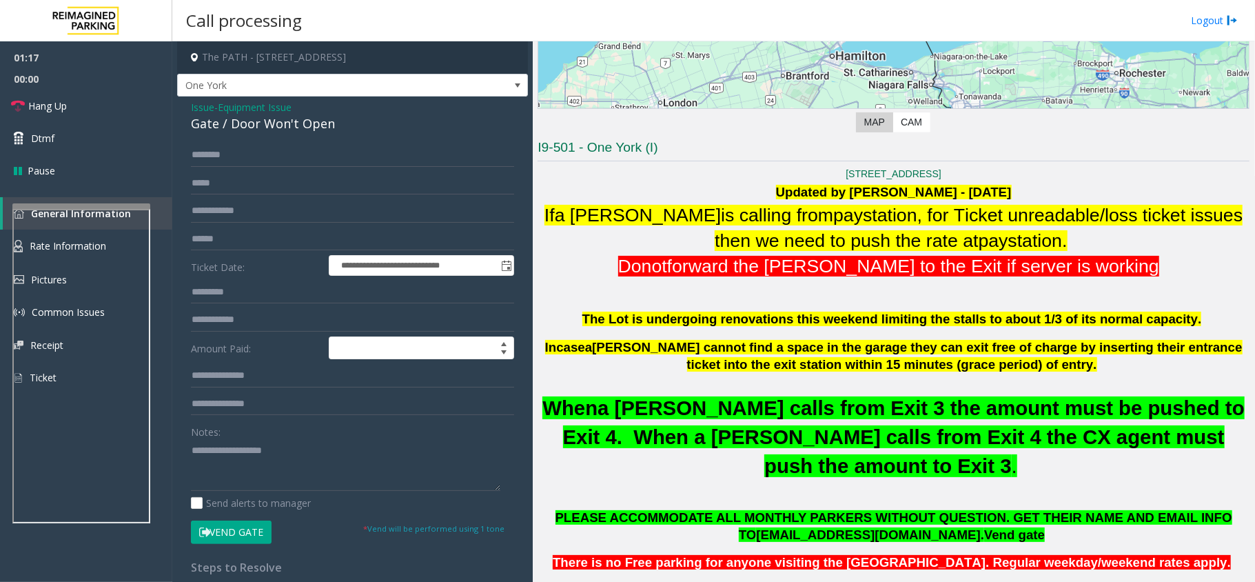
click at [219, 119] on div "Gate / Door Won't Open" at bounding box center [352, 123] width 323 height 19
click at [219, 455] on textarea at bounding box center [346, 465] width 310 height 52
paste textarea "**********"
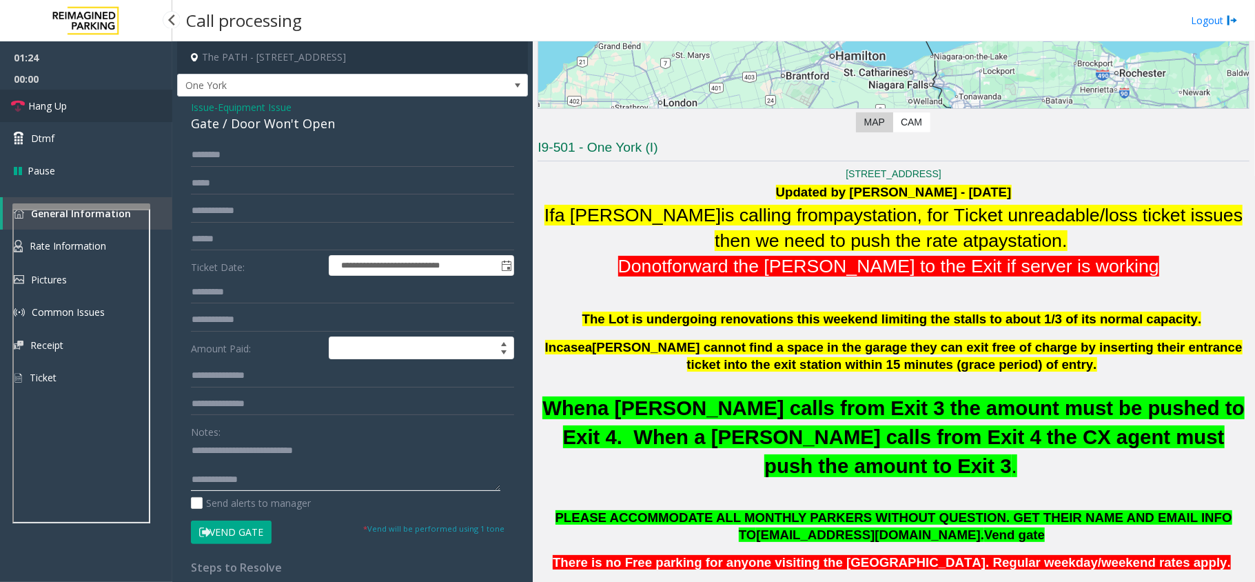
type textarea "**********"
click at [65, 99] on span "Hang Up" at bounding box center [47, 106] width 39 height 14
click at [201, 108] on span "Issue" at bounding box center [202, 107] width 23 height 14
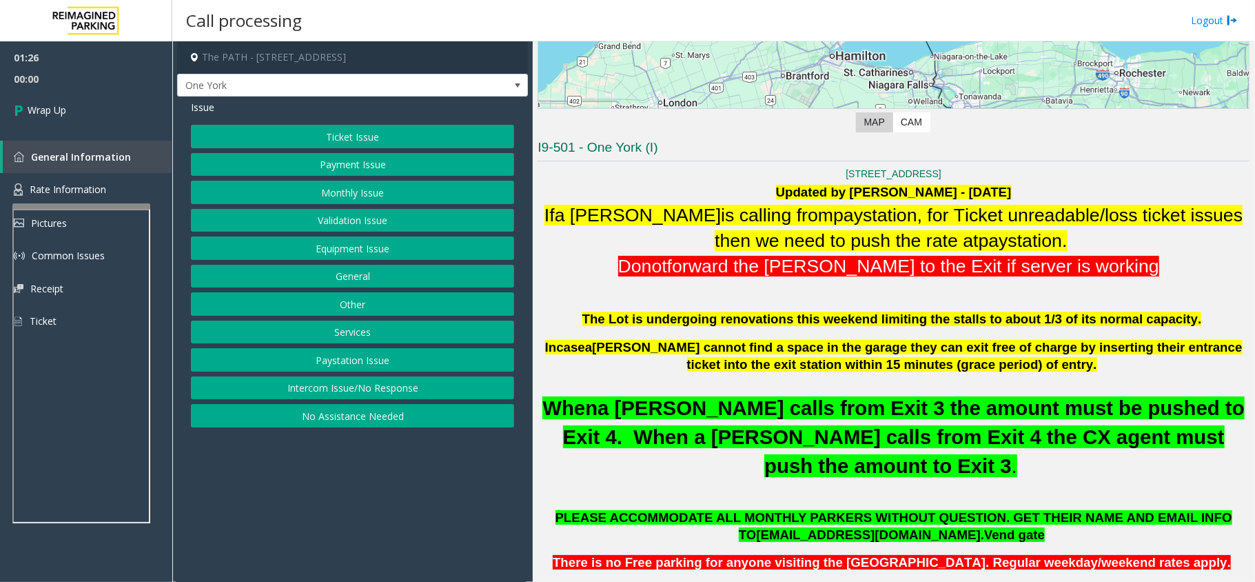
click at [348, 254] on button "Equipment Issue" at bounding box center [352, 247] width 323 height 23
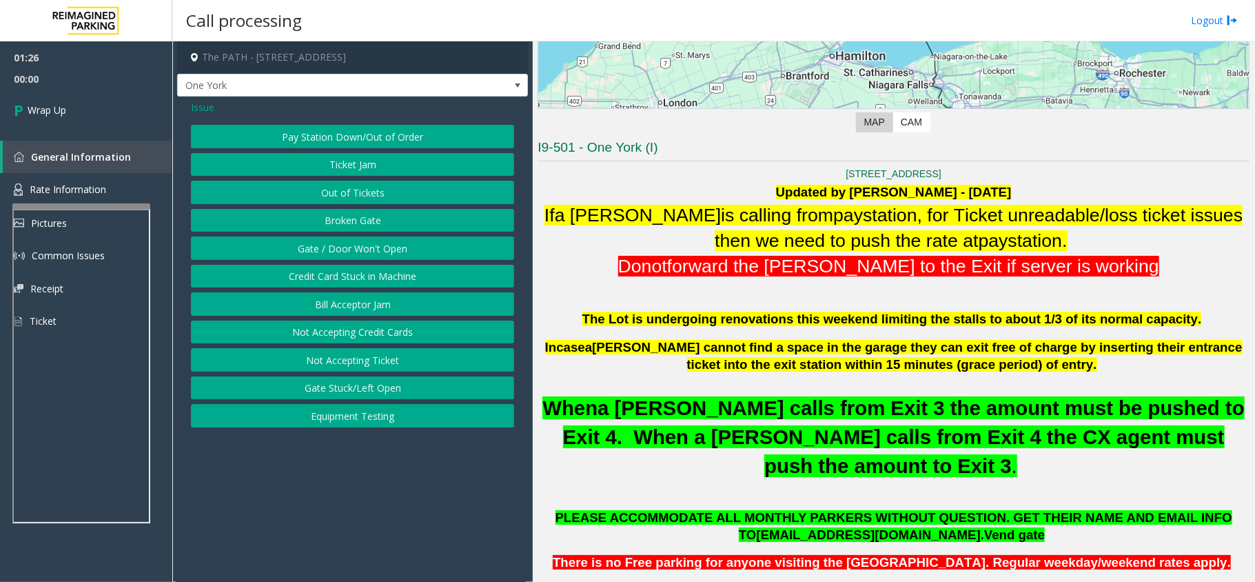
click at [350, 189] on button "Out of Tickets" at bounding box center [352, 192] width 323 height 23
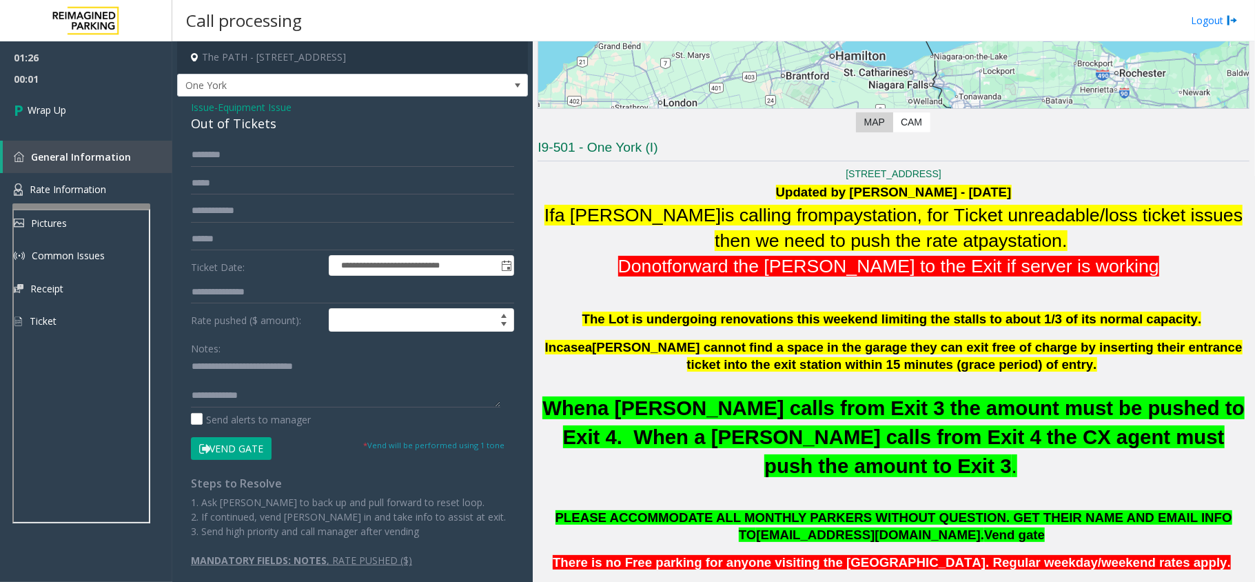
click at [238, 117] on div "Out of Tickets" at bounding box center [352, 123] width 323 height 19
drag, startPoint x: 343, startPoint y: 367, endPoint x: 218, endPoint y: 363, distance: 124.9
click at [218, 363] on textarea at bounding box center [346, 382] width 310 height 52
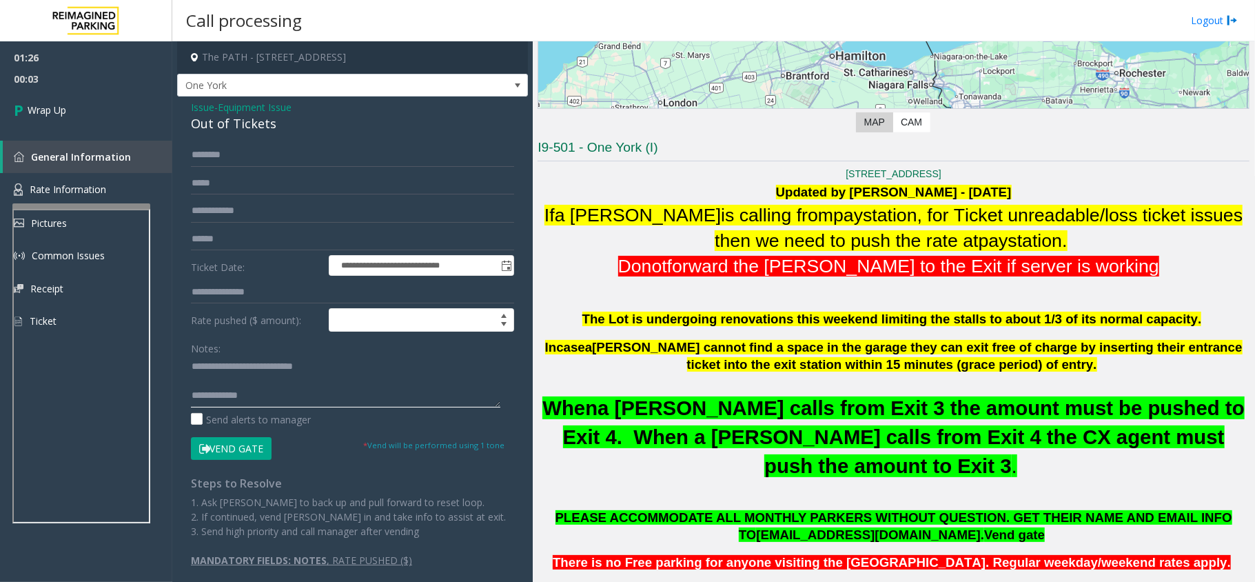
paste textarea
drag, startPoint x: 260, startPoint y: 401, endPoint x: 299, endPoint y: 385, distance: 42.4
click at [261, 401] on textarea at bounding box center [346, 382] width 310 height 52
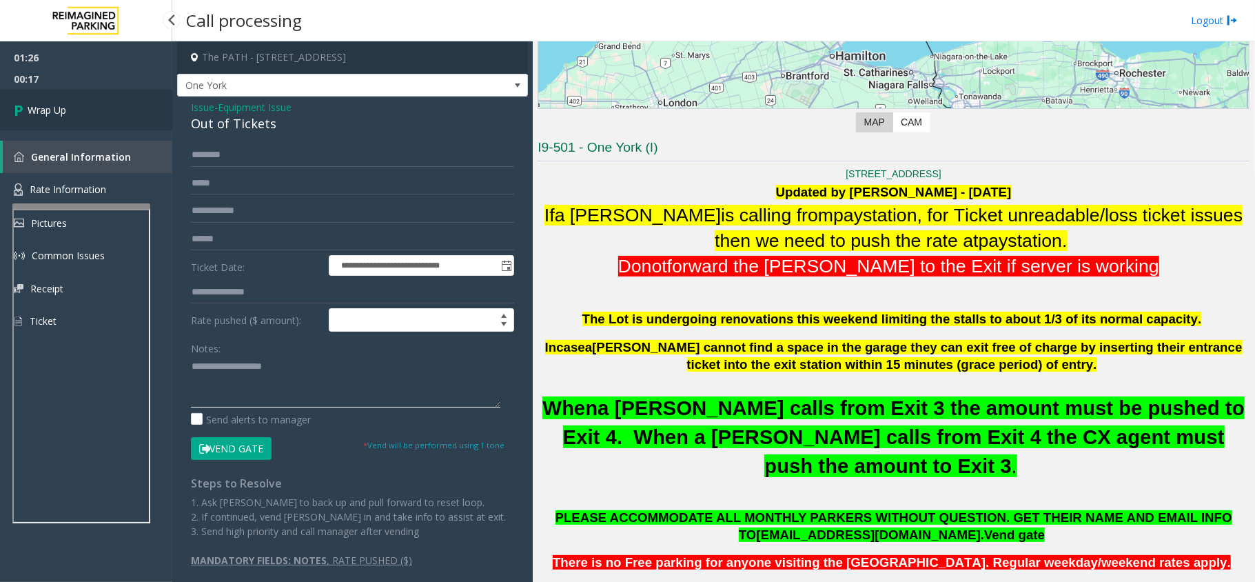
type textarea "**********"
click at [83, 108] on link "Wrap Up" at bounding box center [86, 110] width 172 height 41
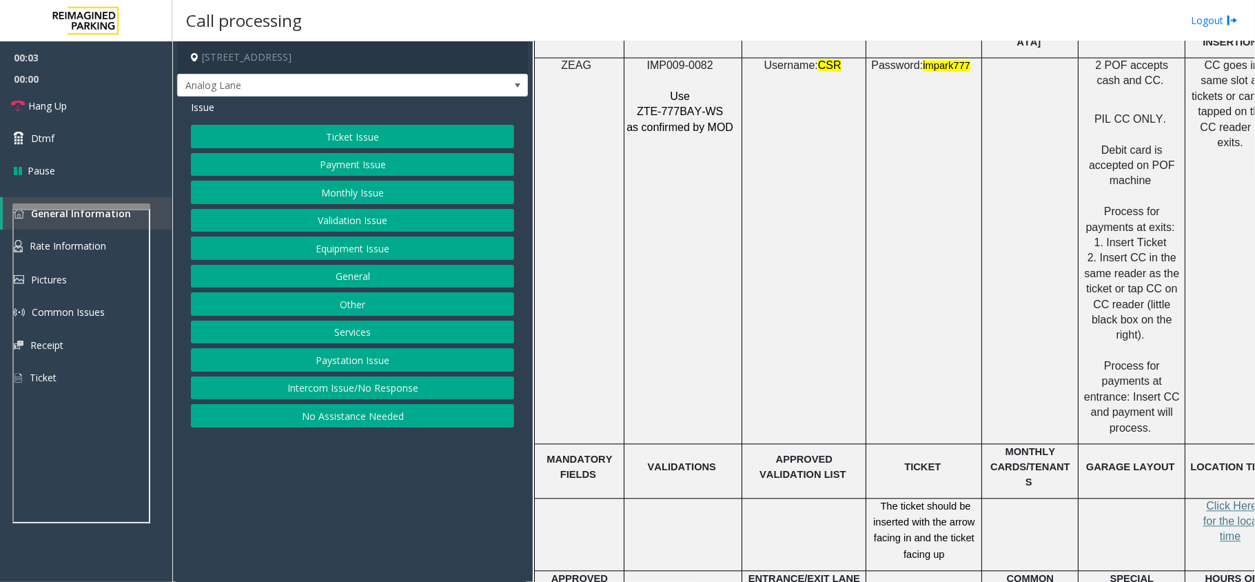
scroll to position [1708, 0]
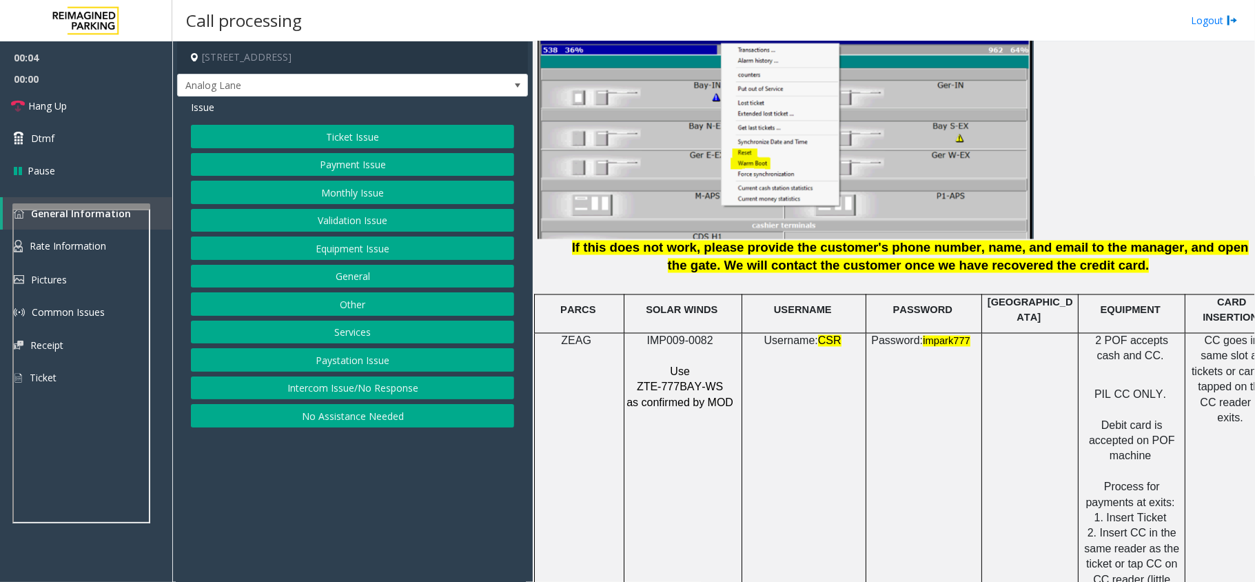
click at [690, 381] on span "ZTE-777BAY-WS" at bounding box center [680, 387] width 86 height 12
click at [325, 199] on button "Monthly Issue" at bounding box center [352, 192] width 323 height 23
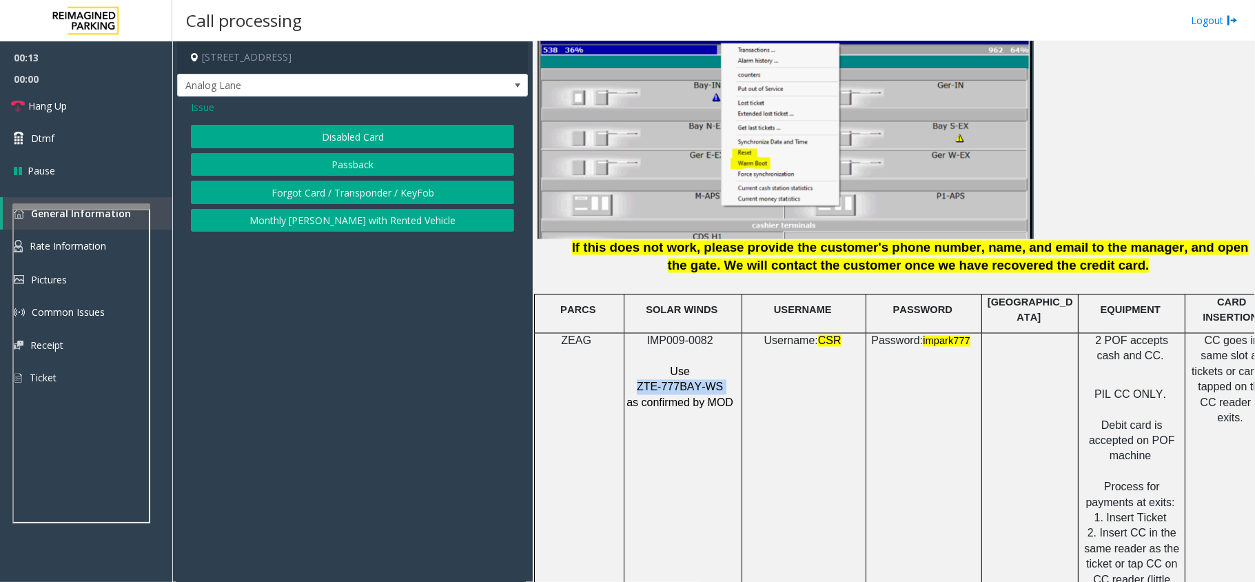
click at [343, 136] on button "Disabled Card" at bounding box center [352, 136] width 323 height 23
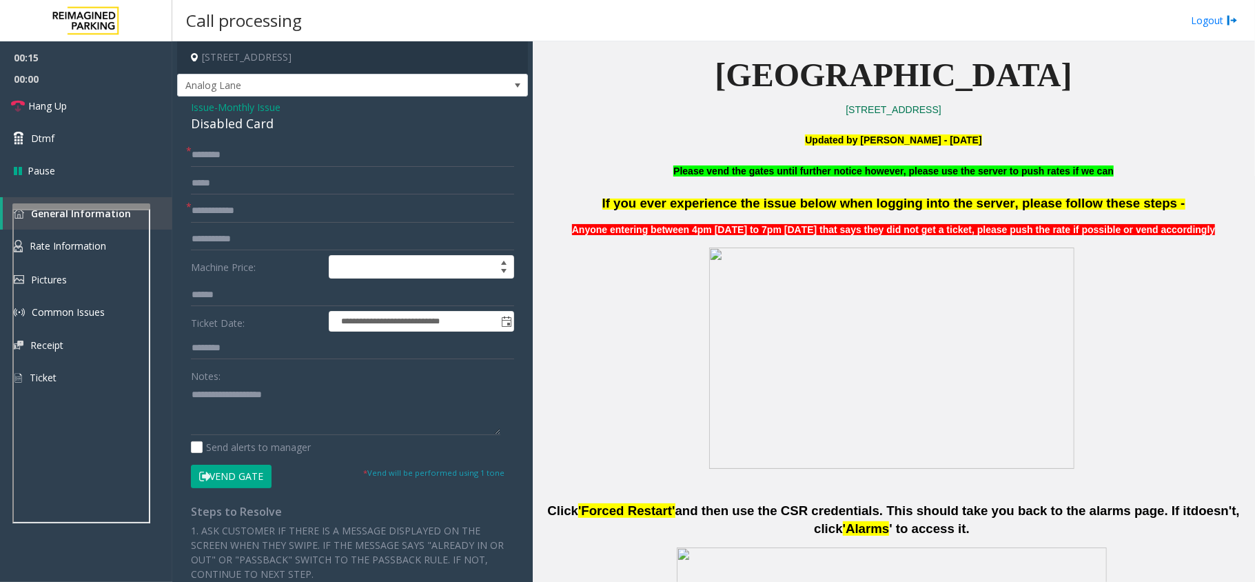
scroll to position [329, 0]
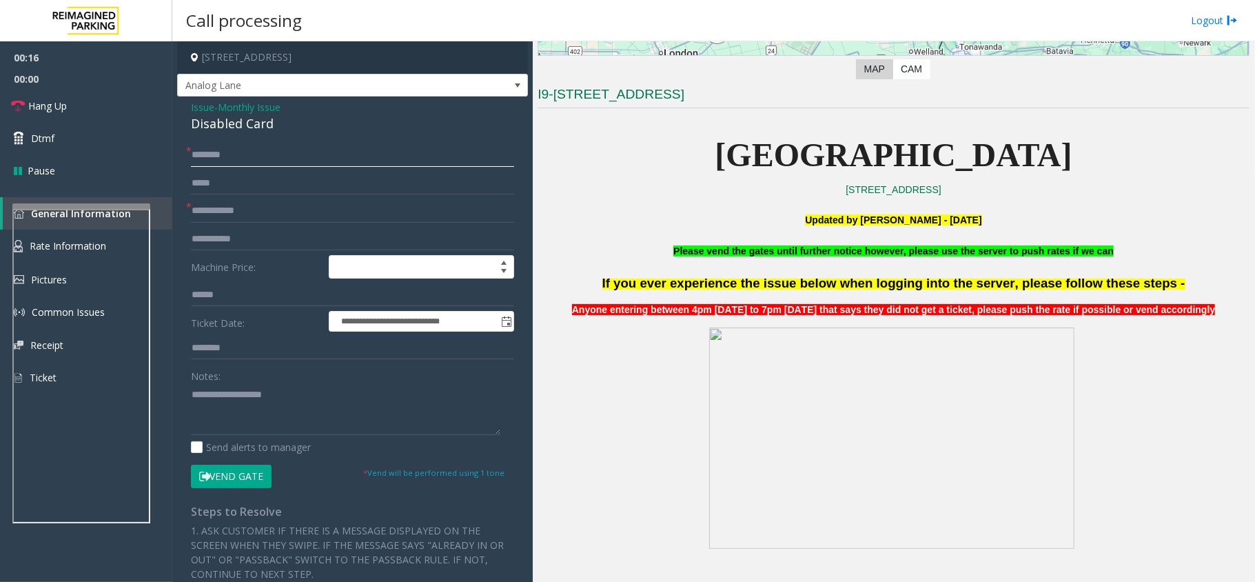
click at [252, 163] on input "text" at bounding box center [352, 154] width 323 height 23
type input "*********"
drag, startPoint x: 254, startPoint y: 150, endPoint x: 188, endPoint y: 149, distance: 65.5
click at [191, 149] on div "* *********" at bounding box center [352, 154] width 323 height 23
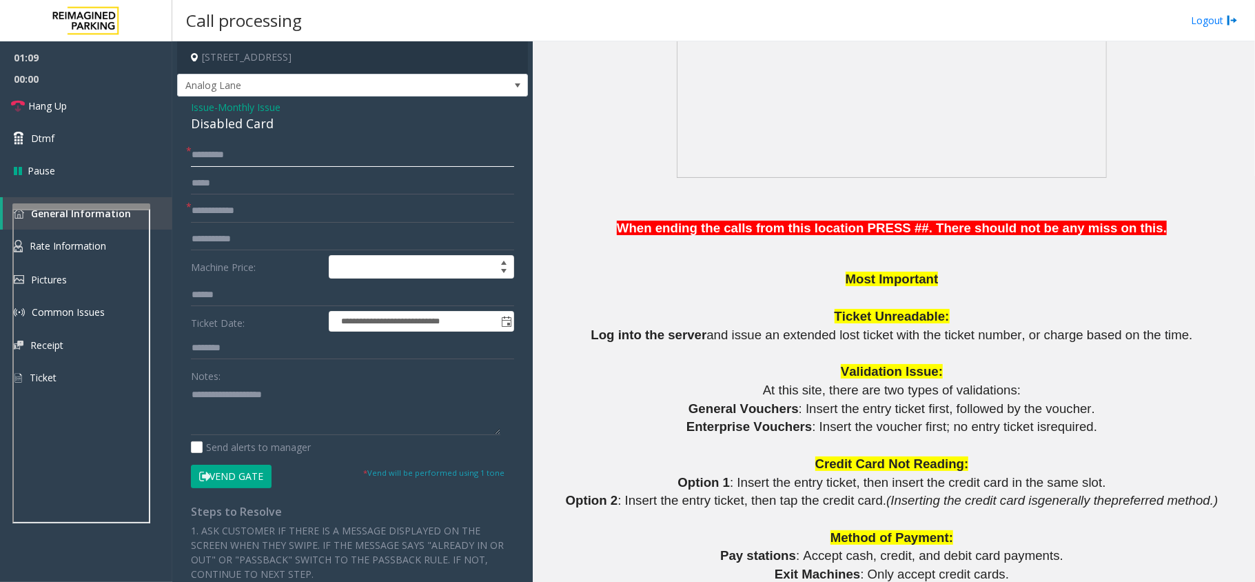
scroll to position [880, 0]
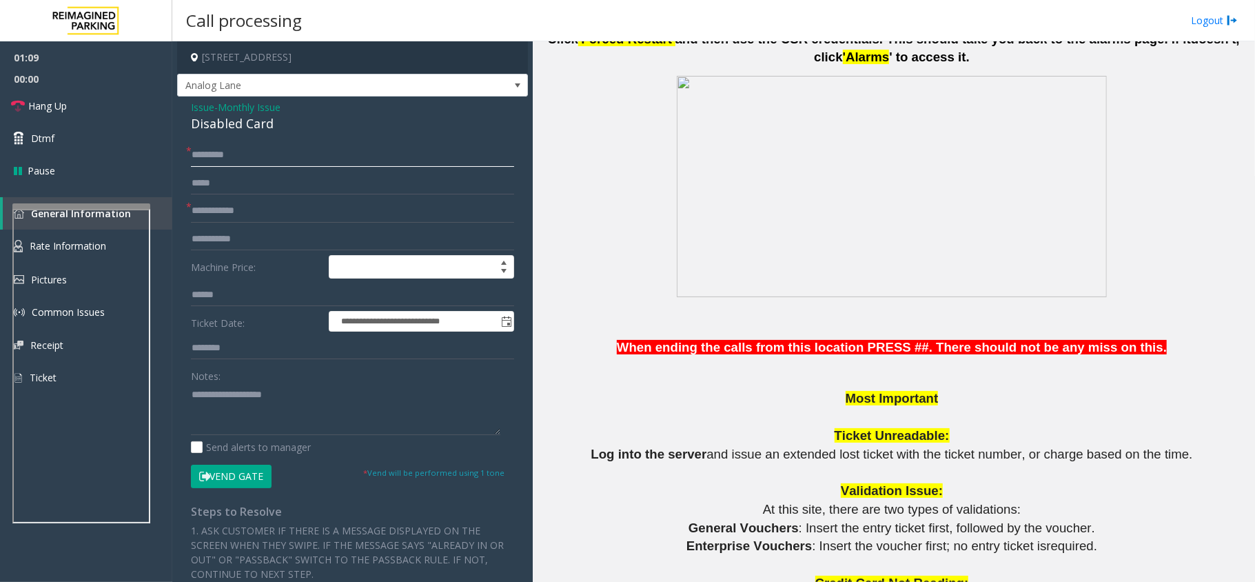
type input "*********"
click at [257, 207] on input "text" at bounding box center [352, 210] width 323 height 23
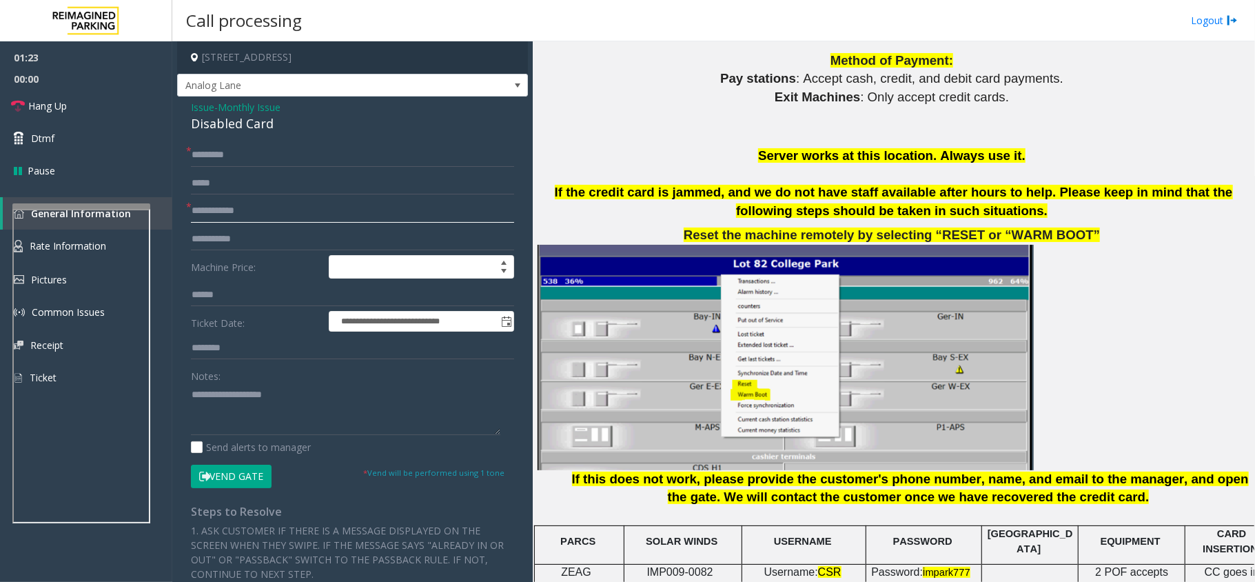
scroll to position [1616, 0]
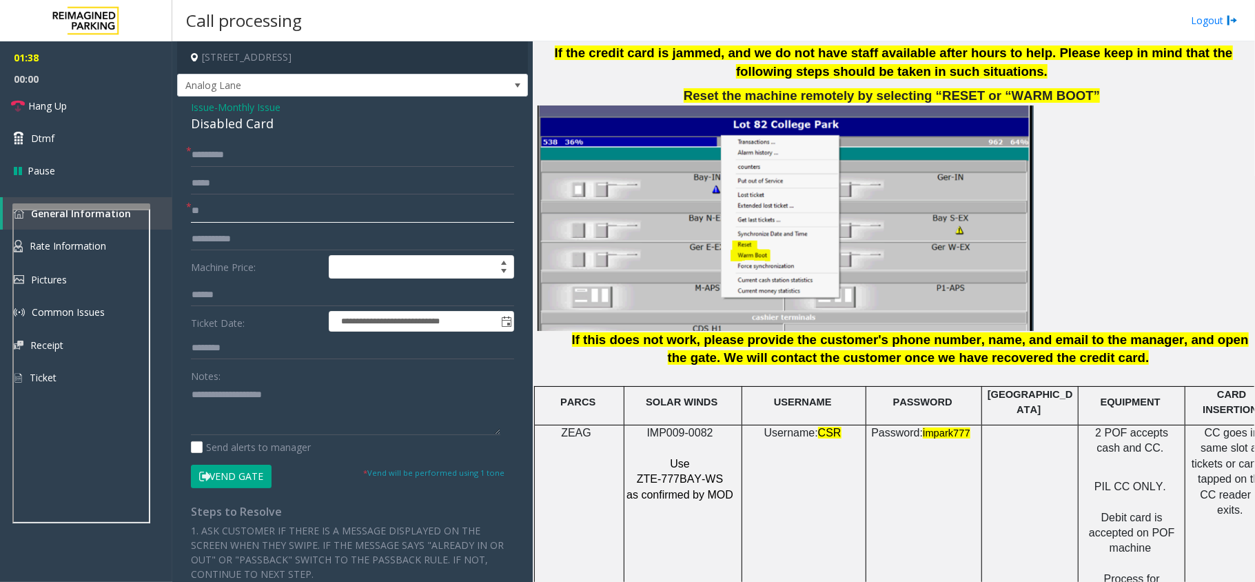
type input "*"
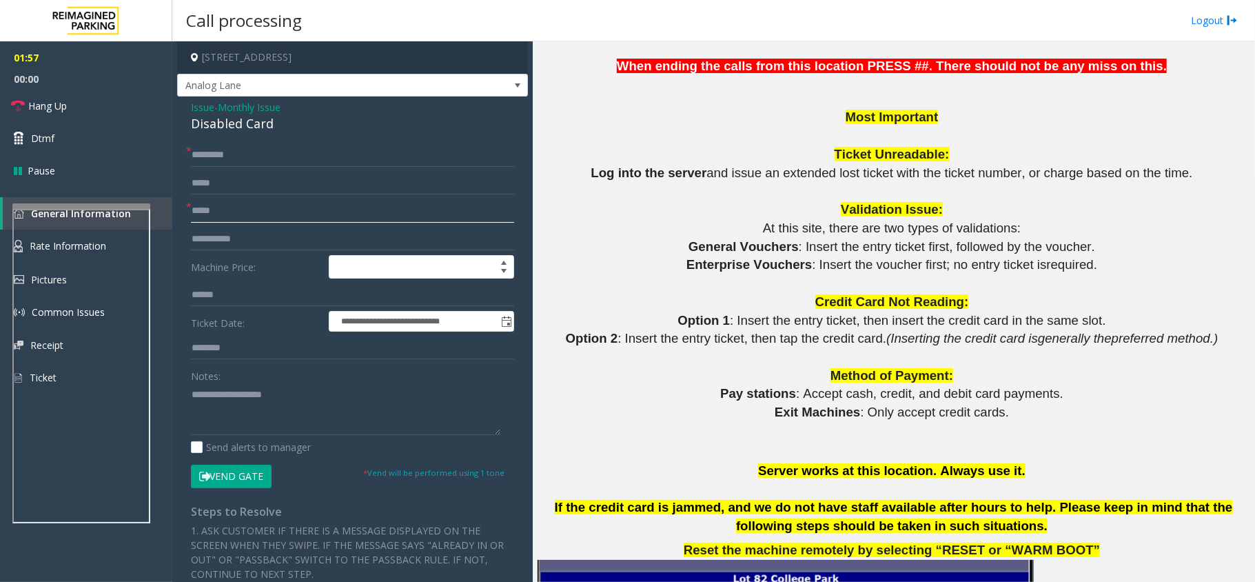
scroll to position [1156, 0]
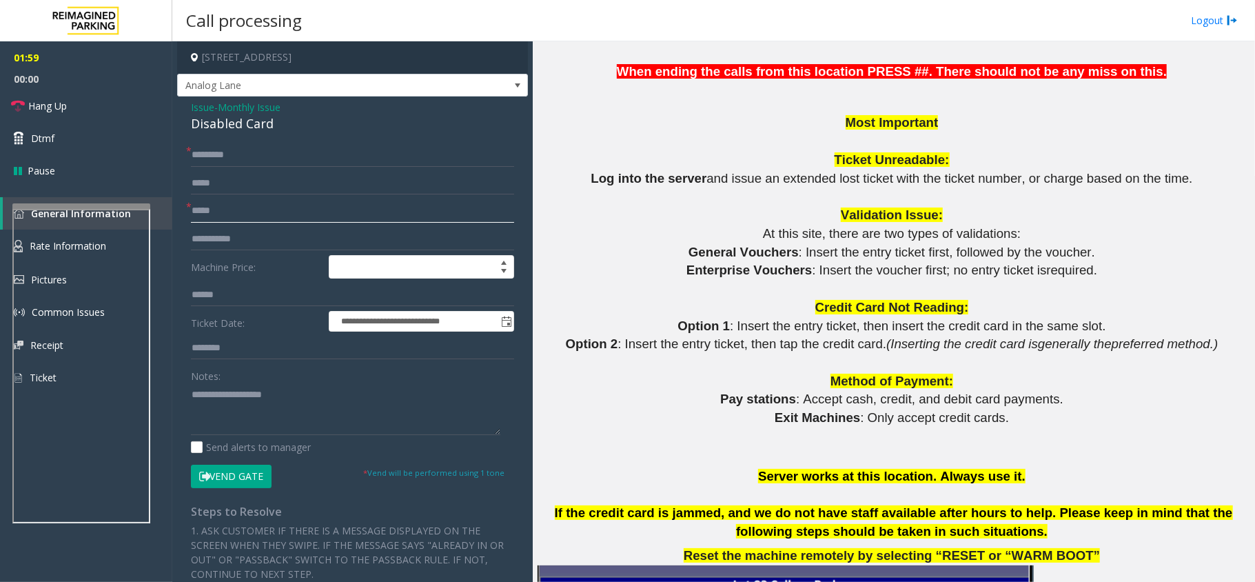
type input "*****"
click at [266, 156] on input "*********" at bounding box center [352, 154] width 323 height 23
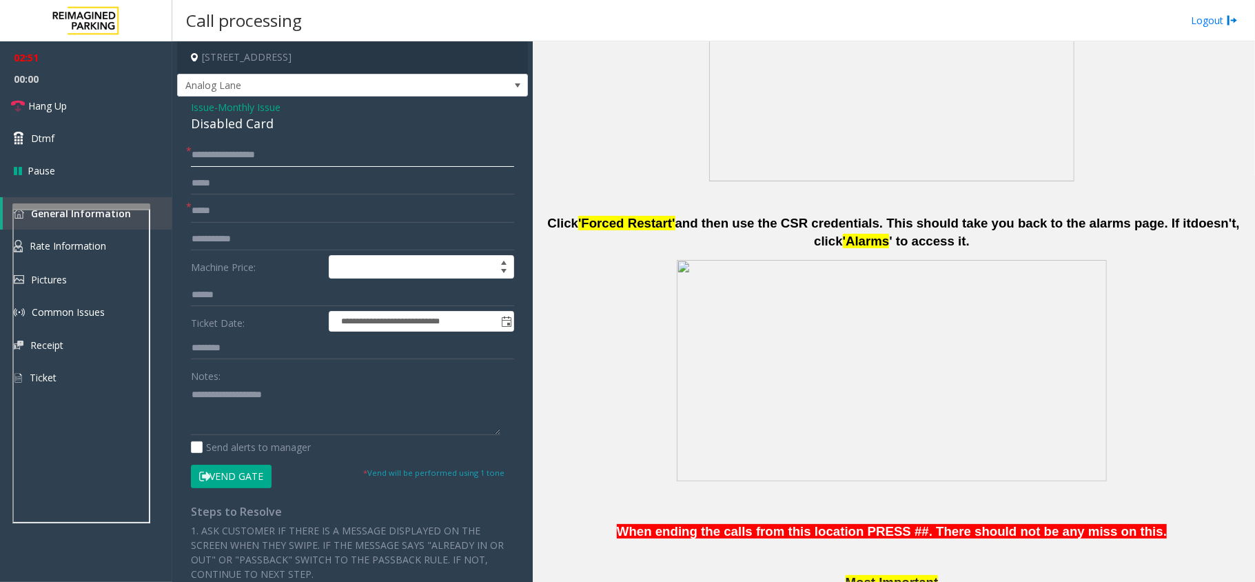
scroll to position [237, 0]
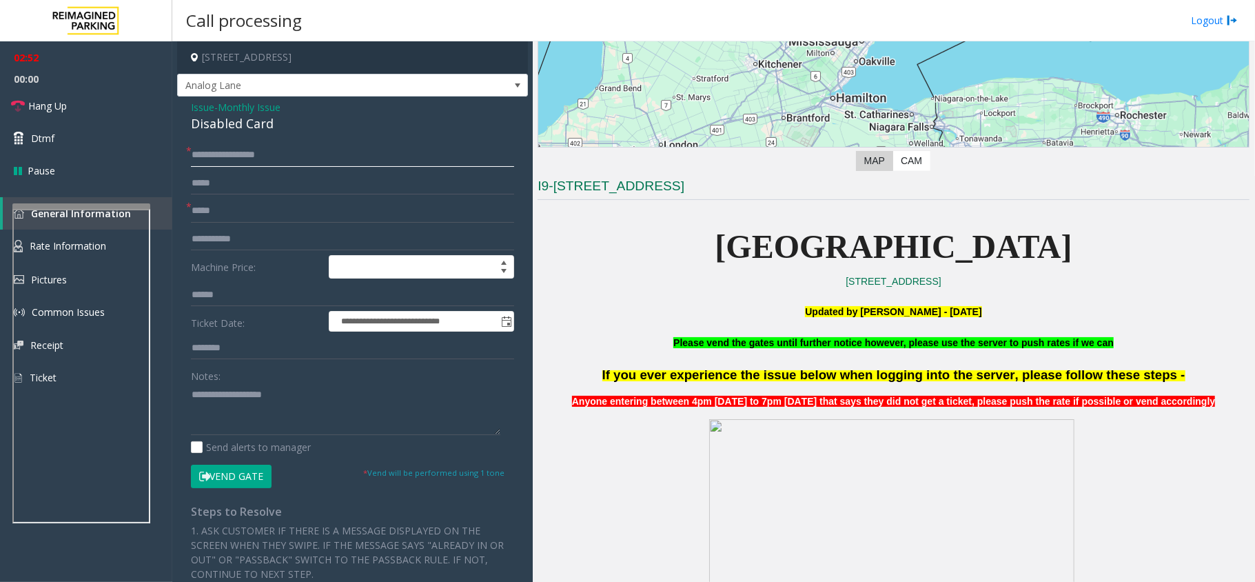
click at [219, 150] on input "**********" at bounding box center [352, 154] width 323 height 23
type input "**********"
click at [236, 478] on button "Vend Gate" at bounding box center [231, 476] width 81 height 23
click at [233, 128] on div "Disabled Card" at bounding box center [352, 123] width 323 height 19
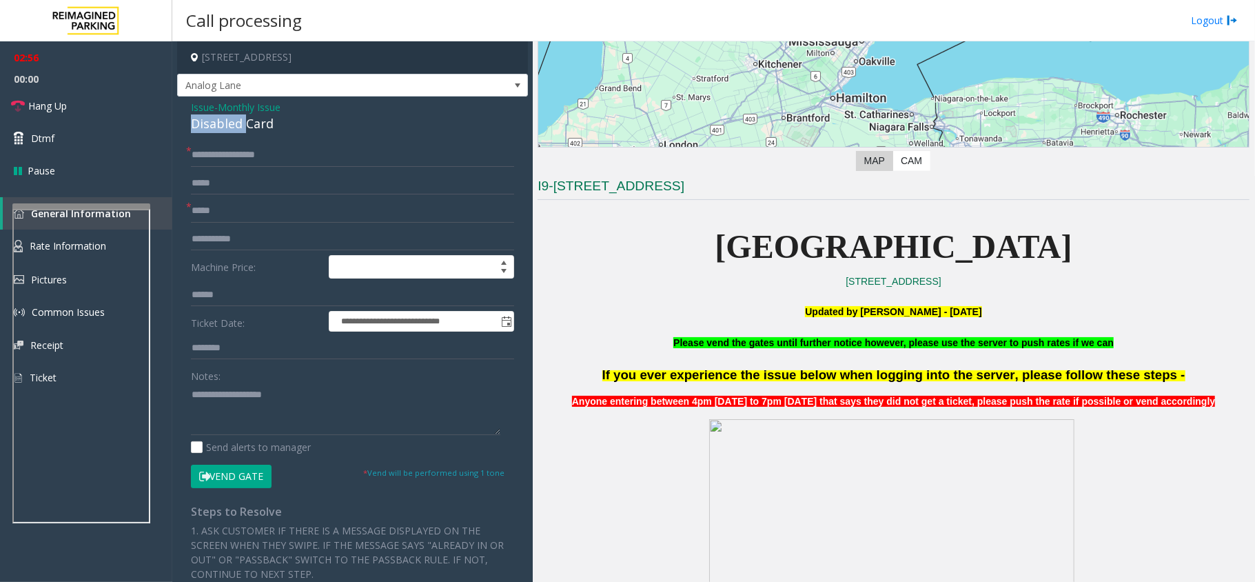
click at [233, 128] on div "Disabled Card" at bounding box center [352, 123] width 323 height 19
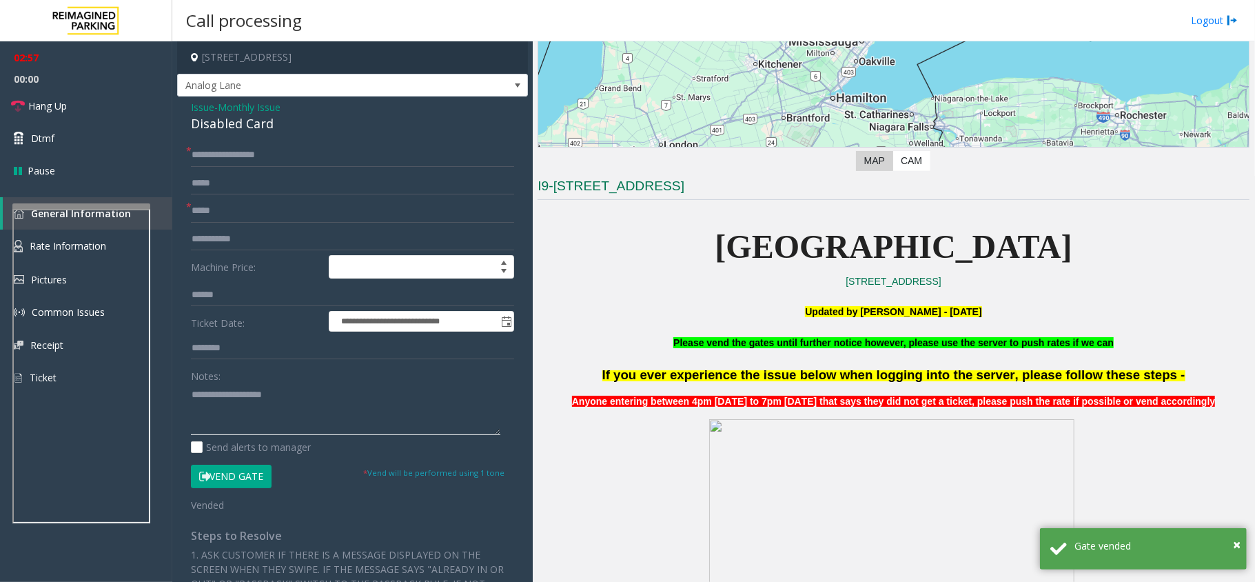
click at [251, 414] on textarea at bounding box center [346, 409] width 310 height 52
paste textarea "**********"
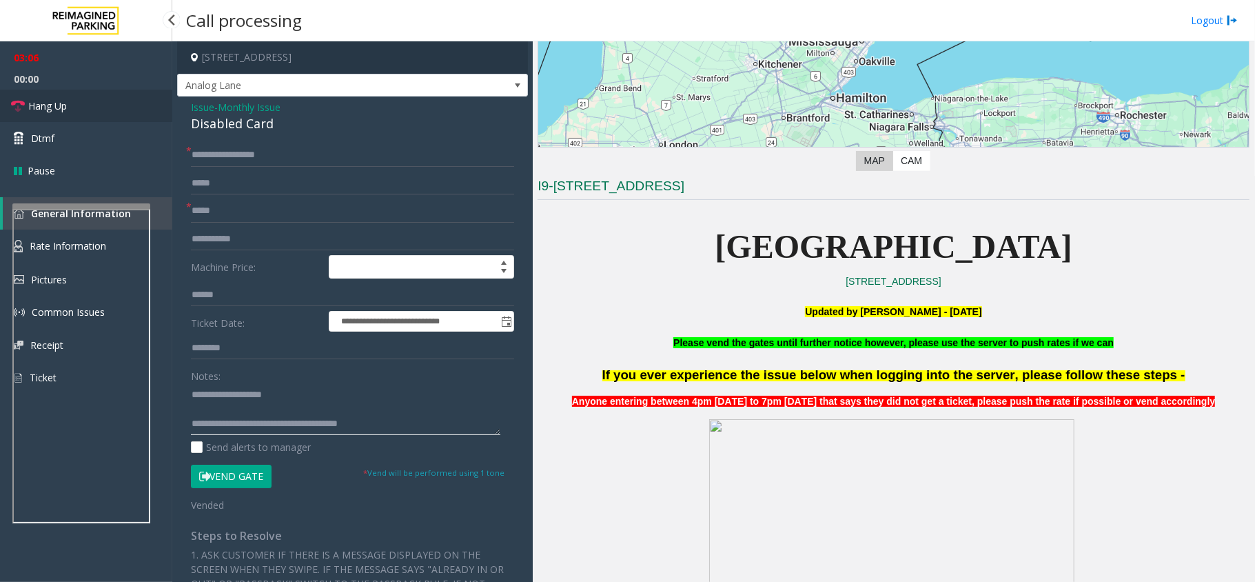
type textarea "**********"
click at [62, 114] on link "Hang Up" at bounding box center [86, 106] width 172 height 32
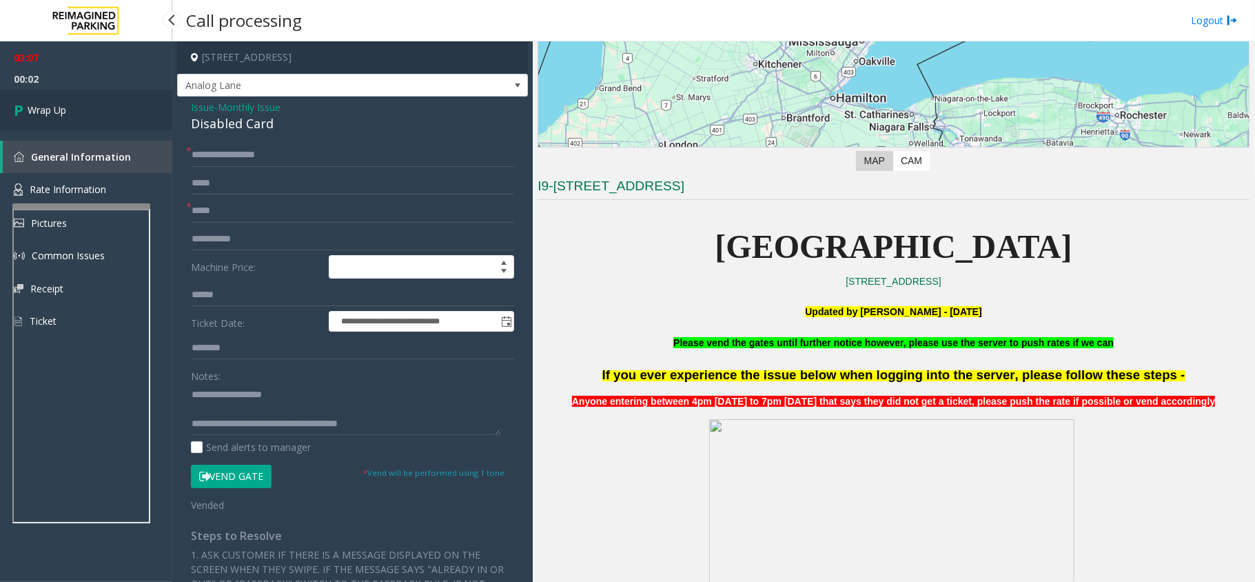
click at [62, 122] on link "Wrap Up" at bounding box center [86, 110] width 172 height 41
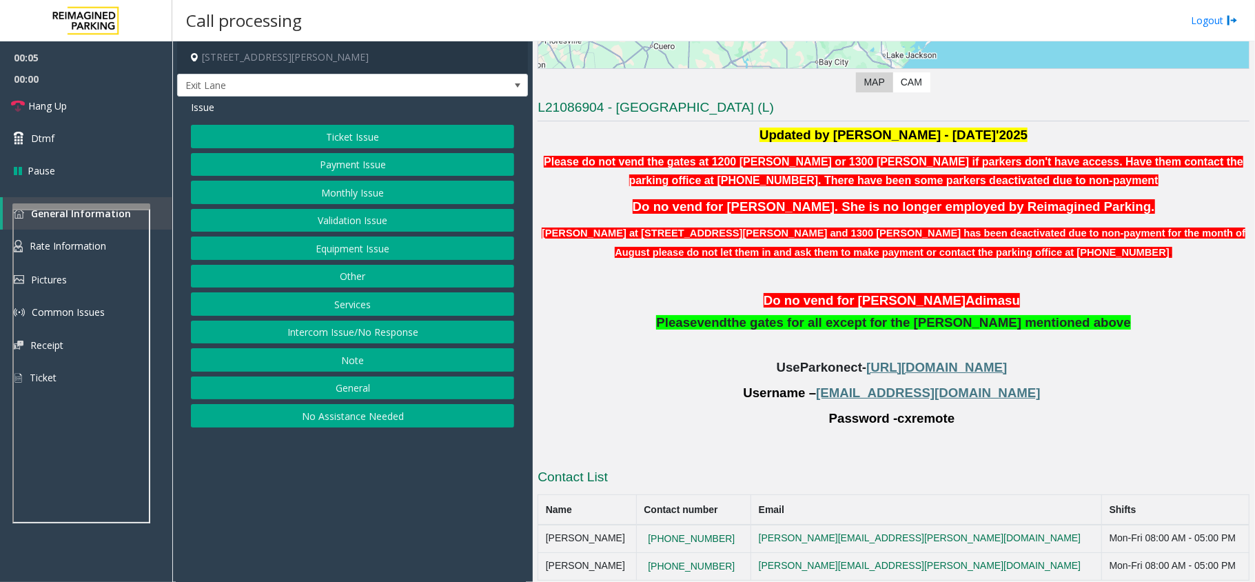
scroll to position [328, 0]
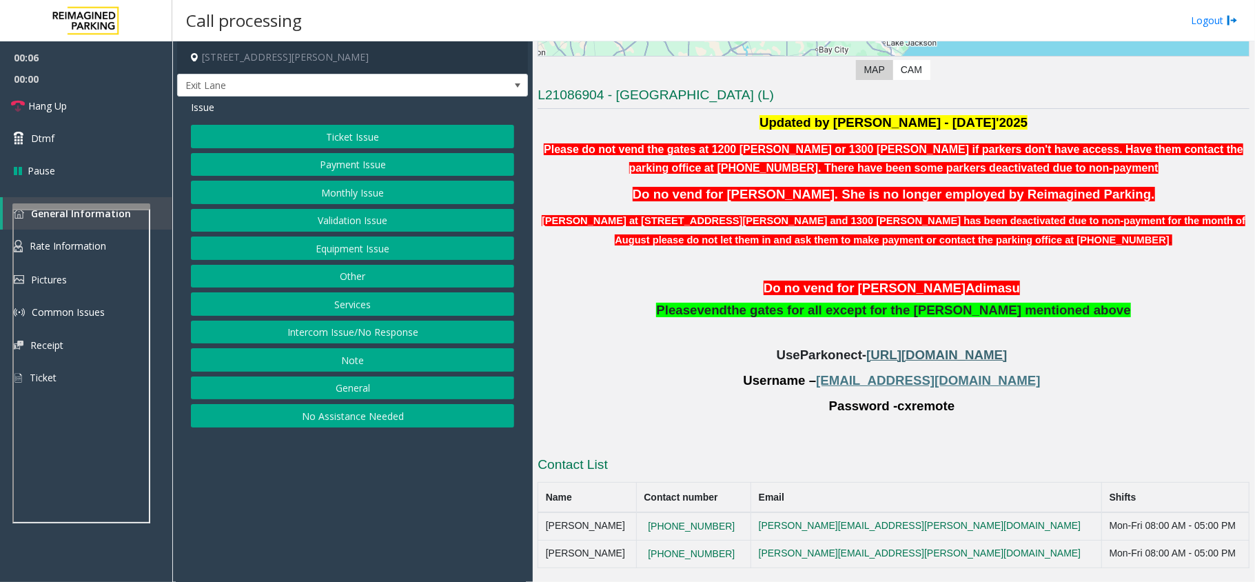
click at [886, 350] on span "[URL][DOMAIN_NAME]" at bounding box center [937, 354] width 141 height 14
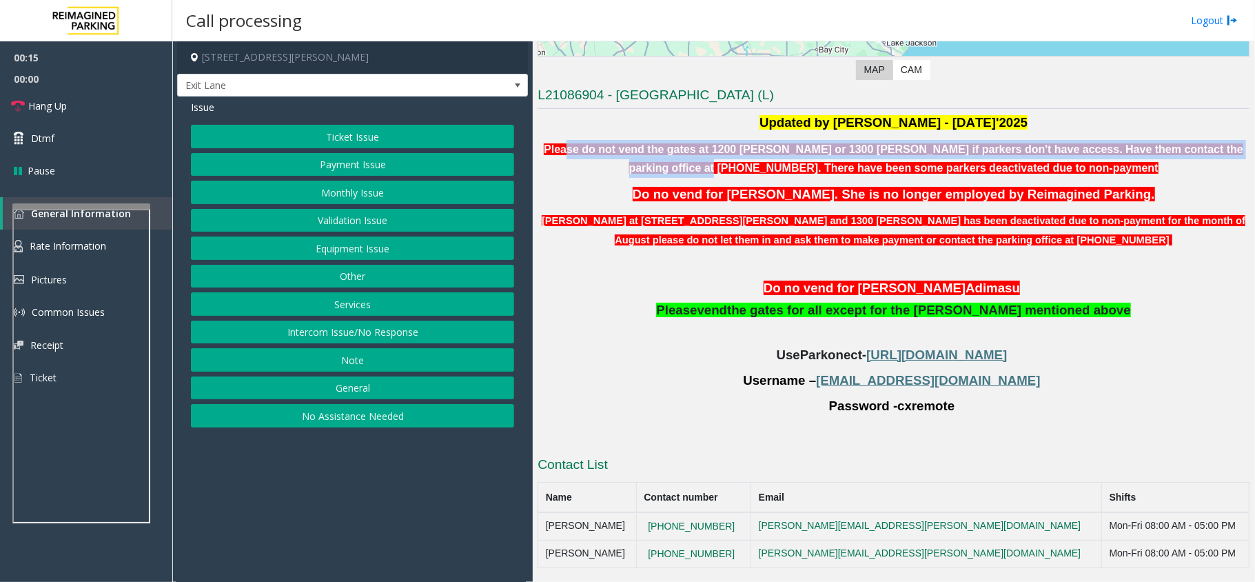
drag, startPoint x: 571, startPoint y: 144, endPoint x: 1201, endPoint y: 154, distance: 630.2
click at [1201, 154] on b "Please do not vend the gates at 1200 [PERSON_NAME] or 1300 [PERSON_NAME] if par…" at bounding box center [894, 158] width 700 height 31
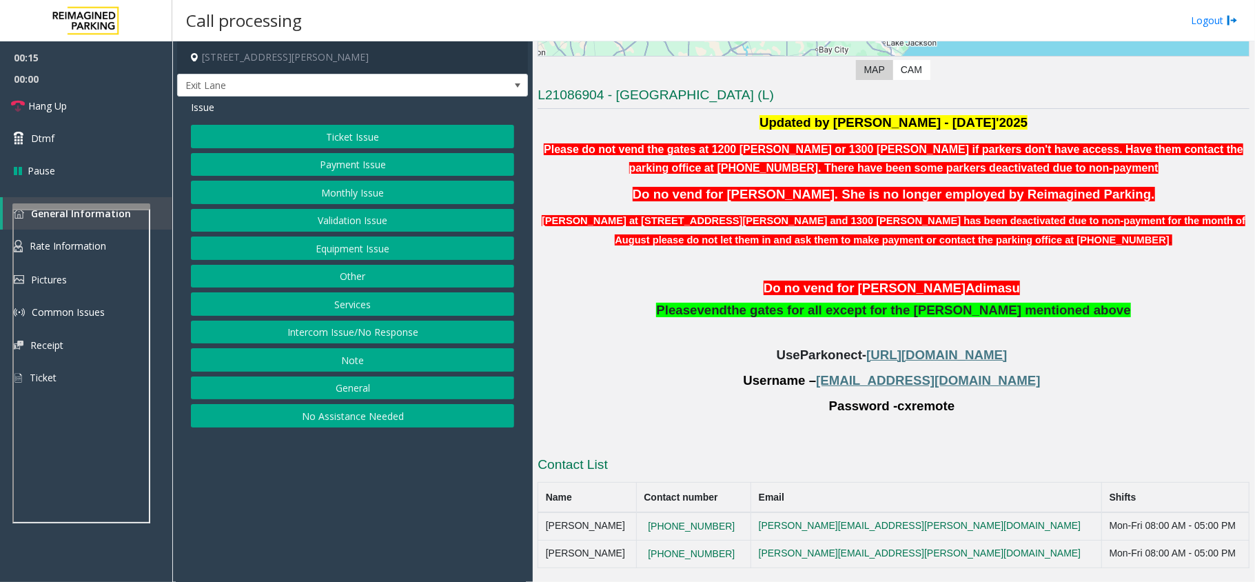
click at [1137, 168] on p "Please do not vend the gates at 1200 [PERSON_NAME] or 1300 [PERSON_NAME] if par…" at bounding box center [894, 159] width 712 height 38
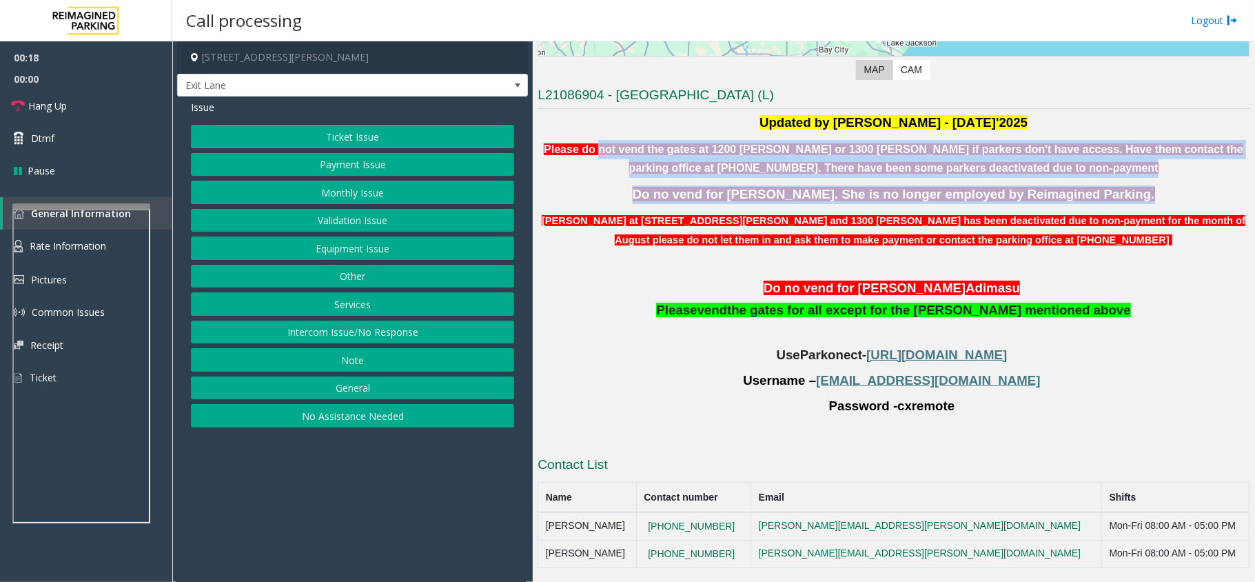
drag, startPoint x: 596, startPoint y: 137, endPoint x: 1099, endPoint y: 192, distance: 505.6
click at [1099, 192] on div "Updated by [PERSON_NAME] - [DATE]'2025 Please do not vend the gates at 1200 [PE…" at bounding box center [894, 277] width 712 height 327
click at [1099, 192] on span "Do no vend for [PERSON_NAME]. She is no longer employed by Reimagined Parking." at bounding box center [894, 194] width 523 height 14
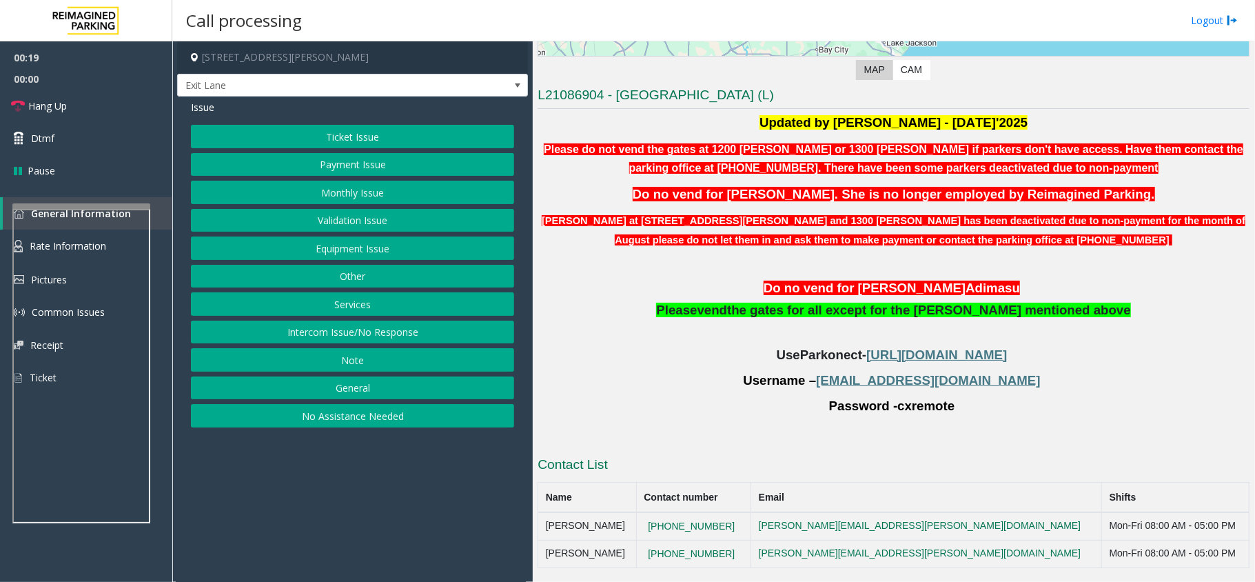
click at [339, 189] on button "Monthly Issue" at bounding box center [352, 192] width 323 height 23
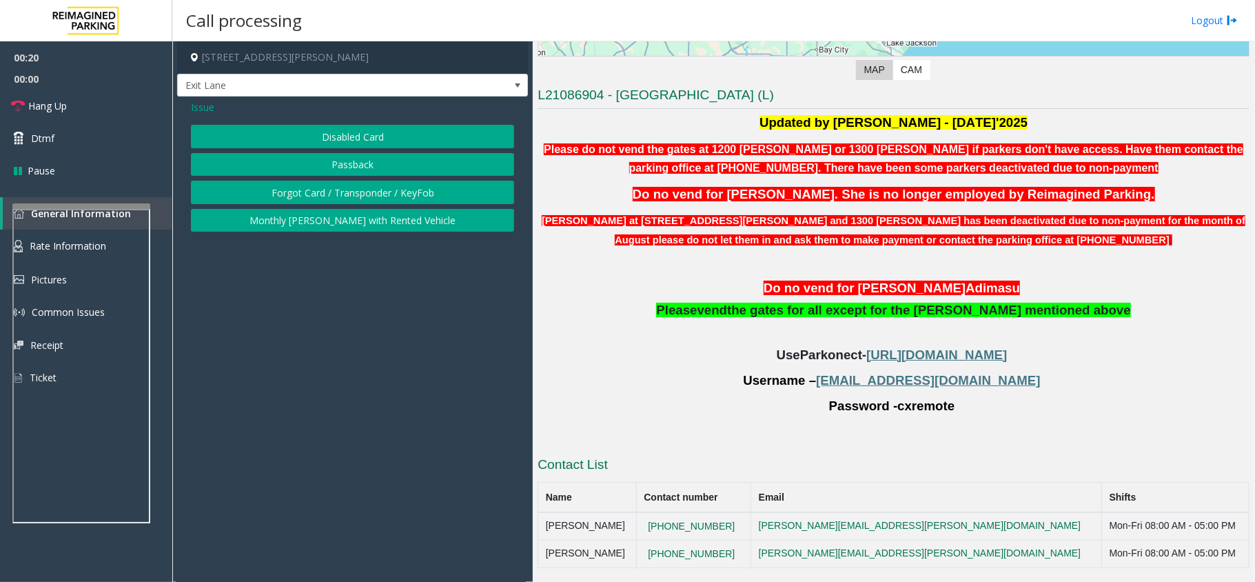
click at [337, 130] on button "Disabled Card" at bounding box center [352, 136] width 323 height 23
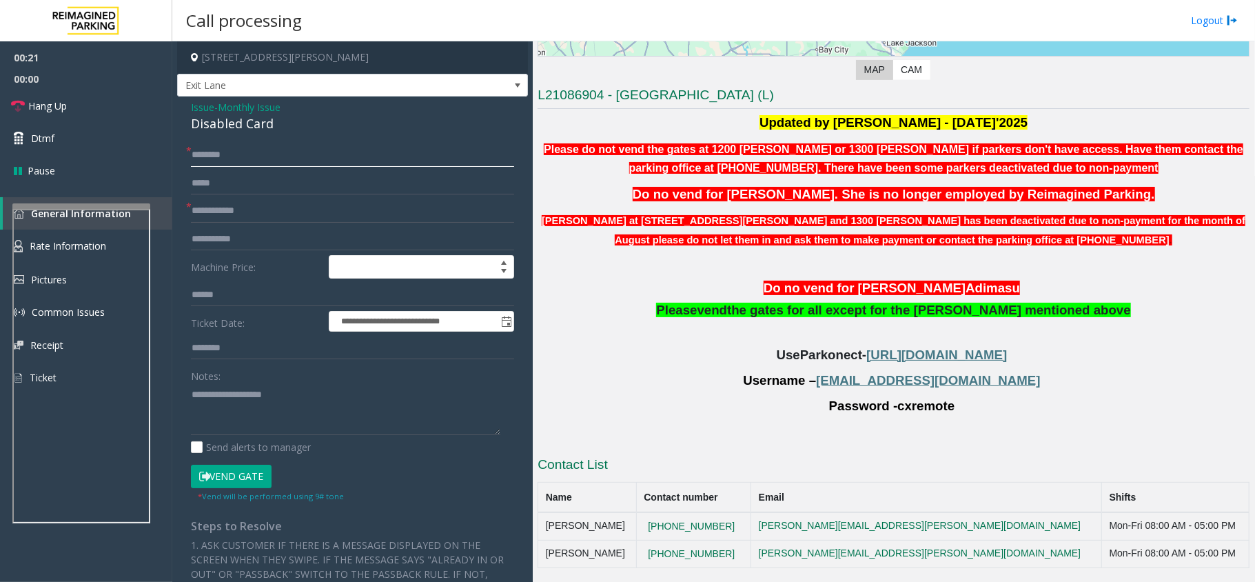
click at [263, 155] on input "text" at bounding box center [352, 154] width 323 height 23
type input "**********"
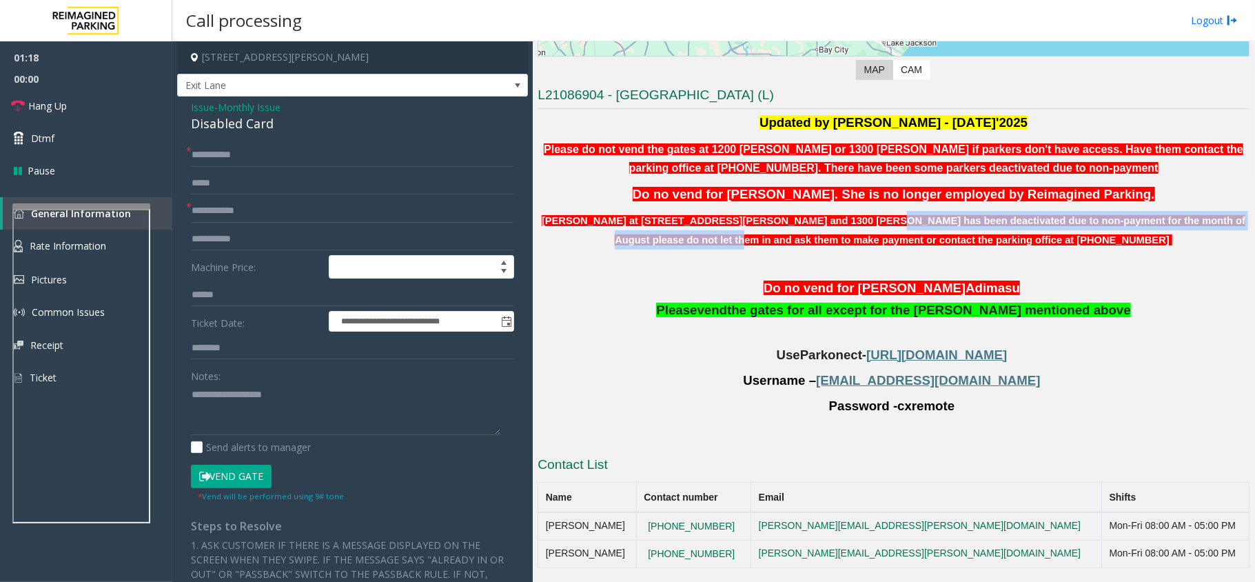
drag, startPoint x: 807, startPoint y: 213, endPoint x: 1219, endPoint y: 224, distance: 412.4
click at [1219, 224] on span "[PERSON_NAME] at [STREET_ADDRESS][PERSON_NAME] and 1300 [PERSON_NAME] has been …" at bounding box center [894, 229] width 704 height 34
click at [1219, 224] on font "[PERSON_NAME] at [STREET_ADDRESS][PERSON_NAME] and 1300 [PERSON_NAME] has been …" at bounding box center [894, 230] width 704 height 30
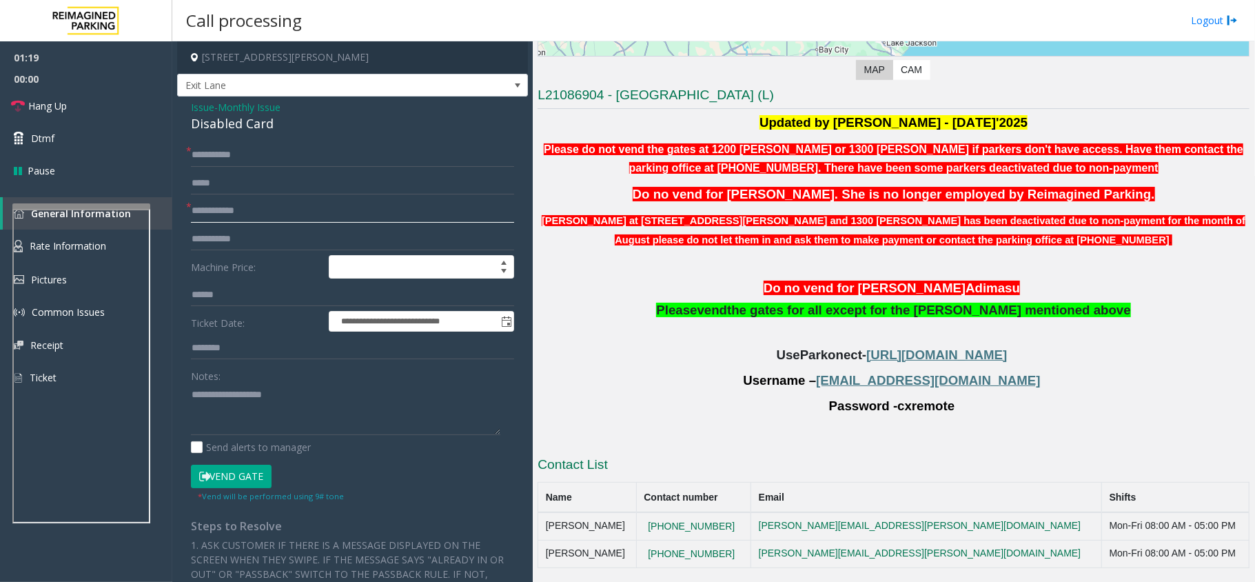
click at [232, 207] on input "text" at bounding box center [352, 210] width 323 height 23
drag, startPoint x: 985, startPoint y: 381, endPoint x: 860, endPoint y: 381, distance: 124.8
click at [860, 381] on p "Username – [EMAIL_ADDRESS][DOMAIN_NAME]" at bounding box center [894, 381] width 712 height 19
drag, startPoint x: 944, startPoint y: 407, endPoint x: 891, endPoint y: 403, distance: 53.2
click at [891, 403] on p "Password - cxremote" at bounding box center [894, 406] width 712 height 19
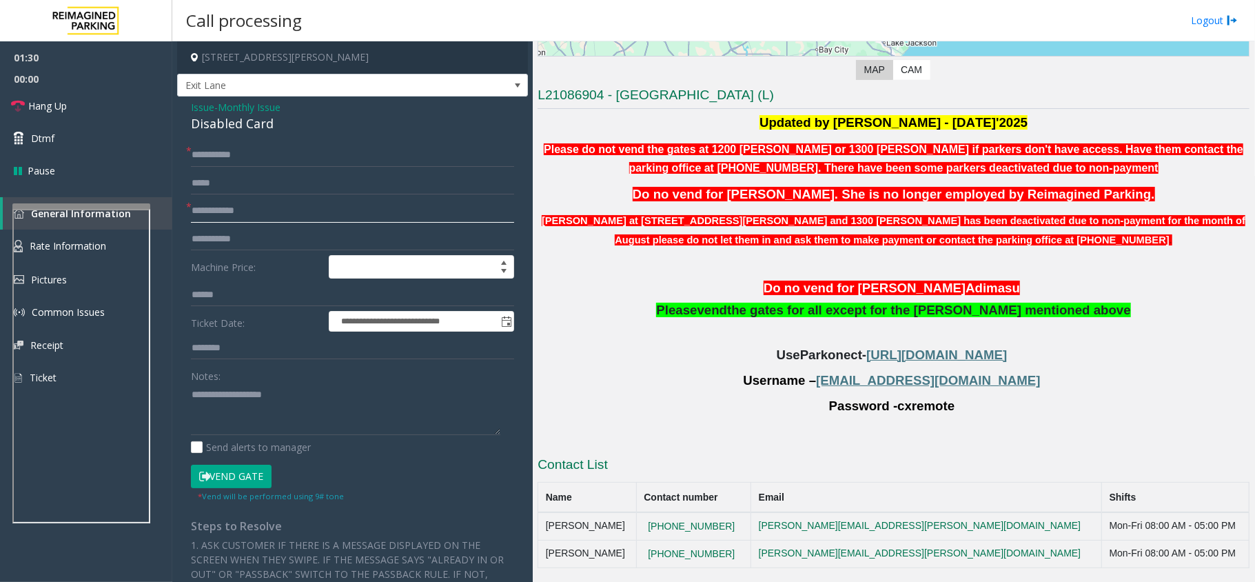
click at [216, 216] on input "text" at bounding box center [352, 210] width 323 height 23
type input "******"
drag, startPoint x: 947, startPoint y: 409, endPoint x: 891, endPoint y: 408, distance: 55.8
click at [891, 408] on p "Password - cxremote" at bounding box center [894, 406] width 712 height 19
click at [207, 155] on input "**********" at bounding box center [352, 154] width 323 height 23
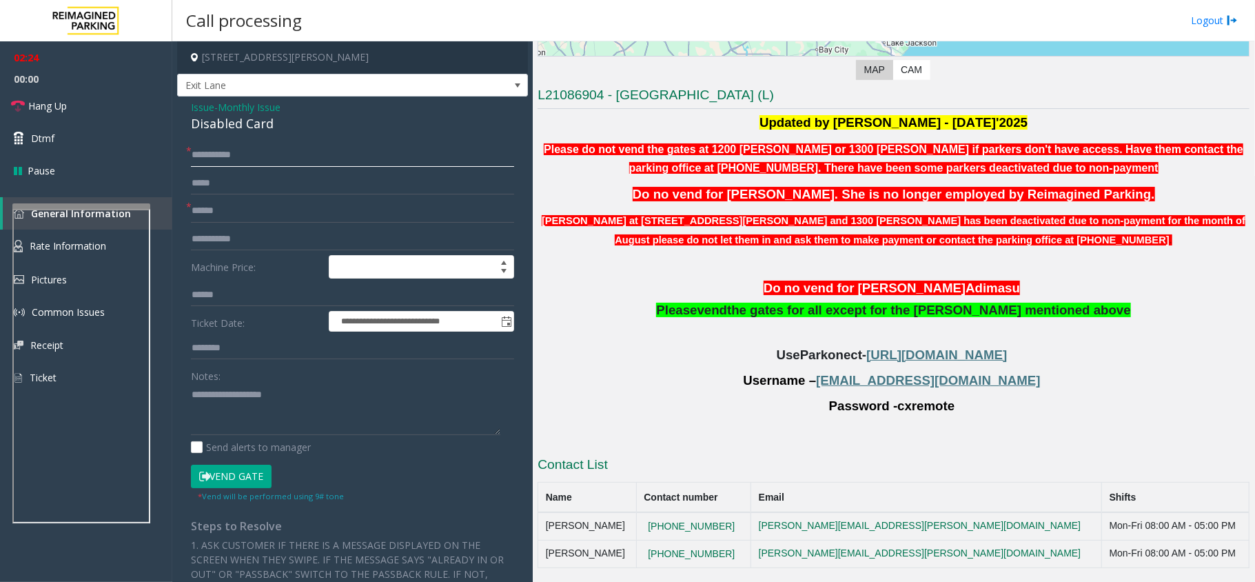
click at [207, 155] on input "**********" at bounding box center [352, 154] width 323 height 23
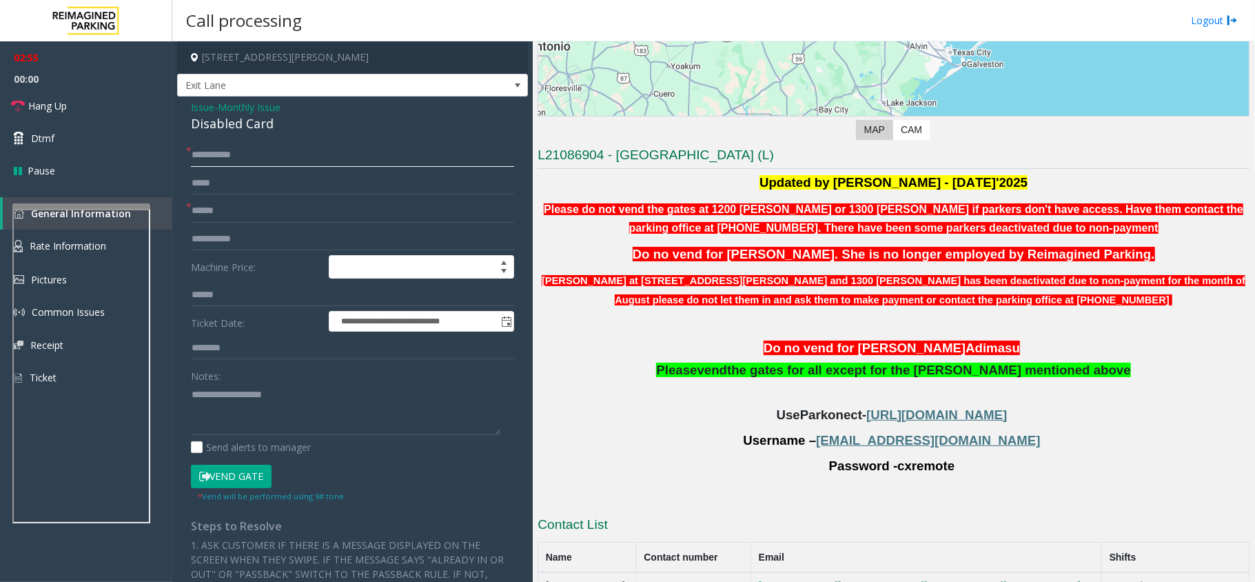
scroll to position [236, 0]
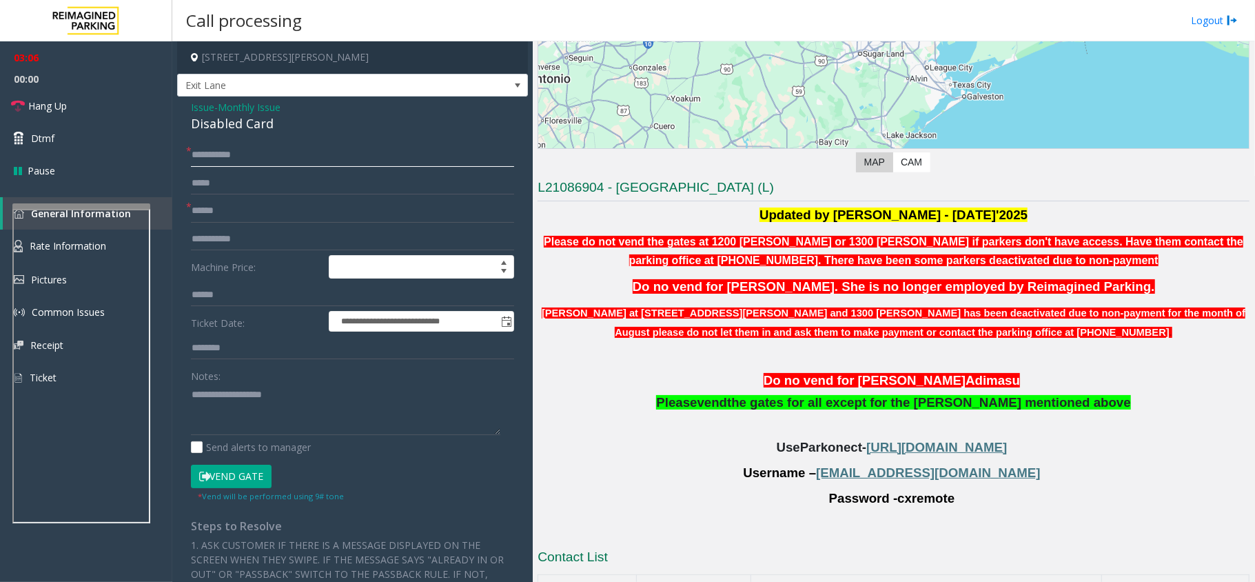
click at [205, 152] on input "**********" at bounding box center [352, 154] width 323 height 23
click at [251, 125] on div "Disabled Card" at bounding box center [352, 123] width 323 height 19
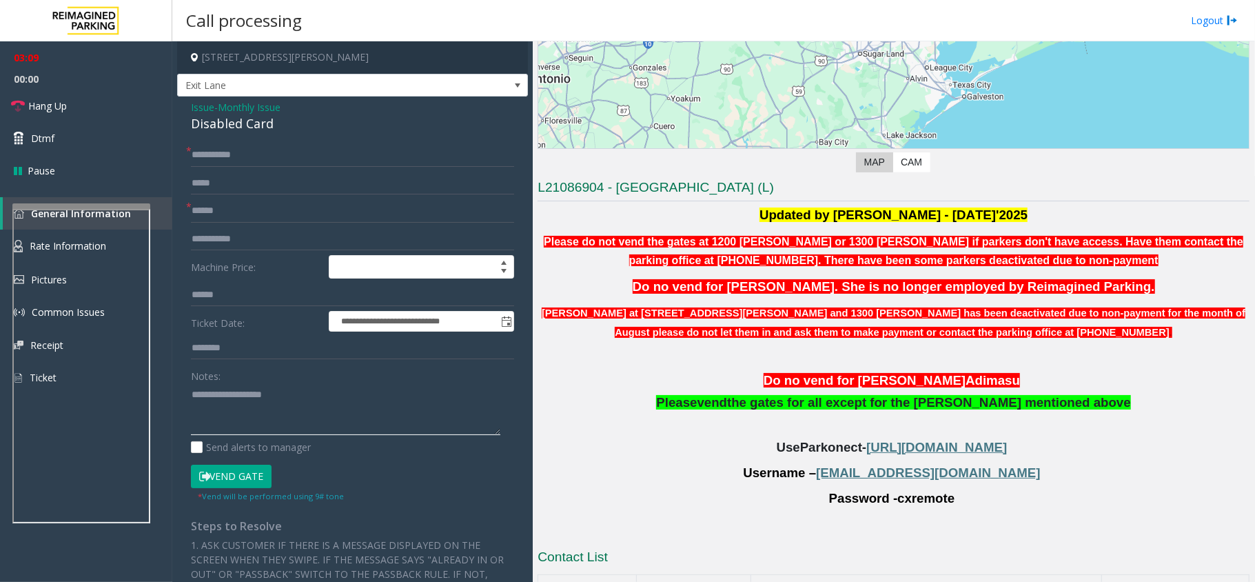
click at [250, 403] on textarea at bounding box center [346, 409] width 310 height 52
paste textarea "**********"
click at [200, 150] on input "**********" at bounding box center [352, 154] width 323 height 23
click at [230, 150] on input "**********" at bounding box center [352, 154] width 323 height 23
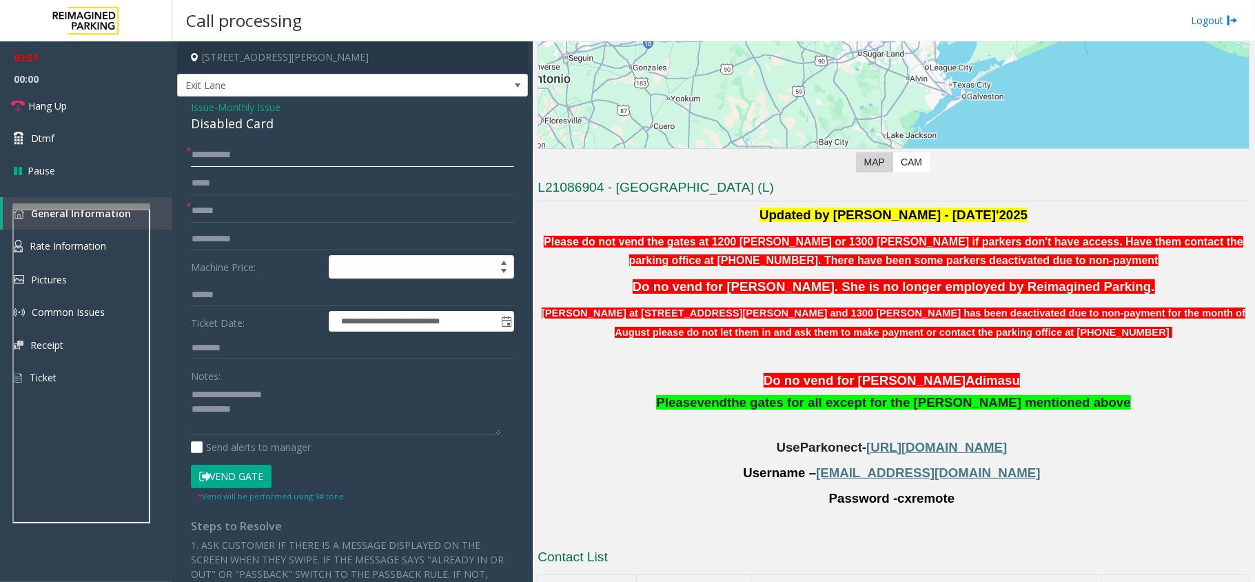
click at [230, 150] on input "**********" at bounding box center [352, 154] width 323 height 23
click at [202, 154] on input "**********" at bounding box center [352, 154] width 323 height 23
click at [236, 152] on input "**********" at bounding box center [352, 154] width 323 height 23
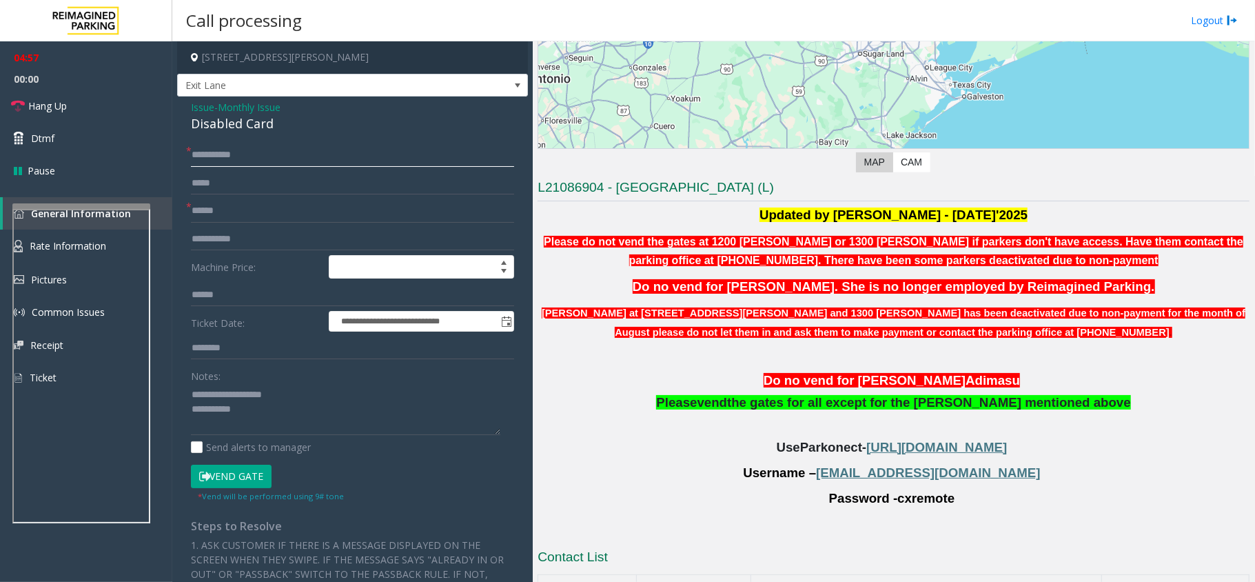
scroll to position [328, 0]
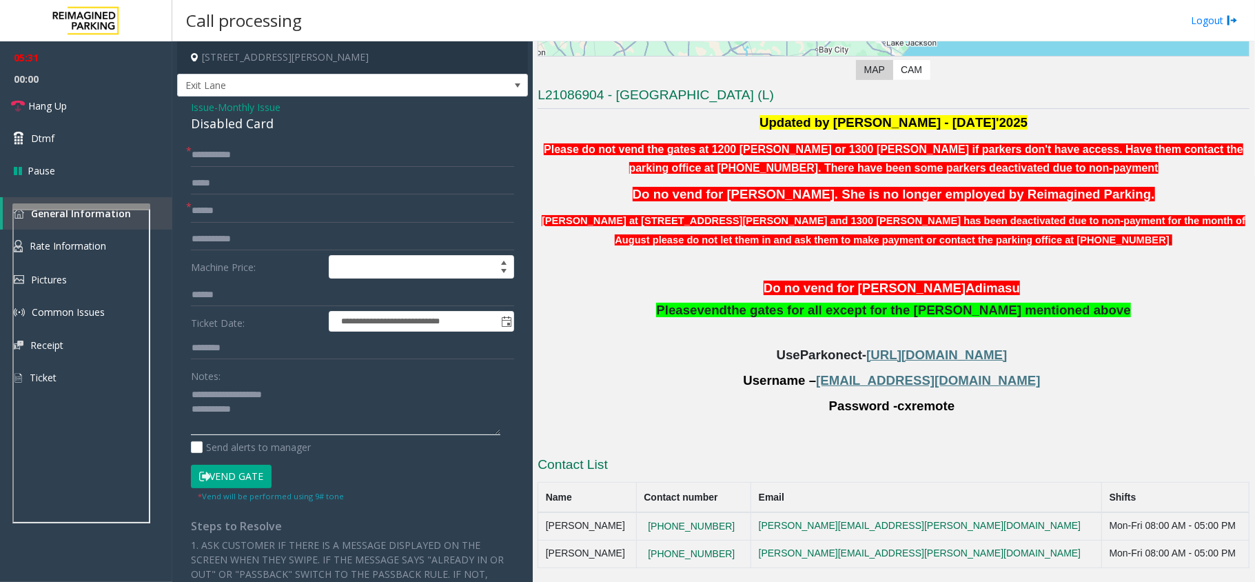
click at [296, 409] on textarea at bounding box center [346, 409] width 310 height 52
type textarea "**********"
click at [43, 114] on link "Hang Up" at bounding box center [86, 106] width 172 height 32
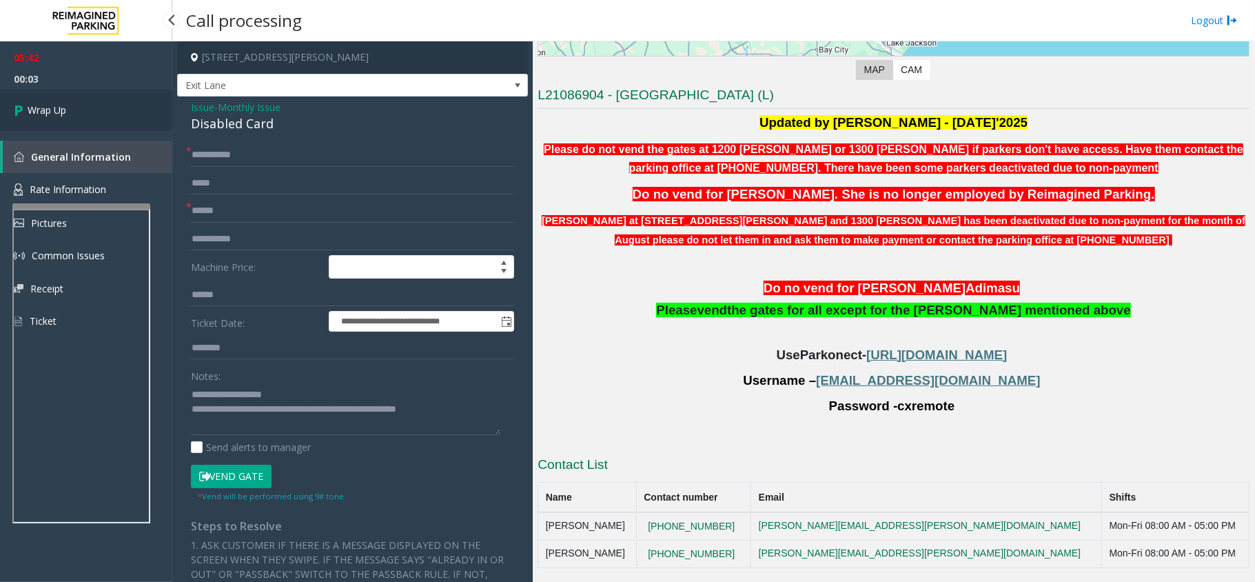
click at [101, 97] on link "Wrap Up" at bounding box center [86, 110] width 172 height 41
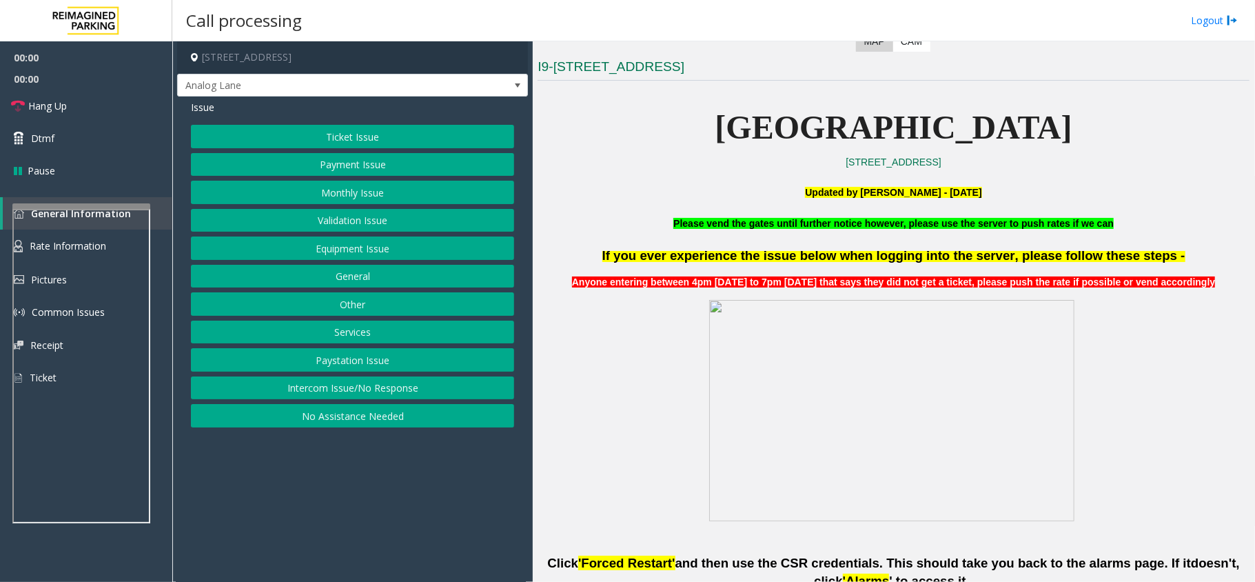
scroll to position [459, 0]
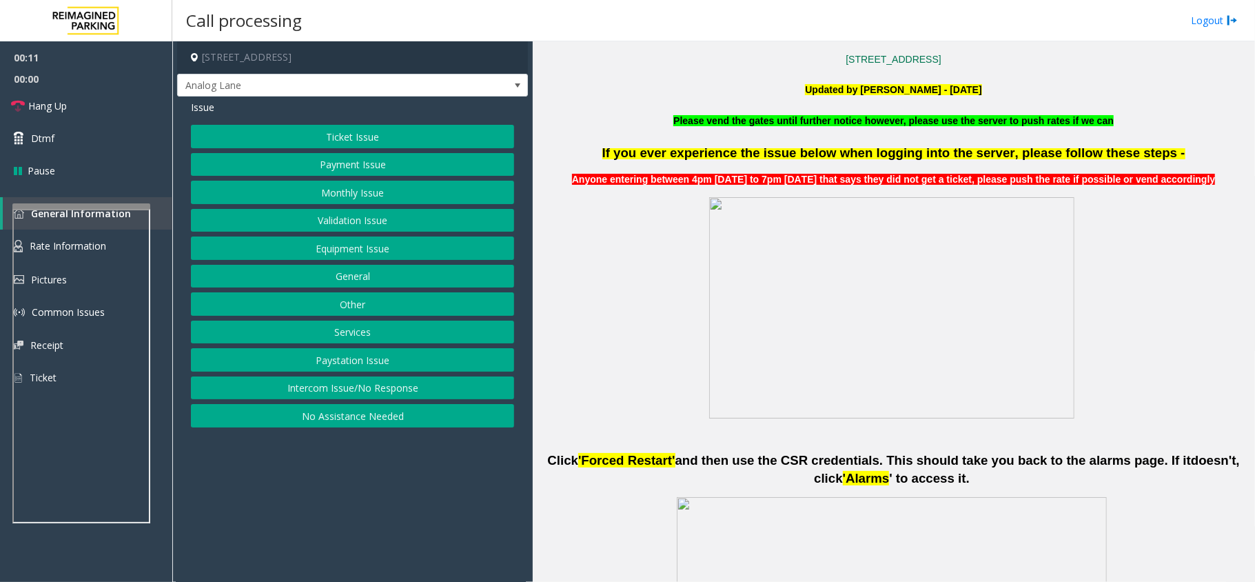
click at [408, 387] on button "Intercom Issue/No Response" at bounding box center [352, 387] width 323 height 23
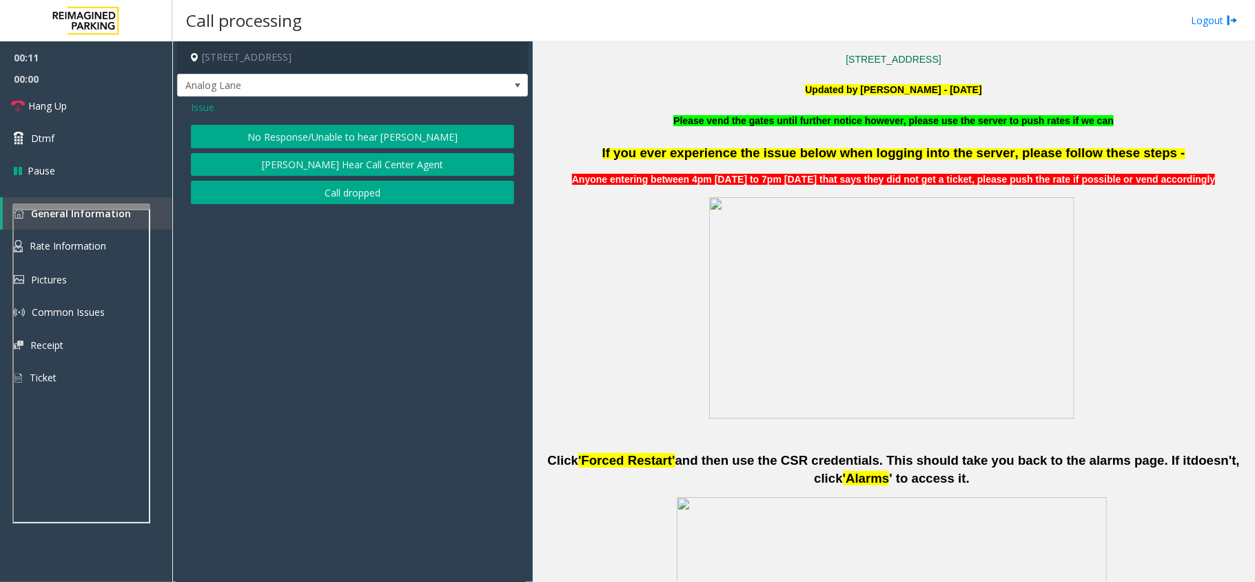
click at [345, 134] on button "No Response/Unable to hear [PERSON_NAME]" at bounding box center [352, 136] width 323 height 23
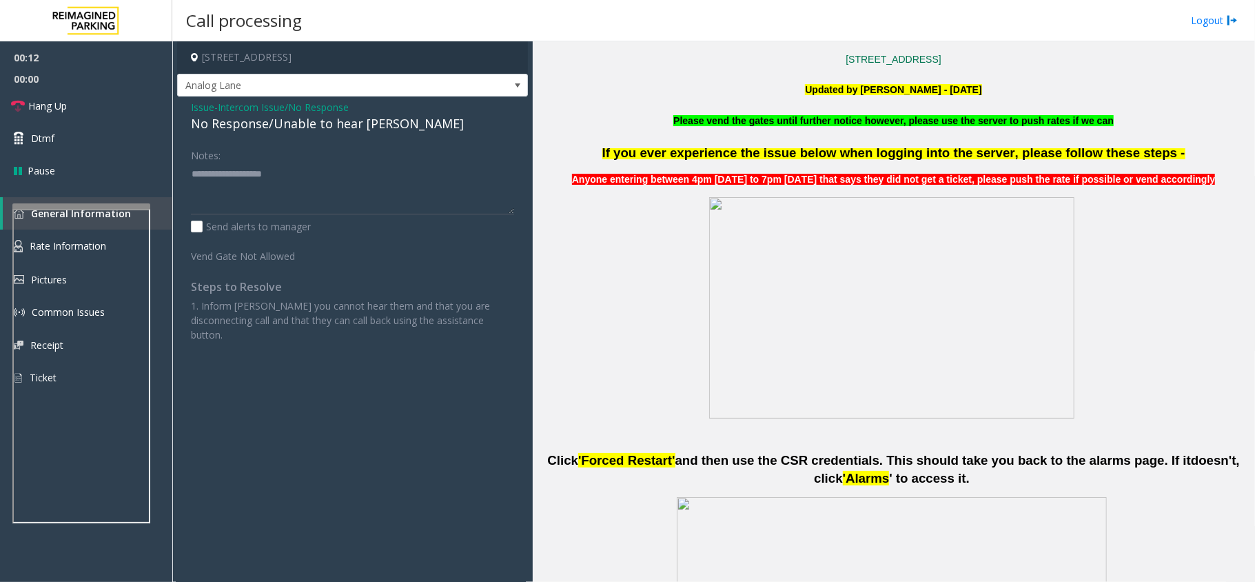
click at [339, 127] on div "No Response/Unable to hear [PERSON_NAME]" at bounding box center [352, 123] width 323 height 19
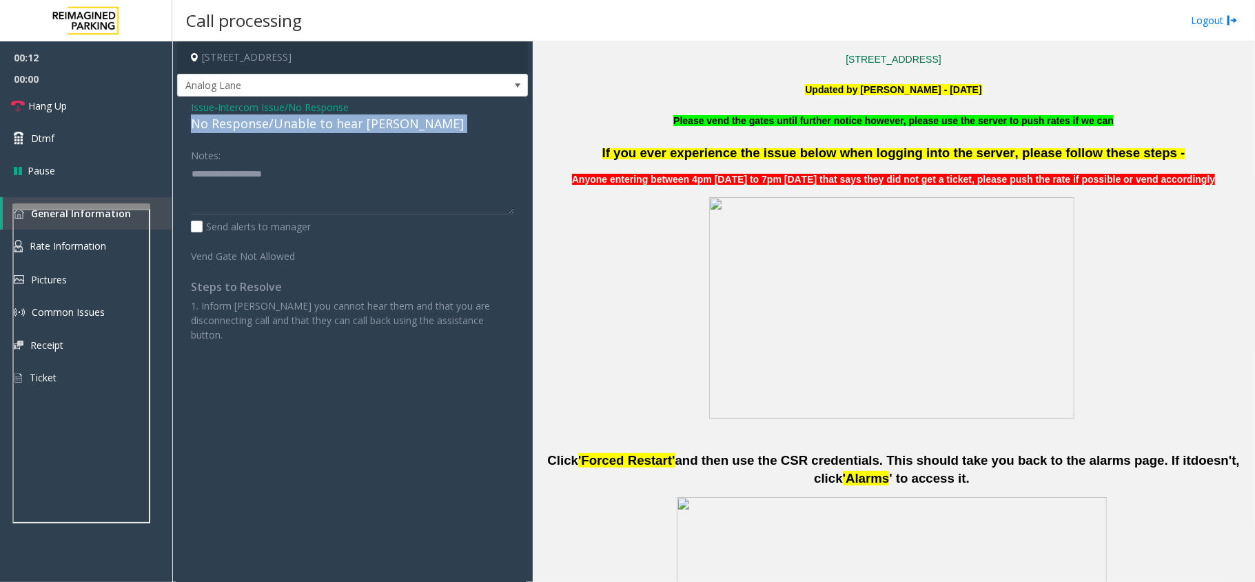
click at [339, 127] on div "No Response/Unable to hear [PERSON_NAME]" at bounding box center [352, 123] width 323 height 19
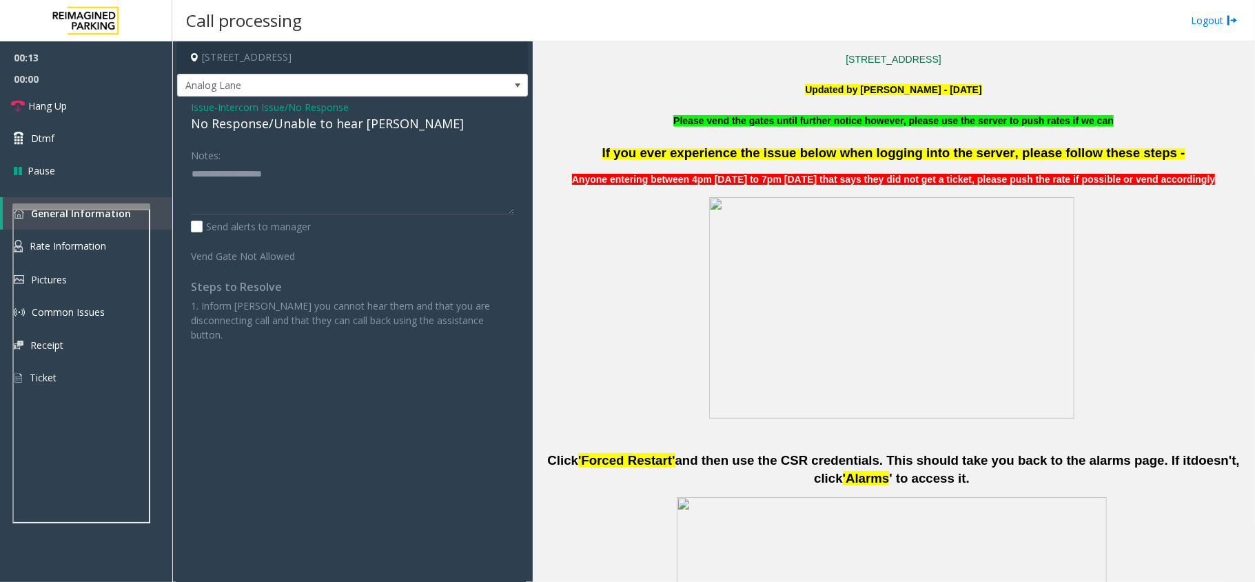
click at [339, 142] on div "Issue - Intercom Issue/No Response No Response/Unable to hear [PERSON_NAME] Not…" at bounding box center [352, 226] width 351 height 259
click at [338, 152] on div "Notes:" at bounding box center [352, 178] width 323 height 71
paste textarea "**********"
click at [330, 178] on textarea at bounding box center [352, 189] width 323 height 52
type textarea "**********"
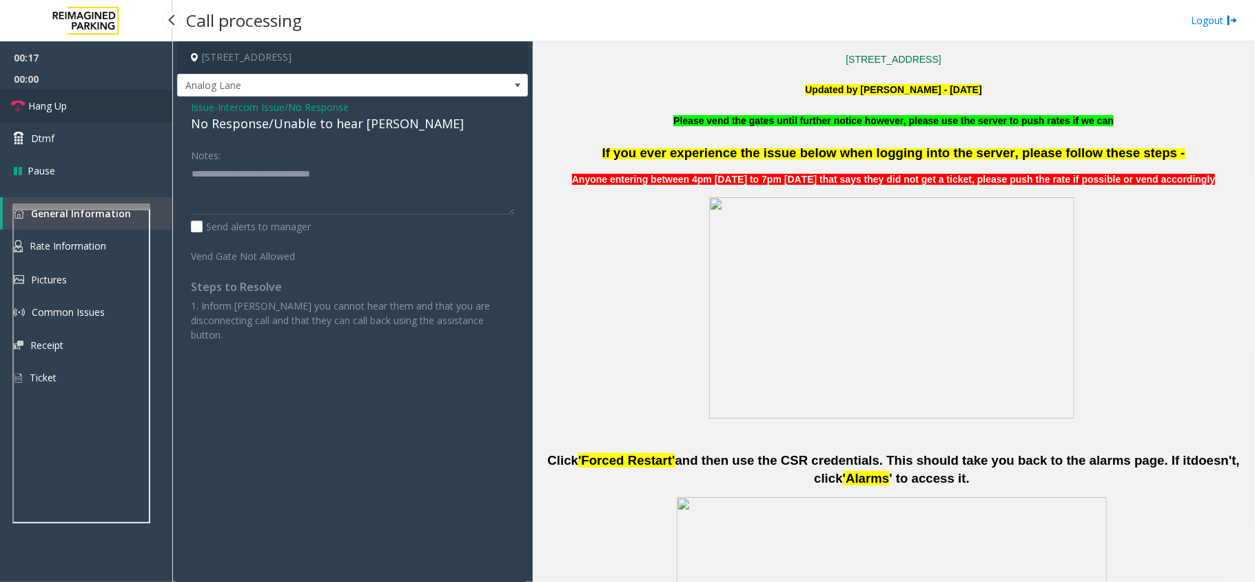
click at [39, 92] on link "Hang Up" at bounding box center [86, 106] width 172 height 32
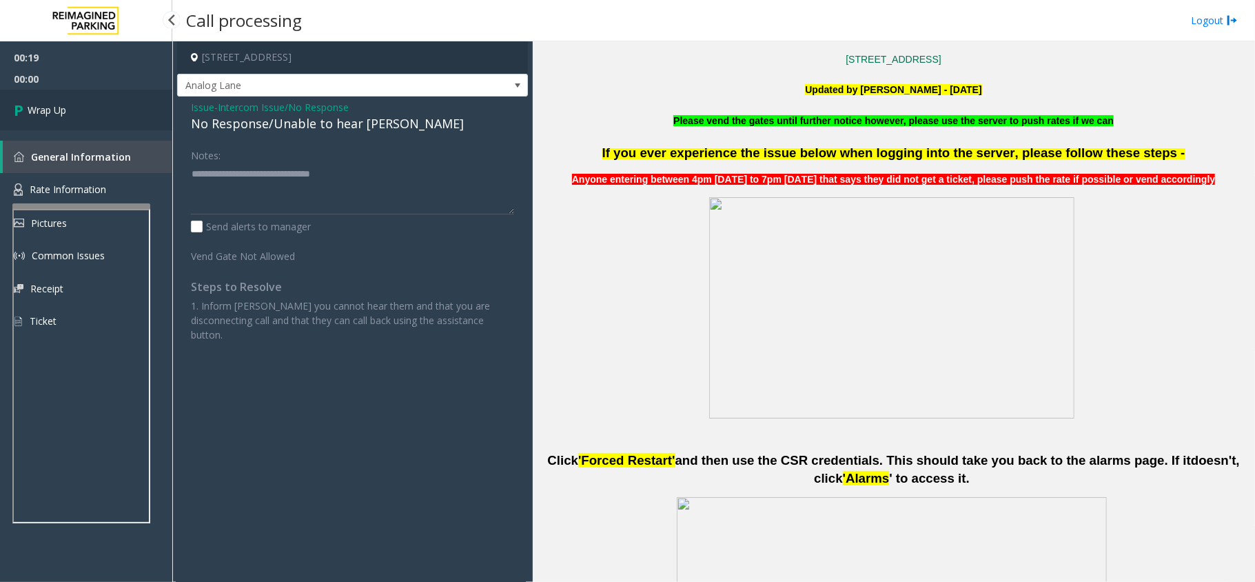
click at [85, 114] on link "Wrap Up" at bounding box center [86, 110] width 172 height 41
